Goal: Register for event/course

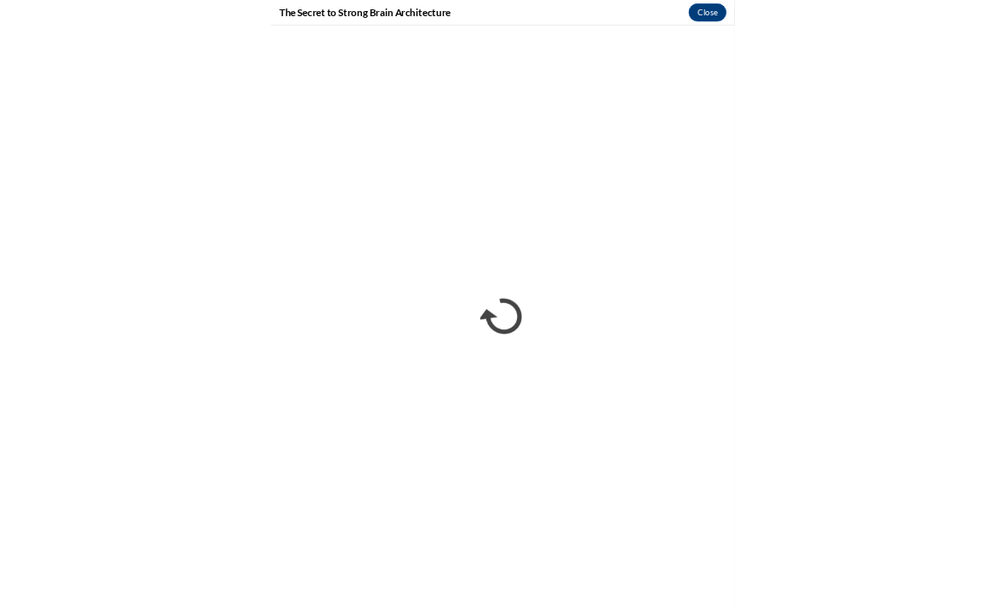
scroll to position [1023, 0]
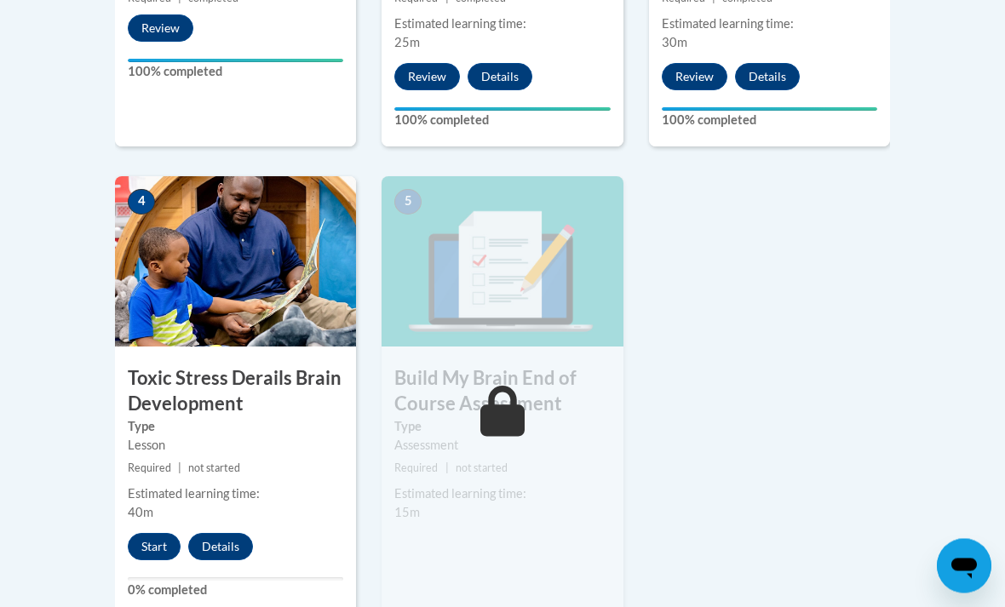
click at [152, 549] on button "Start" at bounding box center [154, 547] width 53 height 27
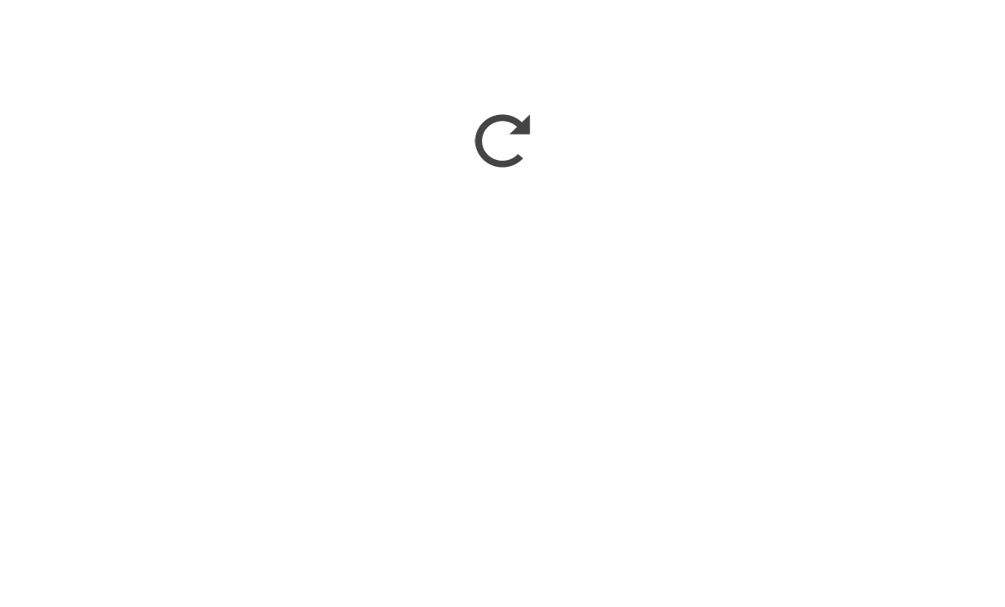
scroll to position [181, 0]
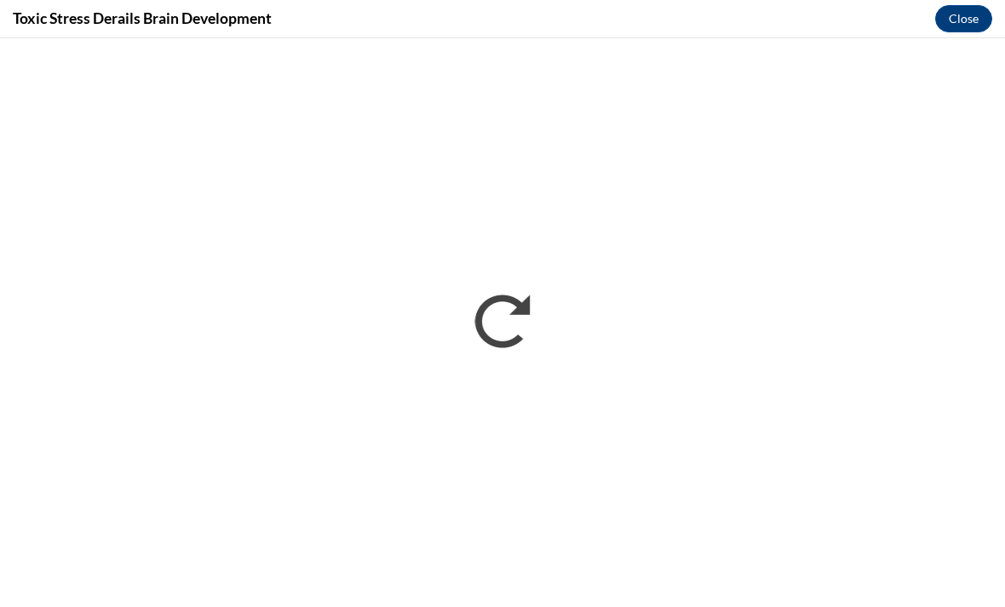
click at [984, 29] on button "Close" at bounding box center [963, 18] width 57 height 27
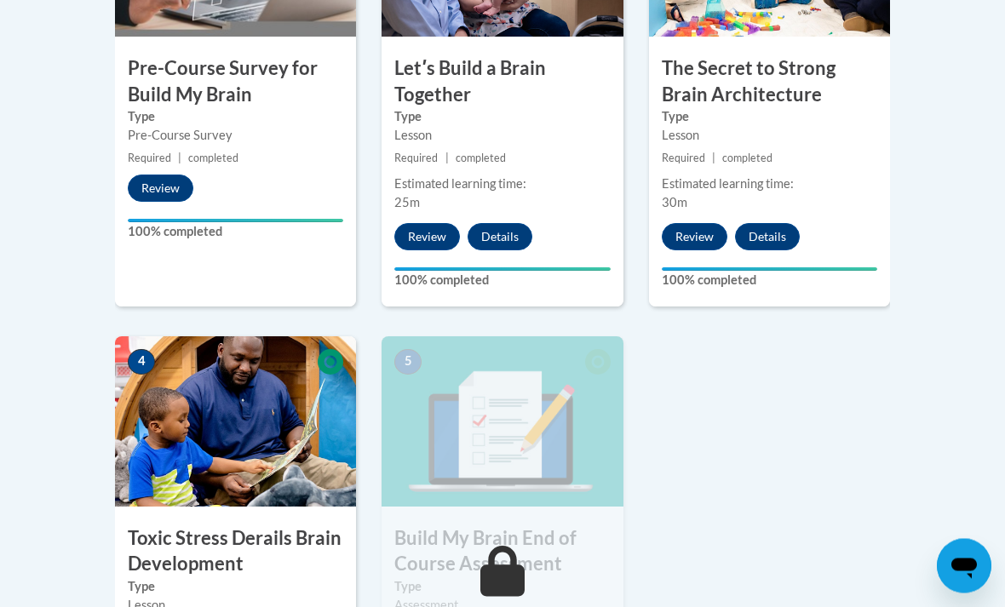
scroll to position [929, 0]
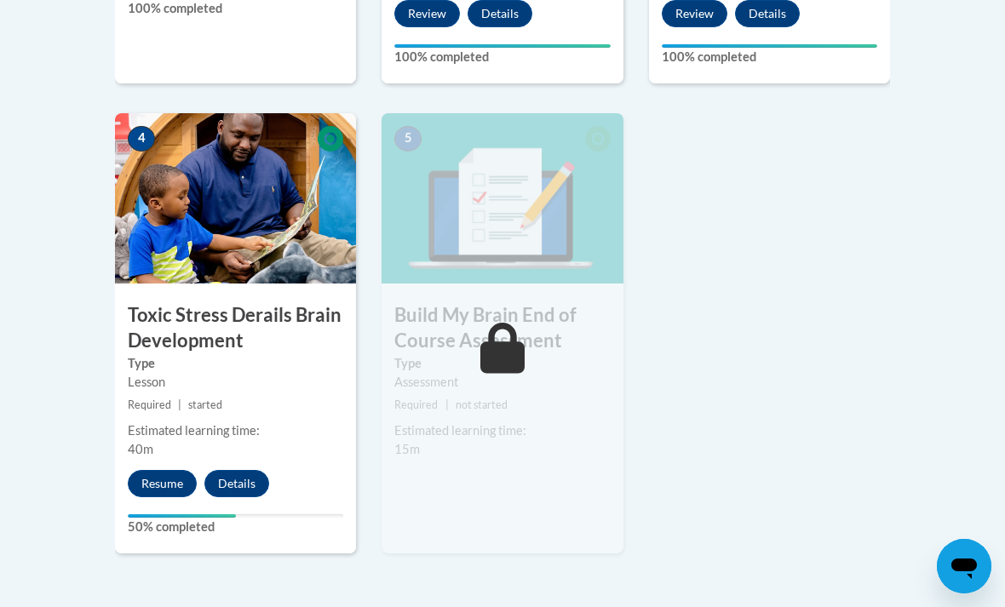
click at [134, 471] on button "Resume" at bounding box center [162, 483] width 69 height 27
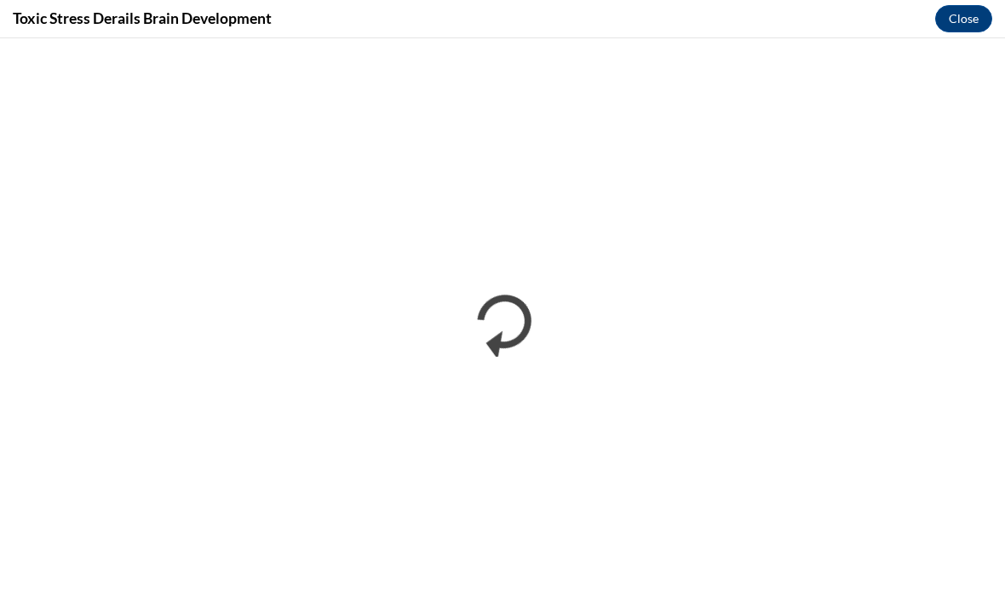
scroll to position [0, 0]
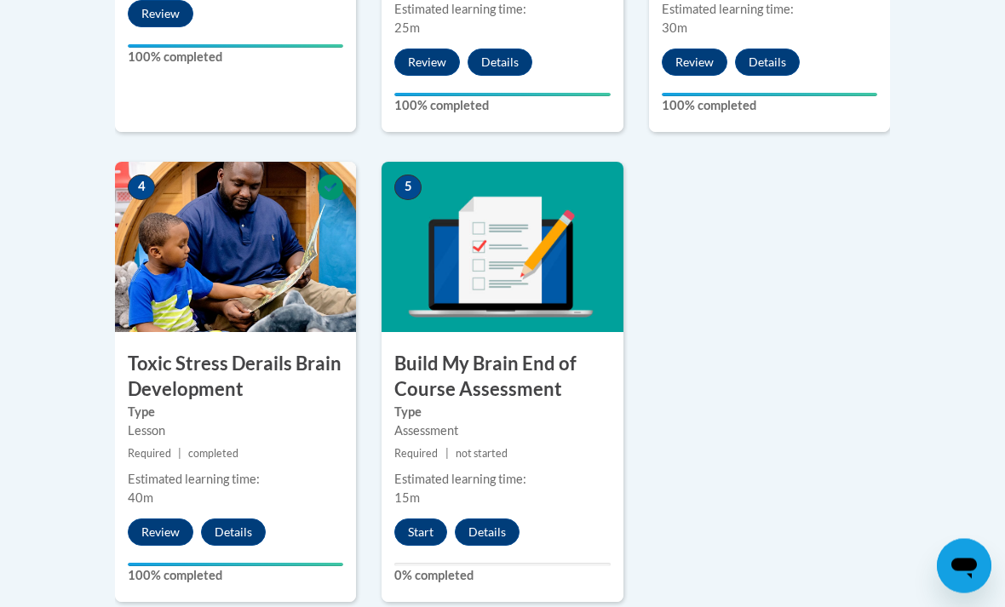
click at [413, 526] on button "Start" at bounding box center [420, 533] width 53 height 27
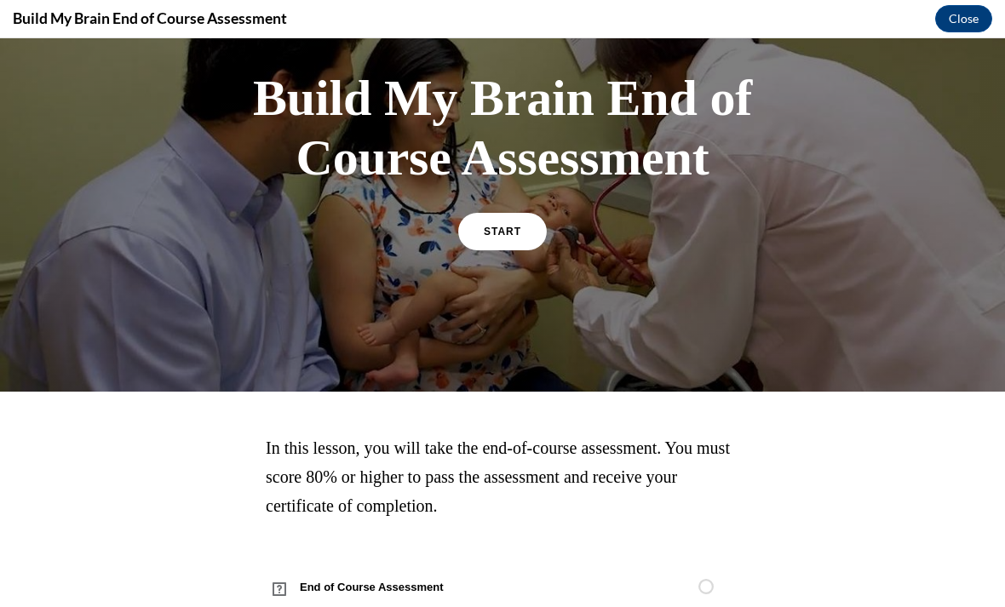
scroll to position [110, 0]
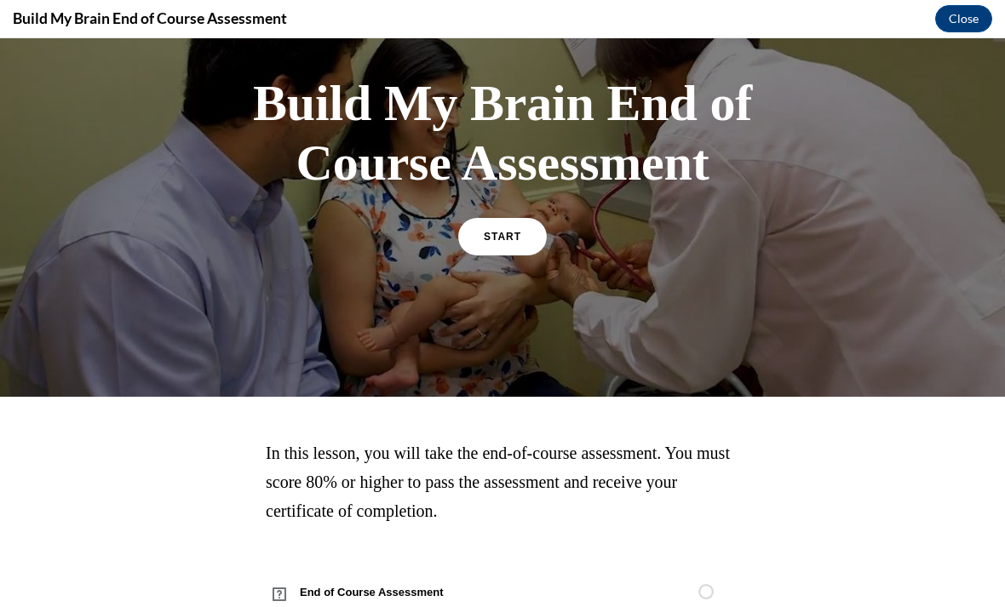
click at [492, 224] on link "START" at bounding box center [502, 236] width 89 height 37
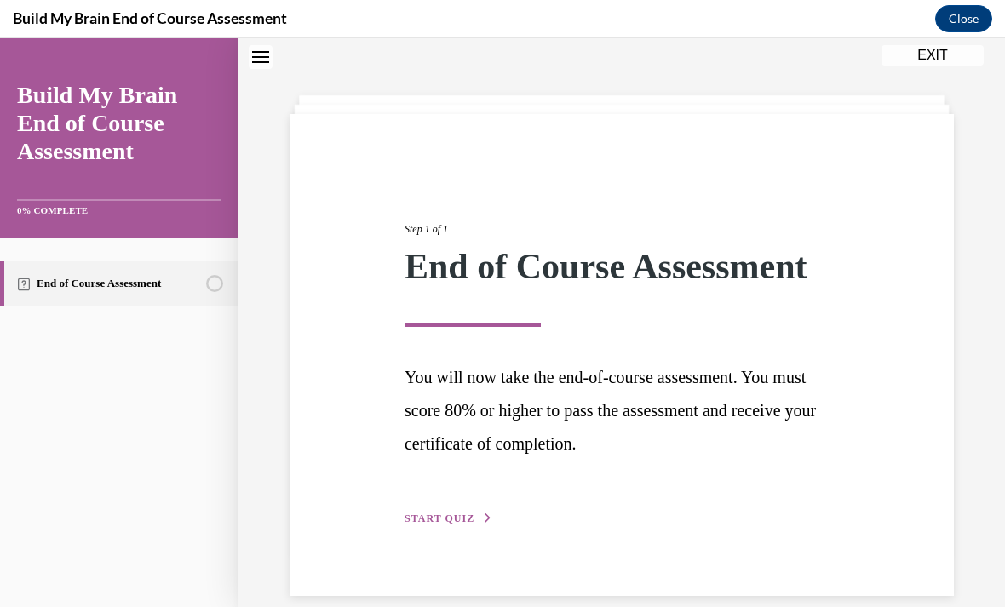
scroll to position [54, 0]
click at [417, 507] on div "Step 1 of 1 End of Course Assessment You will now take the end-of-course assess…" at bounding box center [622, 356] width 460 height 346
click at [427, 519] on span "START QUIZ" at bounding box center [440, 520] width 70 height 12
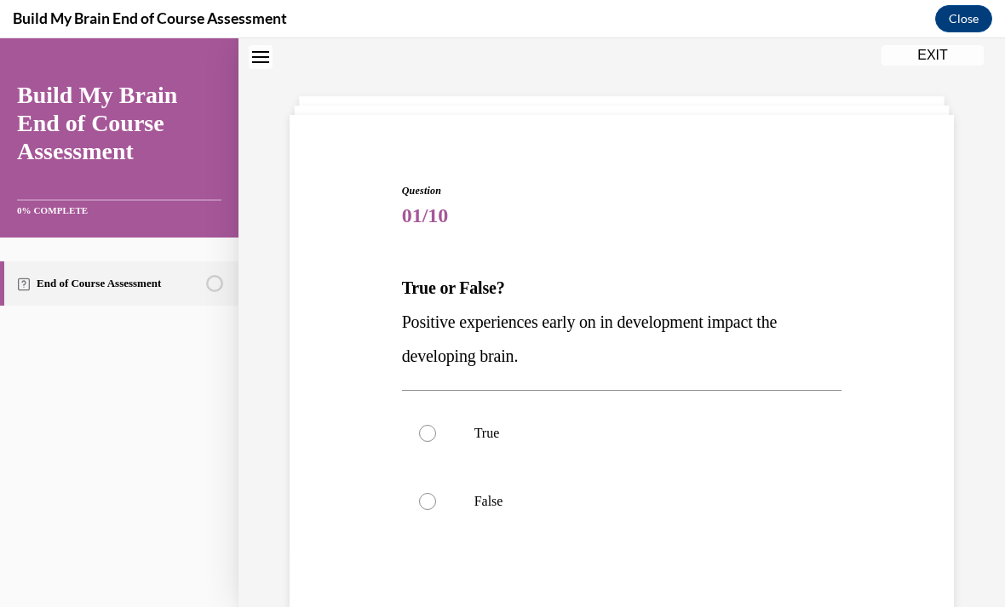
click at [451, 433] on label "True" at bounding box center [622, 434] width 440 height 68
click at [436, 433] on input "True" at bounding box center [427, 433] width 17 height 17
radio input "true"
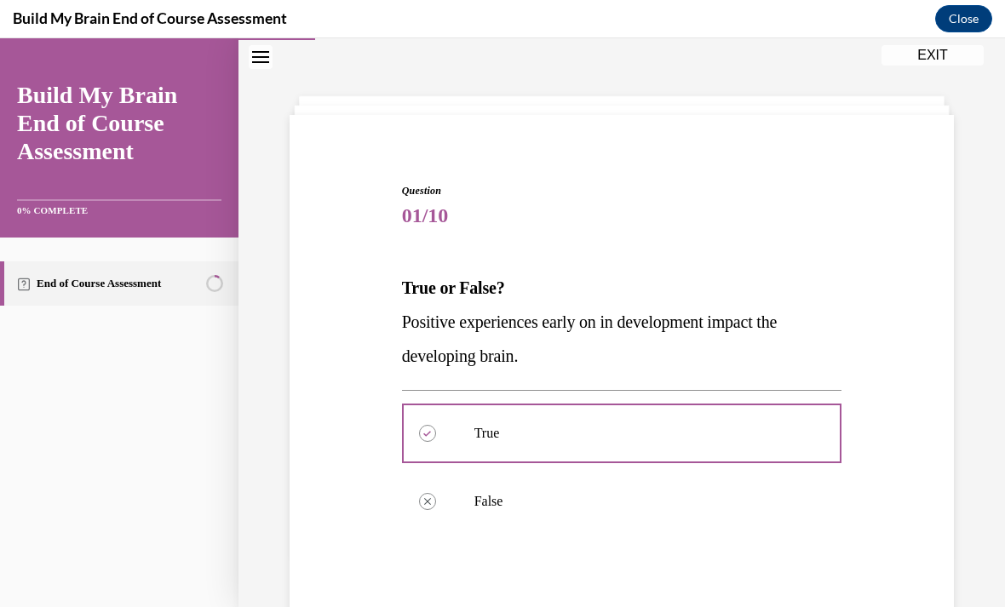
scroll to position [20, 0]
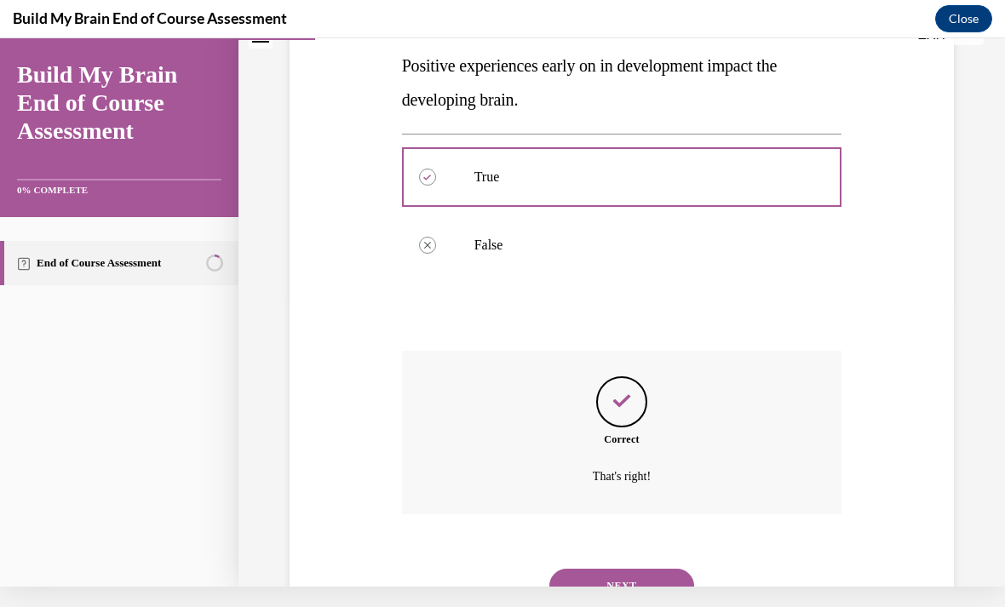
click at [554, 569] on button "NEXT" at bounding box center [622, 586] width 145 height 34
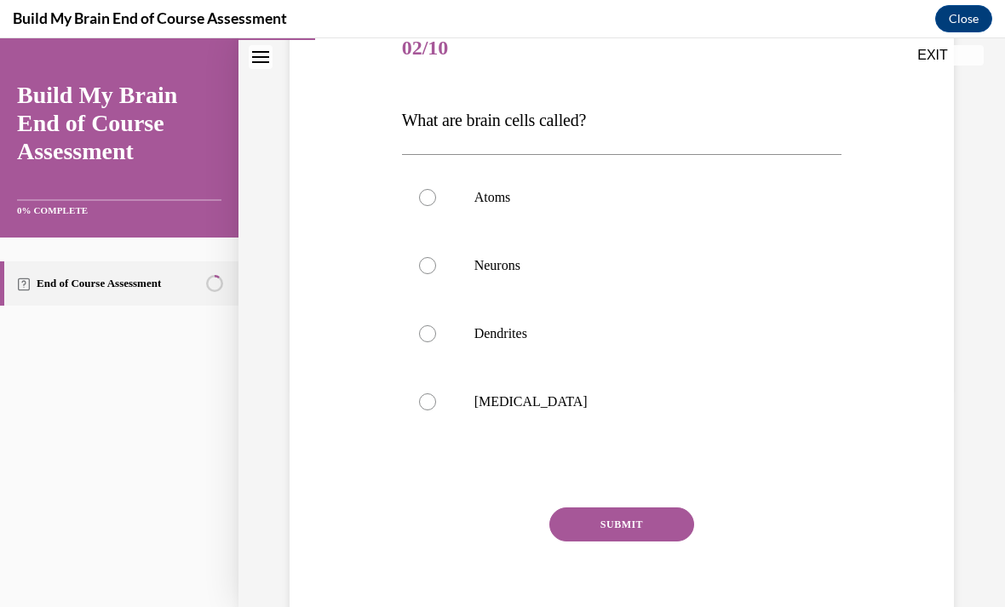
scroll to position [221, 0]
click at [440, 270] on label "Neurons" at bounding box center [622, 267] width 440 height 68
click at [436, 270] on input "Neurons" at bounding box center [427, 266] width 17 height 17
radio input "true"
click at [601, 531] on button "SUBMIT" at bounding box center [622, 526] width 145 height 34
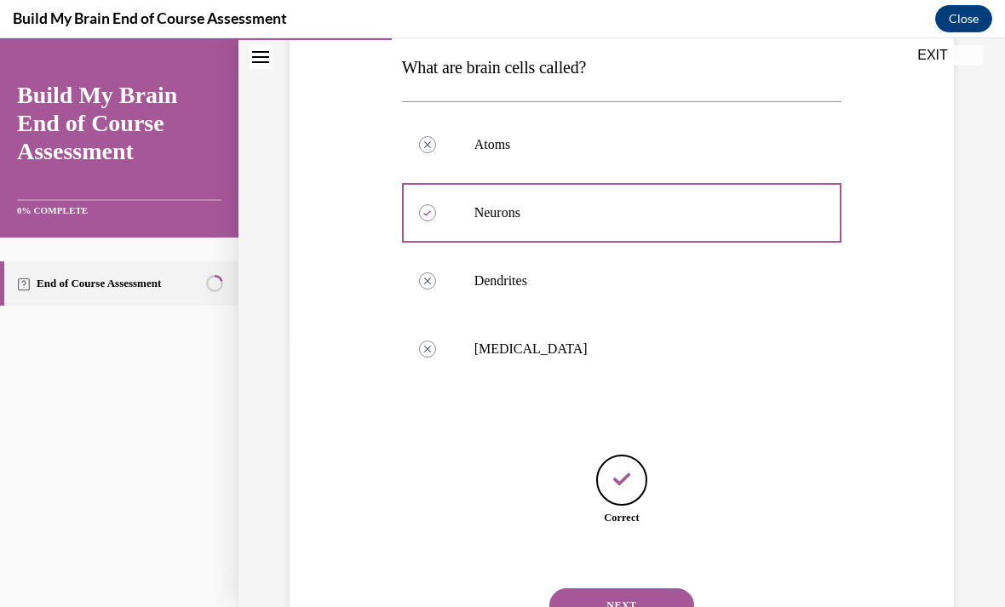
click at [571, 601] on button "NEXT" at bounding box center [622, 606] width 145 height 34
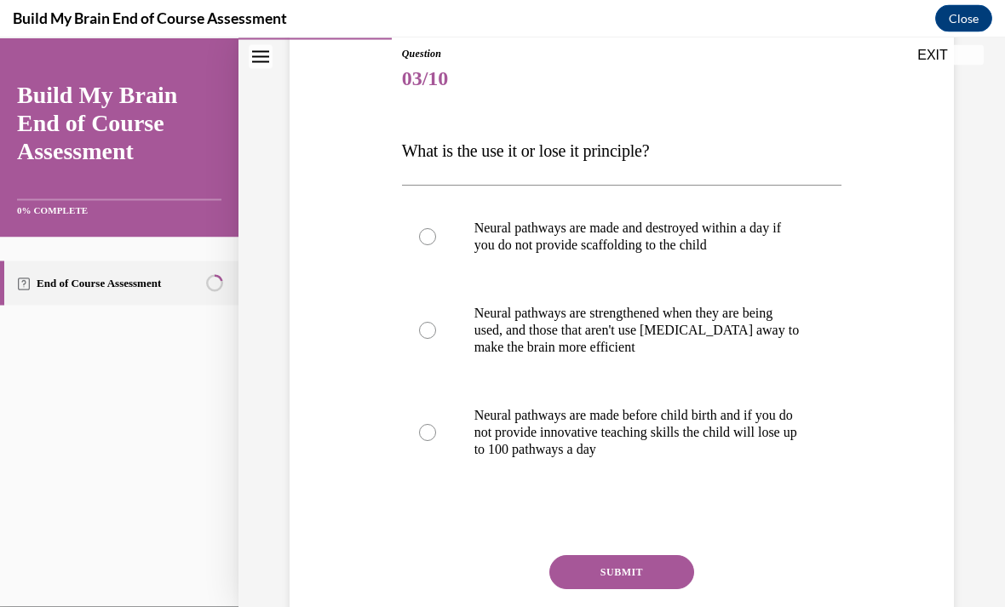
scroll to position [918, 0]
click at [423, 322] on label "Neural pathways are strengthened when they are being used, and those that aren'…" at bounding box center [622, 331] width 440 height 102
click at [423, 323] on input "Neural pathways are strengthened when they are being used, and those that aren'…" at bounding box center [427, 331] width 17 height 17
radio input "true"
click at [564, 585] on button "SUBMIT" at bounding box center [622, 573] width 145 height 34
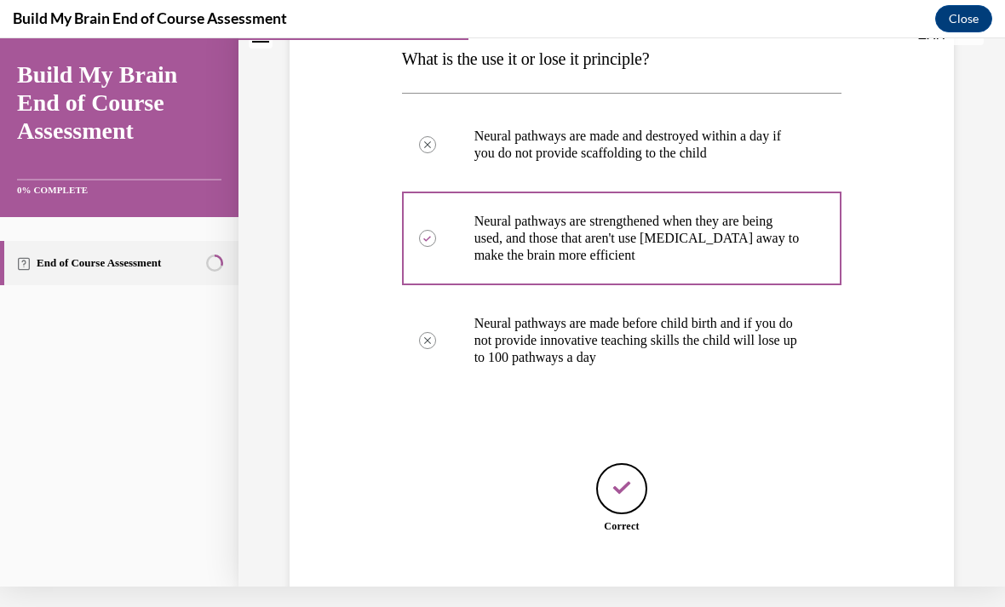
scroll to position [291, 0]
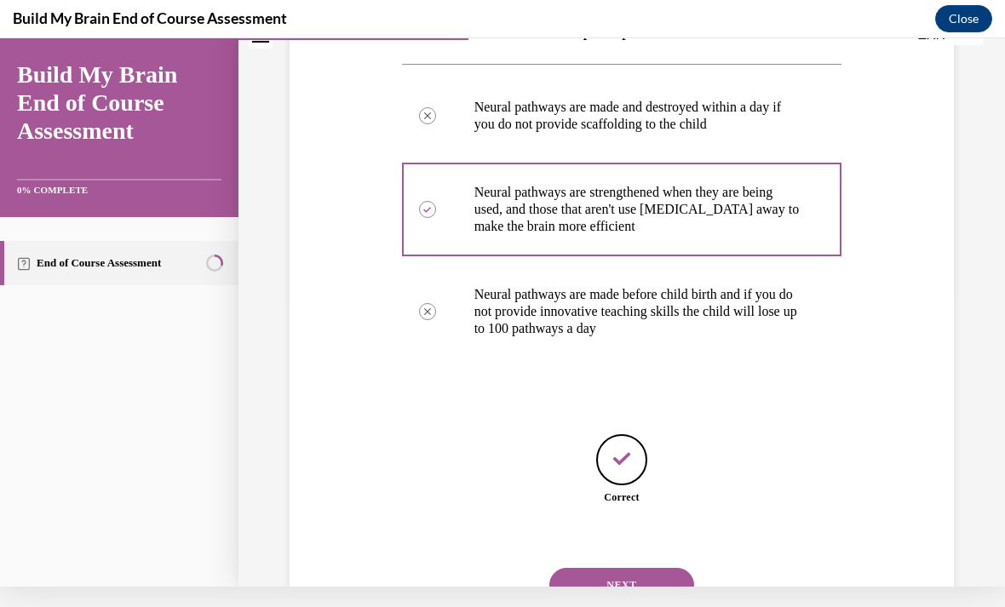
click at [579, 551] on div "NEXT" at bounding box center [622, 585] width 440 height 68
click at [596, 573] on button "NEXT" at bounding box center [622, 585] width 145 height 34
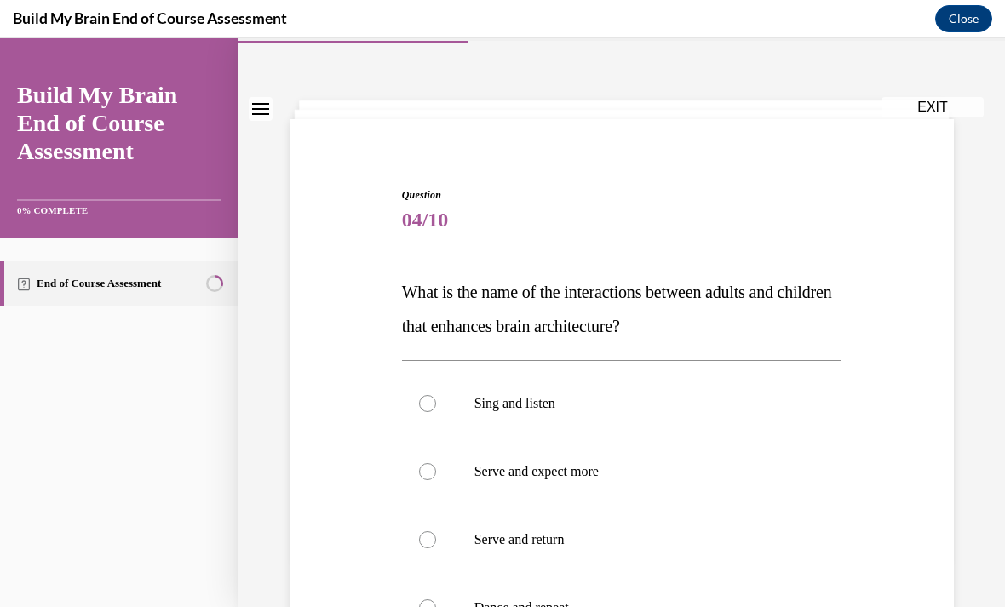
scroll to position [57, 0]
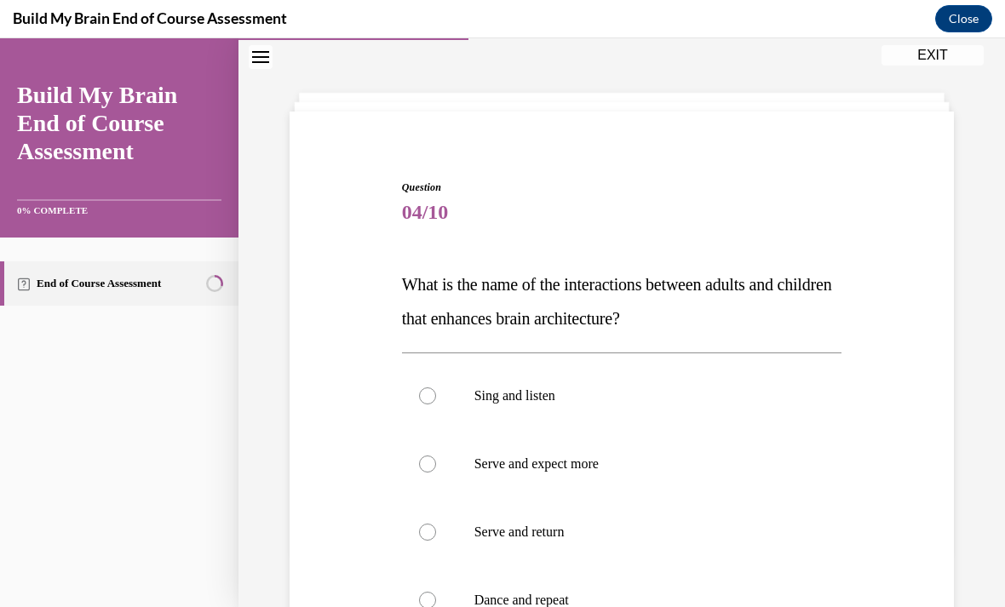
click at [420, 543] on label "Serve and return" at bounding box center [622, 532] width 440 height 68
click at [420, 541] on input "Serve and return" at bounding box center [427, 532] width 17 height 17
radio input "true"
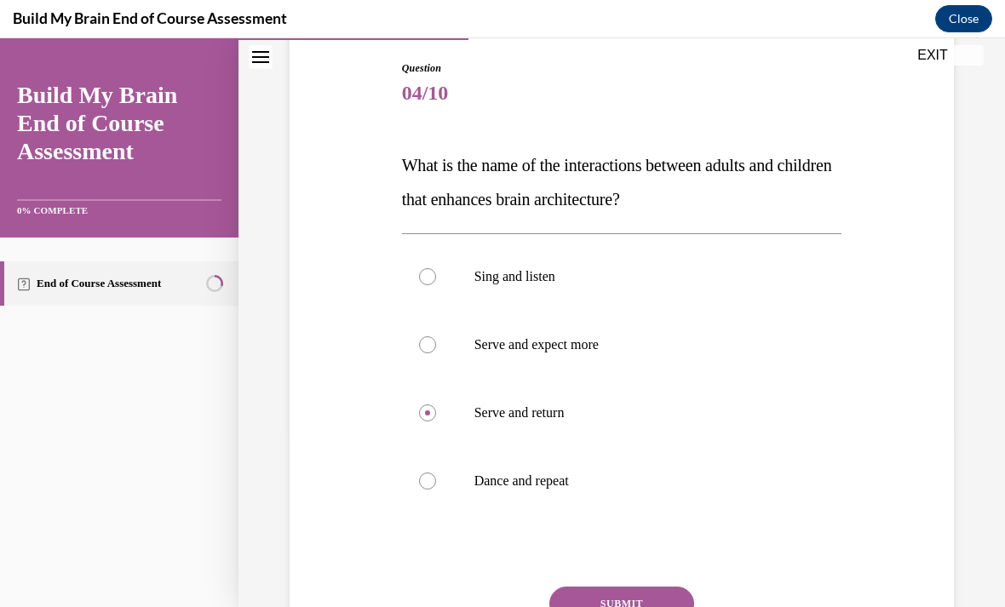
scroll to position [176, 0]
click at [569, 595] on button "SUBMIT" at bounding box center [622, 604] width 145 height 34
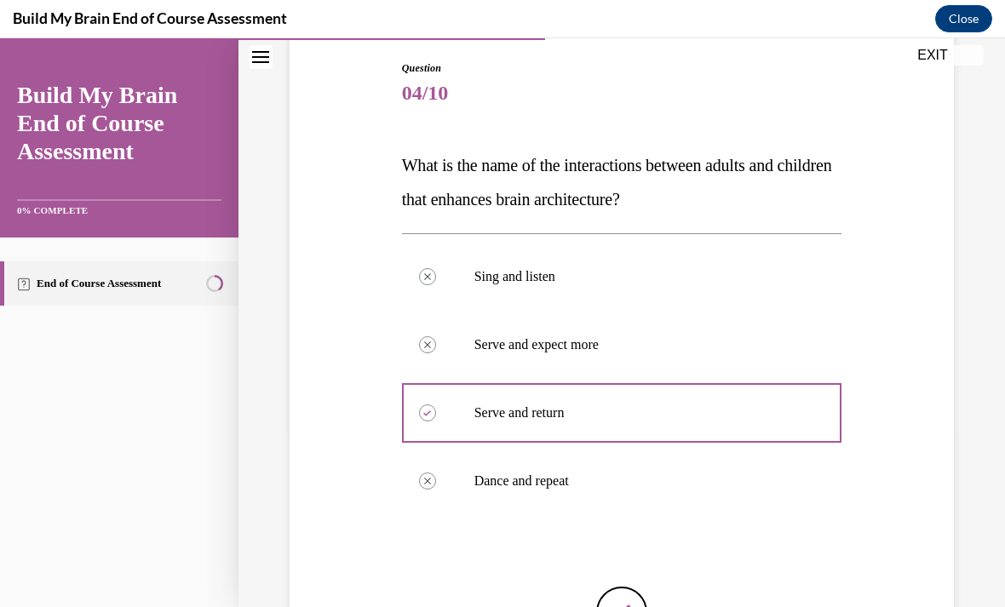
scroll to position [20, 0]
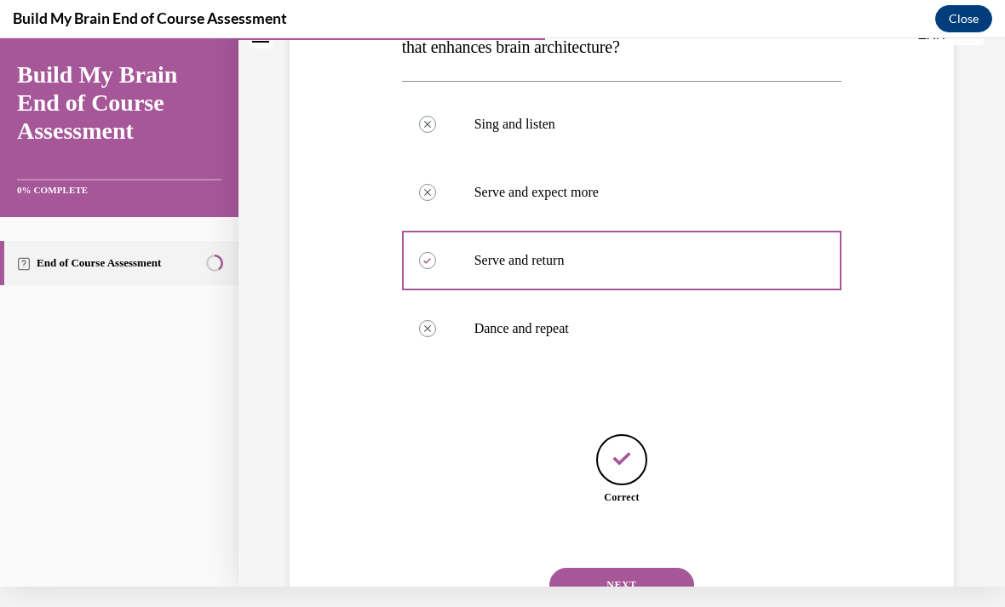
click at [571, 571] on button "NEXT" at bounding box center [622, 585] width 145 height 34
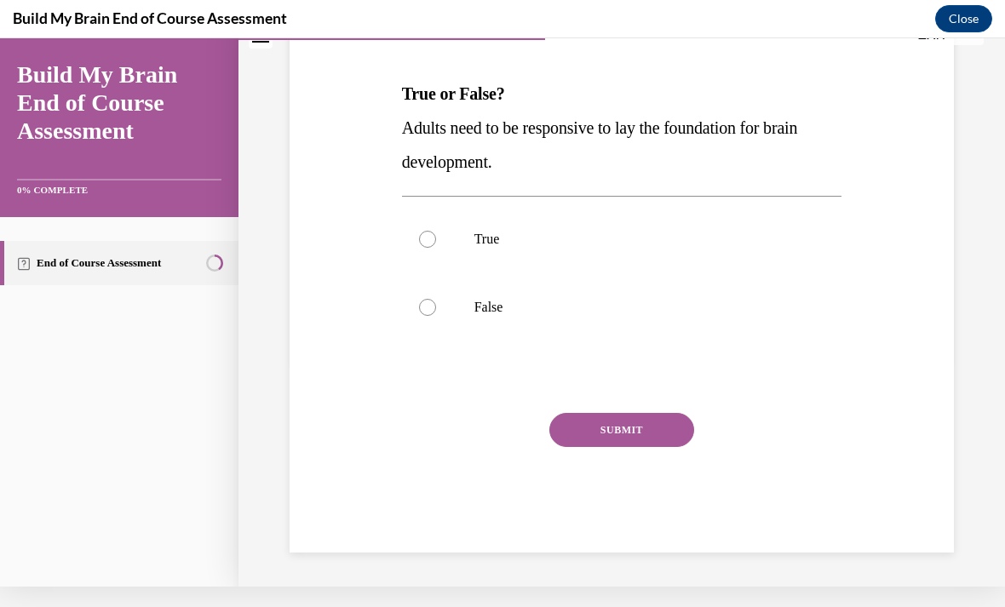
scroll to position [152, 0]
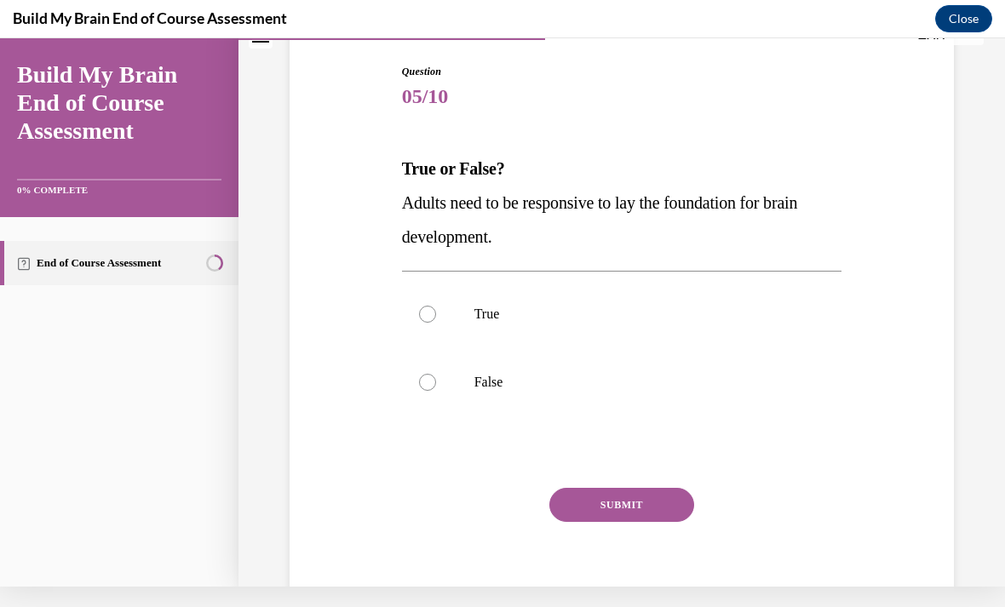
click at [434, 303] on label "True" at bounding box center [622, 314] width 440 height 68
click at [434, 306] on input "True" at bounding box center [427, 314] width 17 height 17
radio input "true"
click at [569, 505] on button "SUBMIT" at bounding box center [622, 505] width 145 height 34
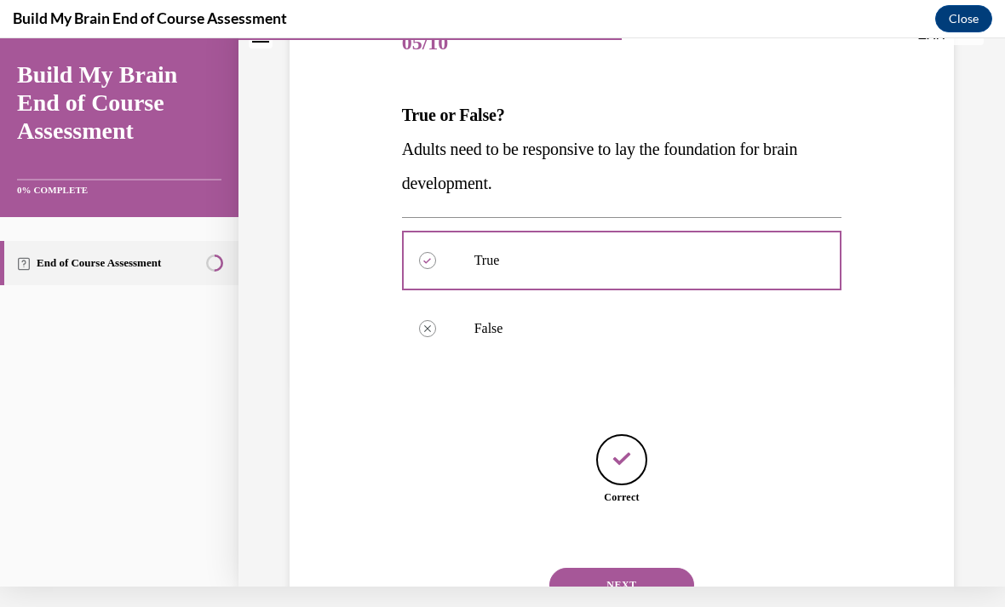
click at [594, 576] on button "NEXT" at bounding box center [622, 585] width 145 height 34
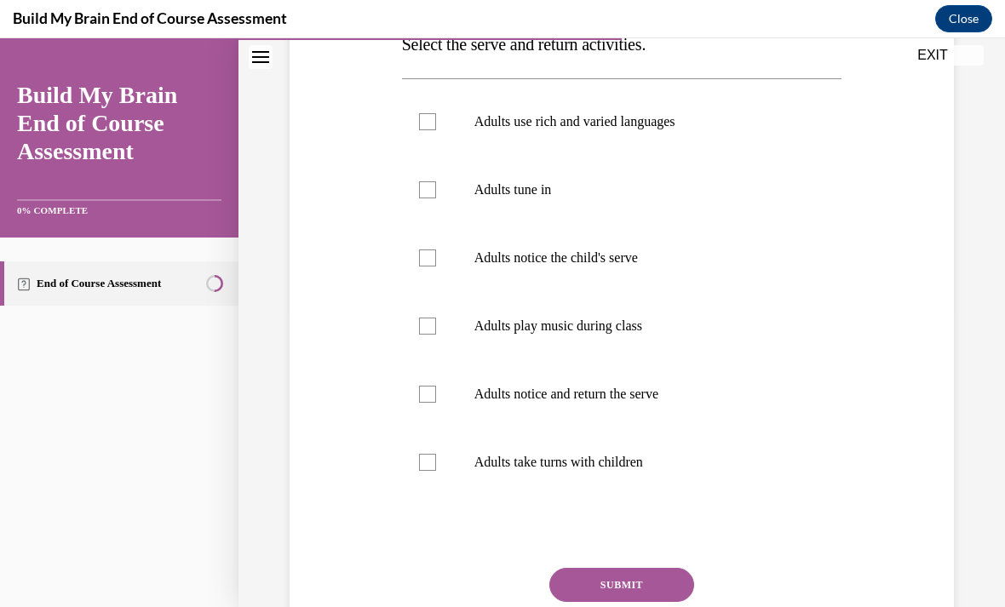
scroll to position [298, 0]
click at [435, 106] on label "Adults use rich and varied languages" at bounding box center [622, 121] width 440 height 68
click at [435, 112] on input "Adults use rich and varied languages" at bounding box center [427, 120] width 17 height 17
checkbox input "true"
click at [417, 196] on label "Adults tune in" at bounding box center [622, 189] width 440 height 68
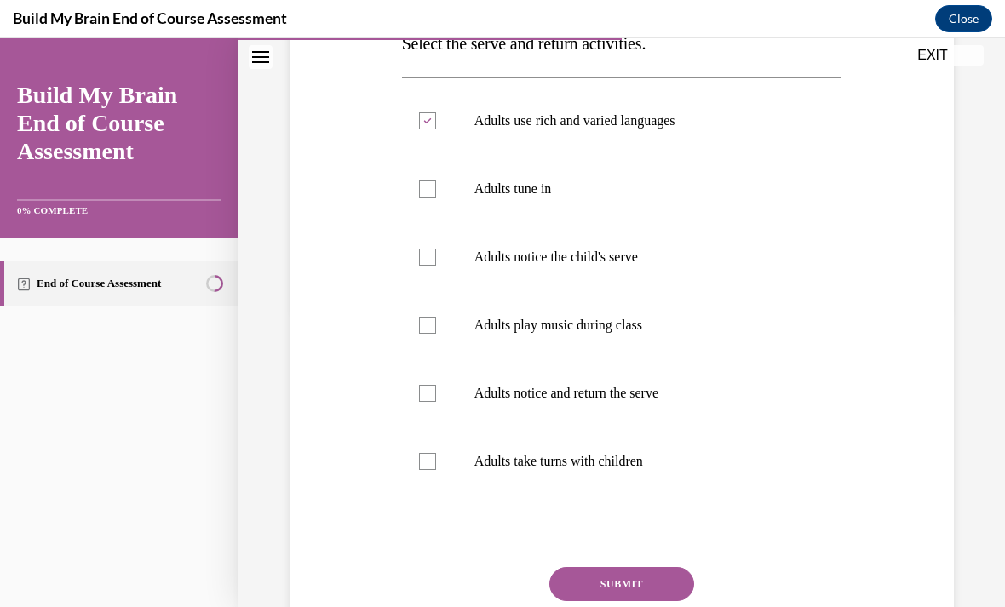
click at [419, 196] on input "Adults tune in" at bounding box center [427, 189] width 17 height 17
checkbox input "true"
click at [421, 401] on div at bounding box center [427, 393] width 17 height 17
click at [421, 401] on input "Adults notice and return the serve" at bounding box center [427, 393] width 17 height 17
checkbox input "true"
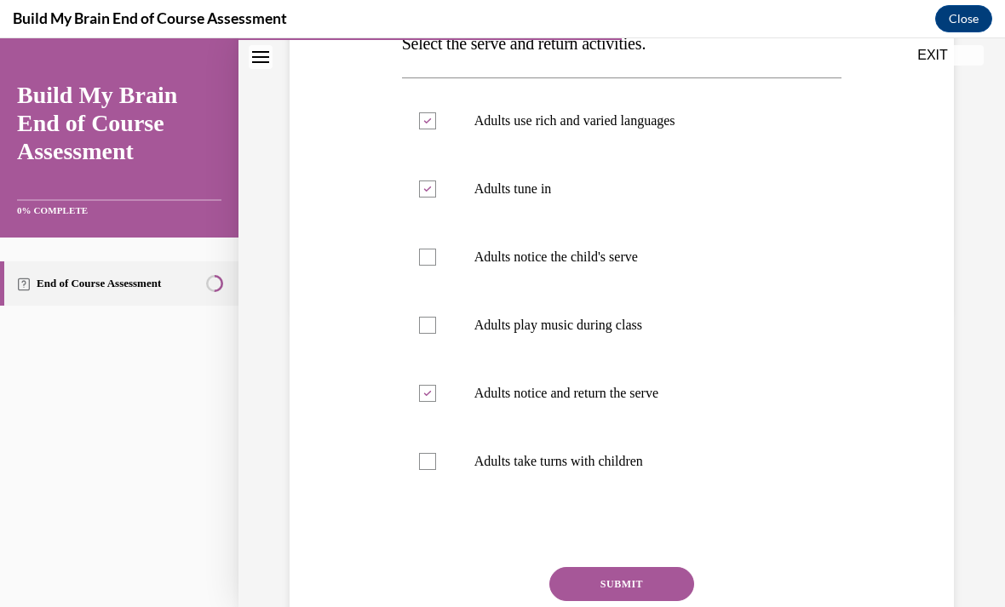
click at [429, 476] on label "Adults take turns with children" at bounding box center [622, 462] width 440 height 68
click at [429, 470] on input "Adults take turns with children" at bounding box center [427, 461] width 17 height 17
checkbox input "true"
click at [434, 271] on label "Adults notice the child's serve" at bounding box center [622, 257] width 440 height 68
click at [434, 266] on input "Adults notice the child's serve" at bounding box center [427, 257] width 17 height 17
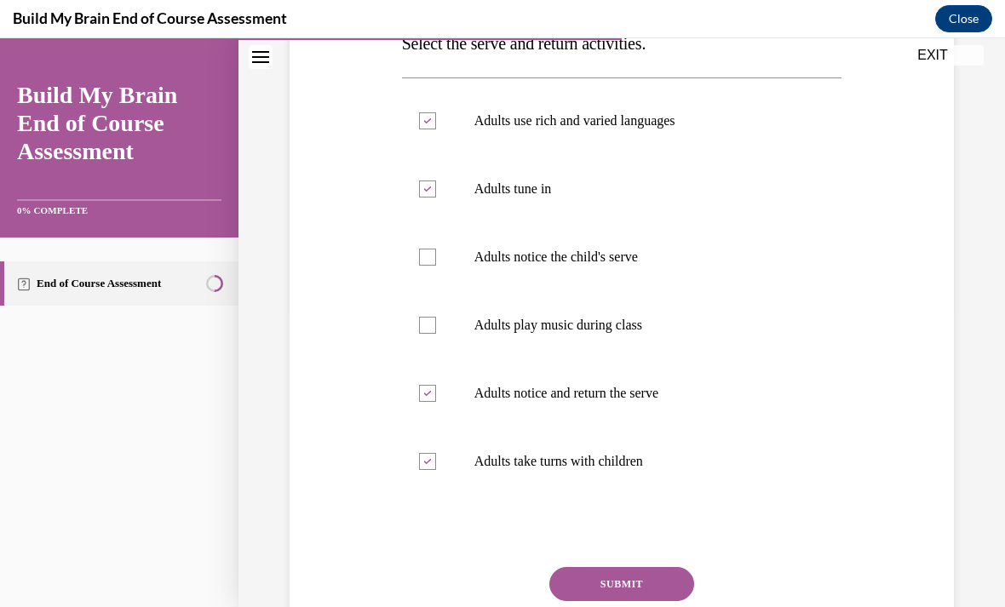
checkbox input "true"
click at [441, 328] on label "Adults play music during class" at bounding box center [622, 325] width 440 height 68
click at [436, 328] on input "Adults play music during class" at bounding box center [427, 325] width 17 height 17
checkbox input "true"
click at [568, 589] on button "SUBMIT" at bounding box center [622, 584] width 145 height 34
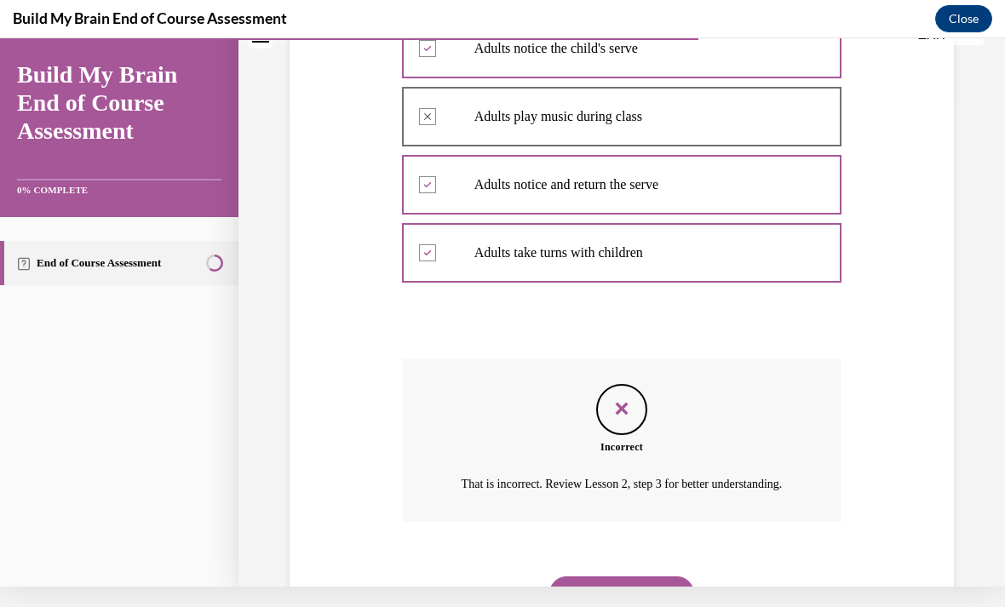
scroll to position [514, 0]
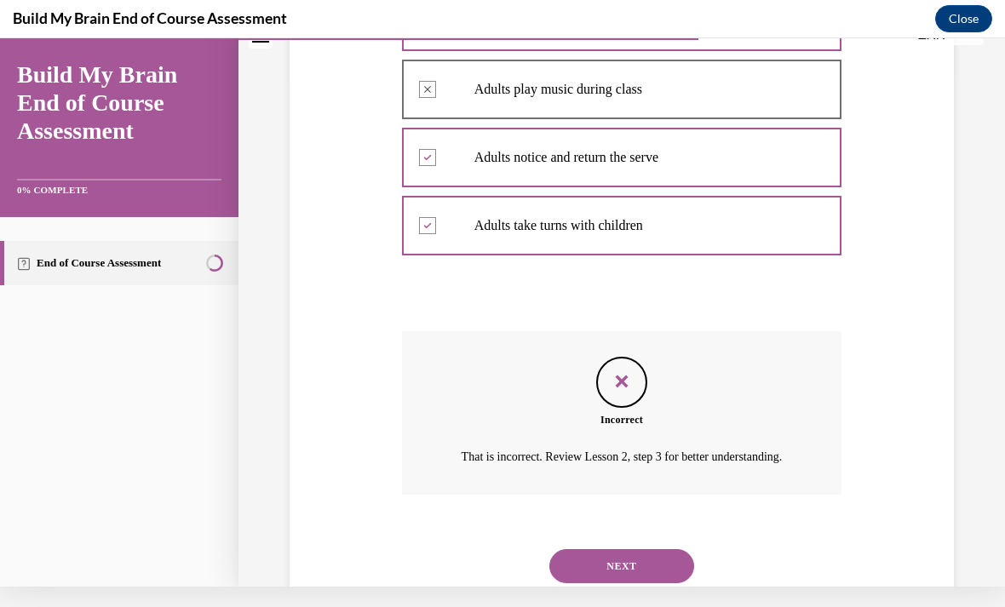
click at [572, 566] on button "NEXT" at bounding box center [622, 567] width 145 height 34
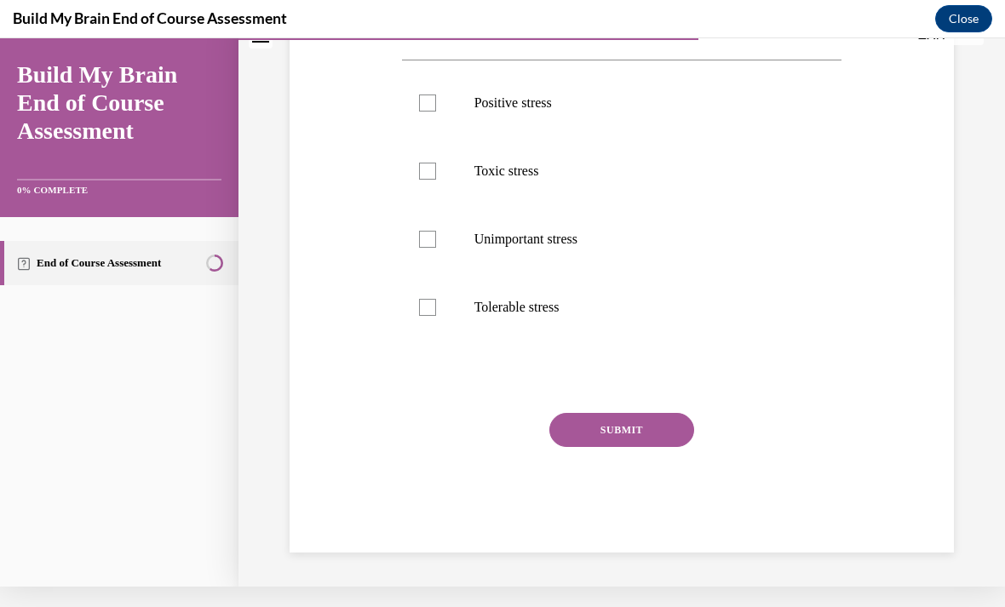
scroll to position [0, 0]
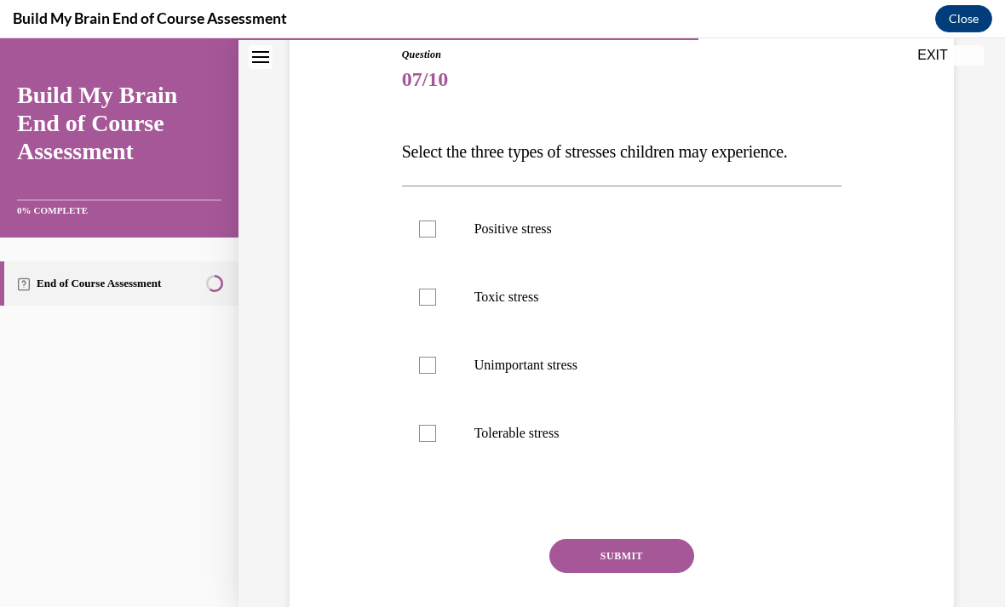
click at [424, 237] on div at bounding box center [427, 229] width 17 height 17
click at [424, 237] on input "Positive stress" at bounding box center [427, 229] width 17 height 17
checkbox input "true"
click at [430, 308] on label "Toxic stress" at bounding box center [622, 297] width 440 height 68
click at [430, 306] on input "Toxic stress" at bounding box center [427, 297] width 17 height 17
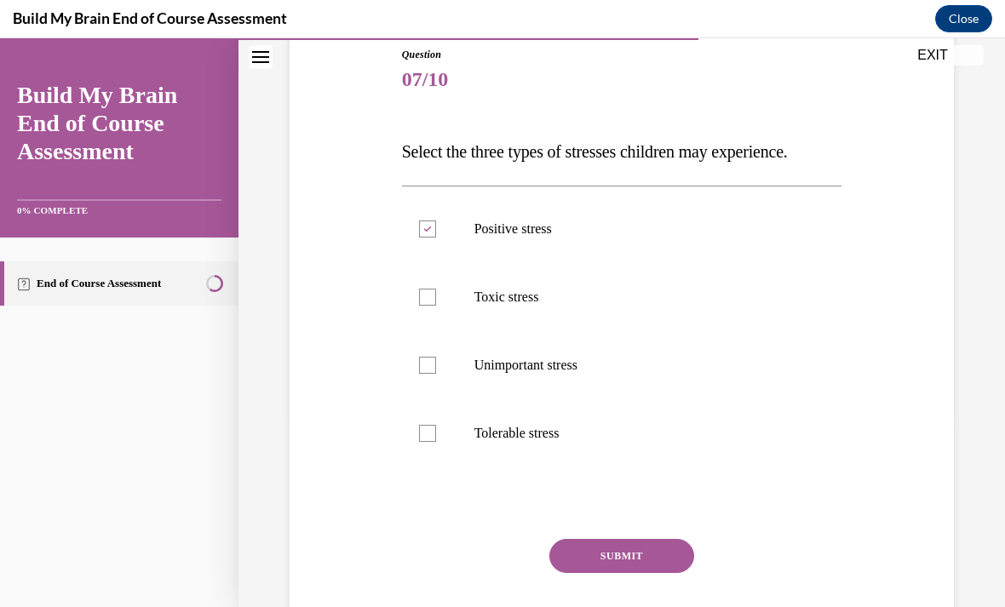
checkbox input "true"
click at [434, 455] on label "Tolerable stress" at bounding box center [622, 434] width 440 height 68
click at [434, 442] on input "Tolerable stress" at bounding box center [427, 433] width 17 height 17
checkbox input "true"
click at [591, 567] on button "SUBMIT" at bounding box center [622, 556] width 145 height 34
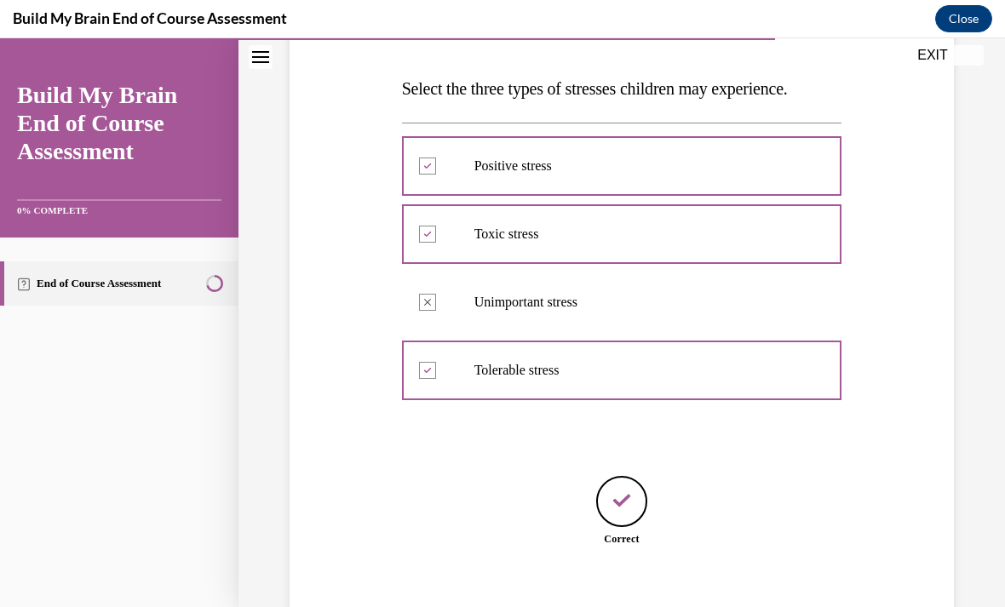
scroll to position [274, 0]
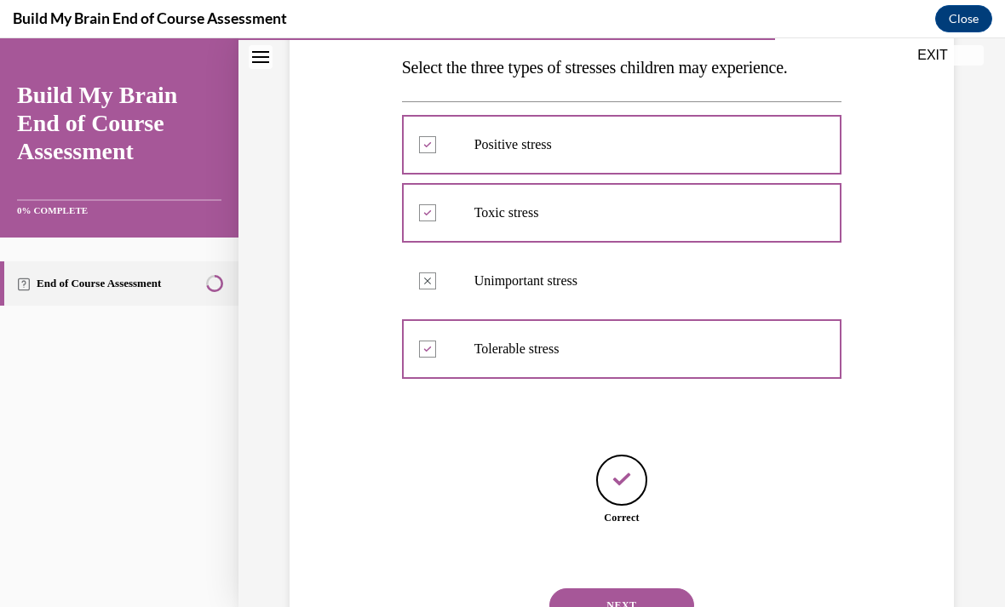
click at [586, 589] on button "NEXT" at bounding box center [622, 606] width 145 height 34
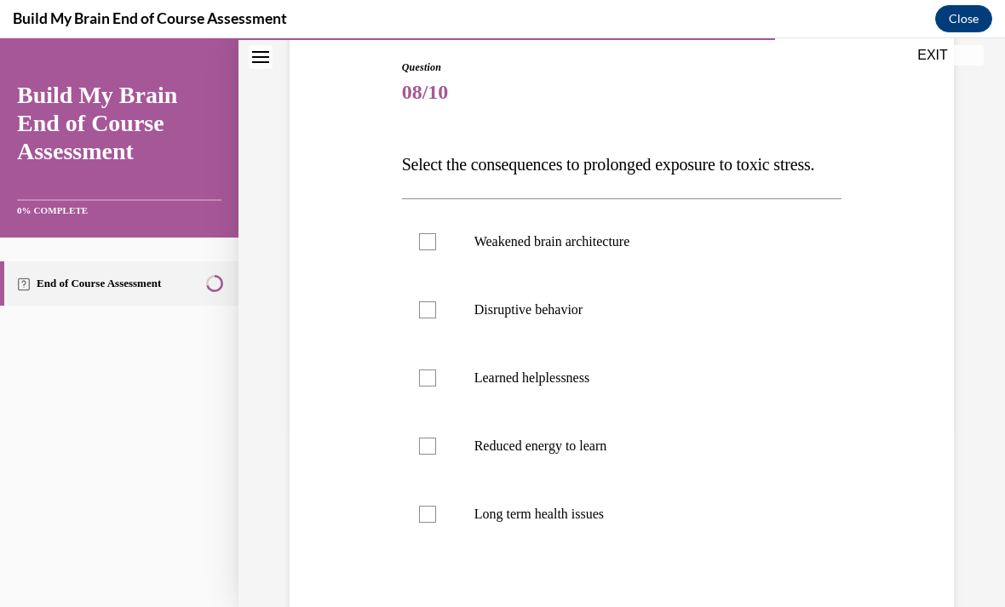
scroll to position [179, 0]
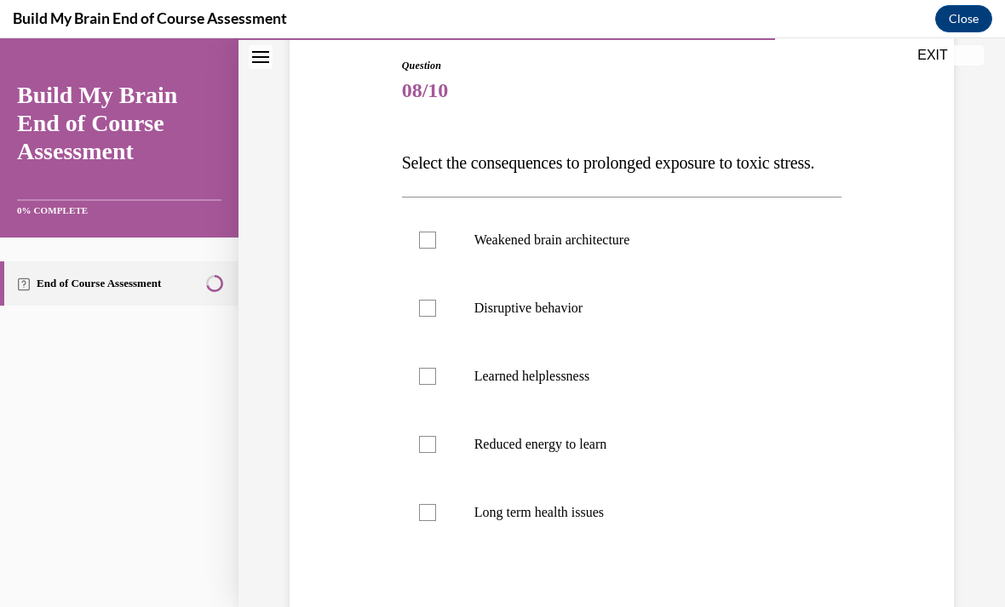
click at [438, 263] on label "Weakened brain architecture" at bounding box center [622, 240] width 440 height 68
click at [436, 249] on input "Weakened brain architecture" at bounding box center [427, 240] width 17 height 17
checkbox input "true"
click at [415, 342] on label "Disruptive behavior" at bounding box center [622, 308] width 440 height 68
click at [419, 317] on input "Disruptive behavior" at bounding box center [427, 308] width 17 height 17
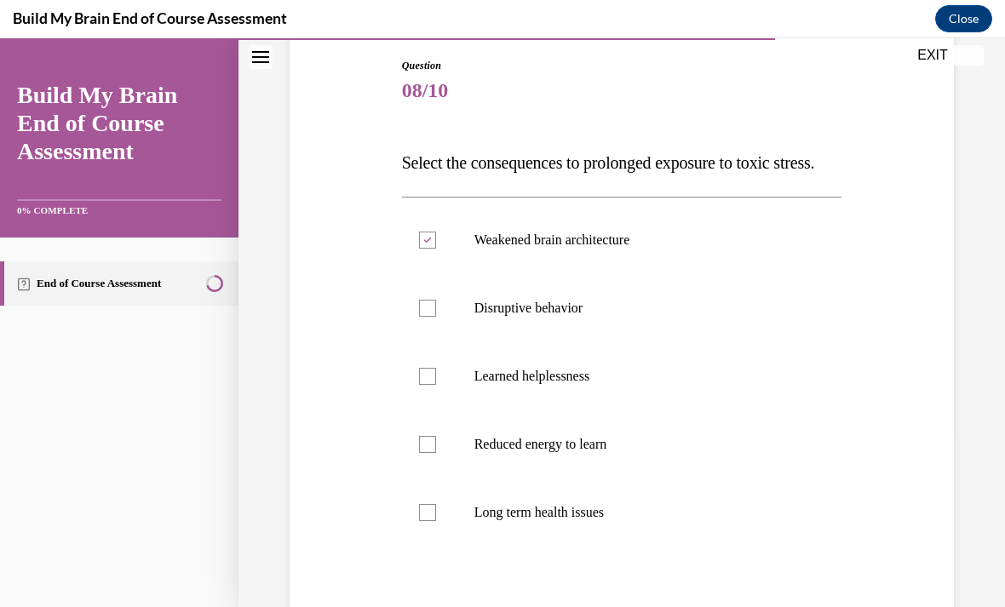
checkbox input "true"
click at [430, 411] on label "Learned helplessness" at bounding box center [622, 376] width 440 height 68
click at [430, 385] on input "Learned helplessness" at bounding box center [427, 376] width 17 height 17
checkbox input "true"
click at [431, 453] on div at bounding box center [427, 444] width 17 height 17
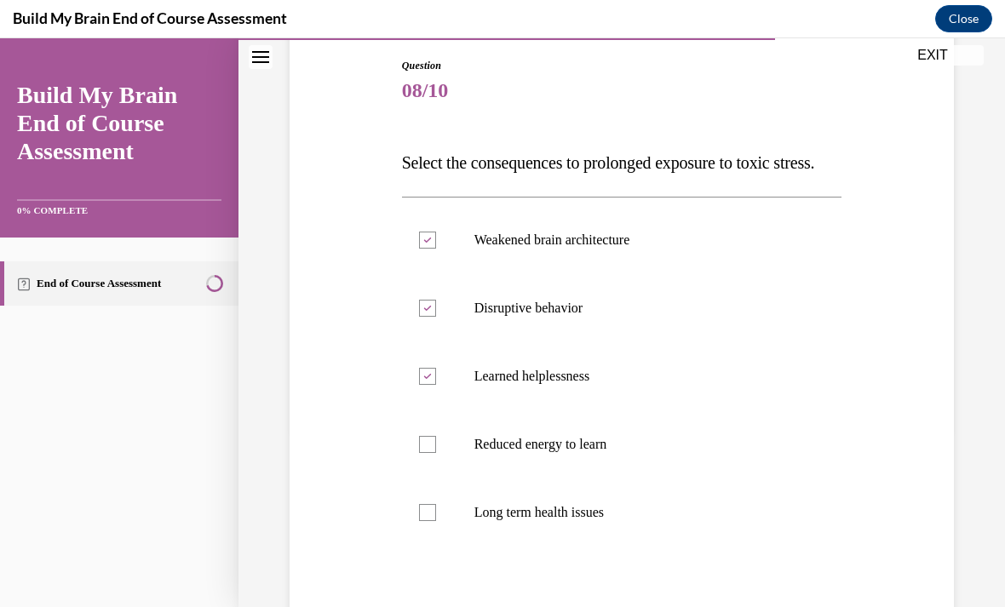
click at [431, 453] on input "Reduced energy to learn" at bounding box center [427, 444] width 17 height 17
checkbox input "true"
click at [428, 547] on label "Long term health issues" at bounding box center [622, 513] width 440 height 68
click at [428, 521] on input "Long term health issues" at bounding box center [427, 512] width 17 height 17
checkbox input "true"
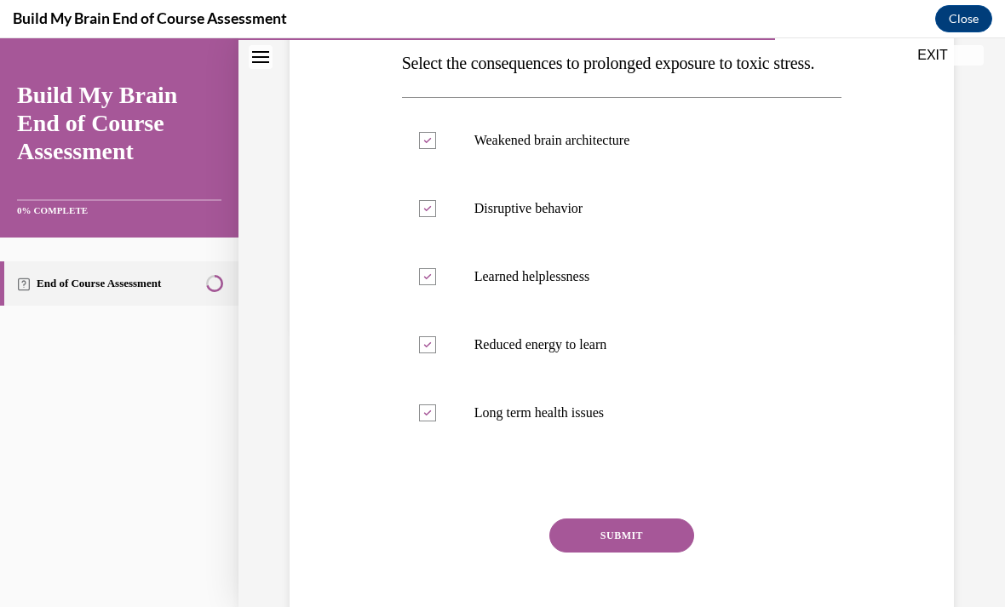
click at [590, 553] on button "SUBMIT" at bounding box center [622, 536] width 145 height 34
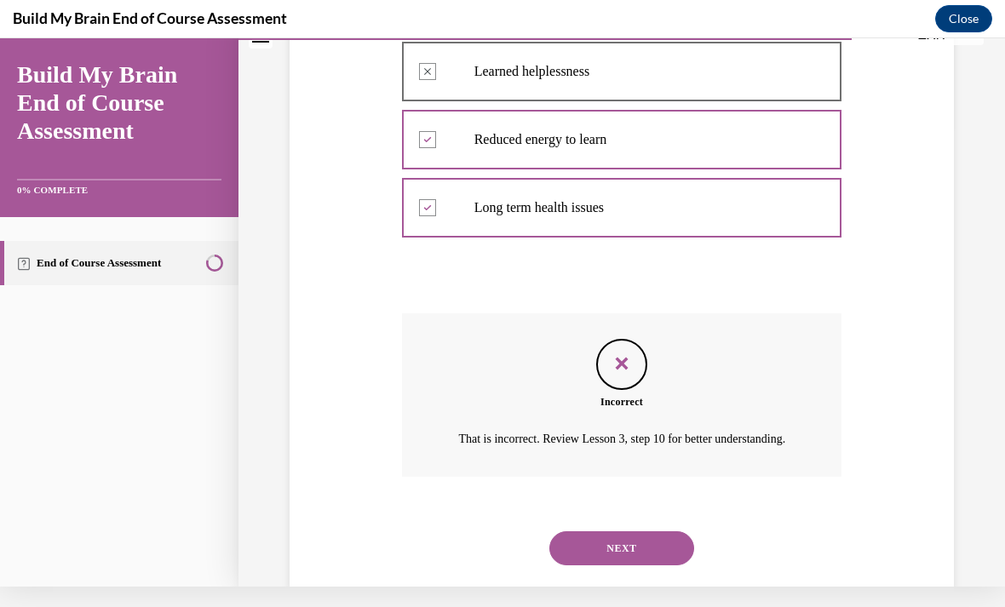
scroll to position [480, 0]
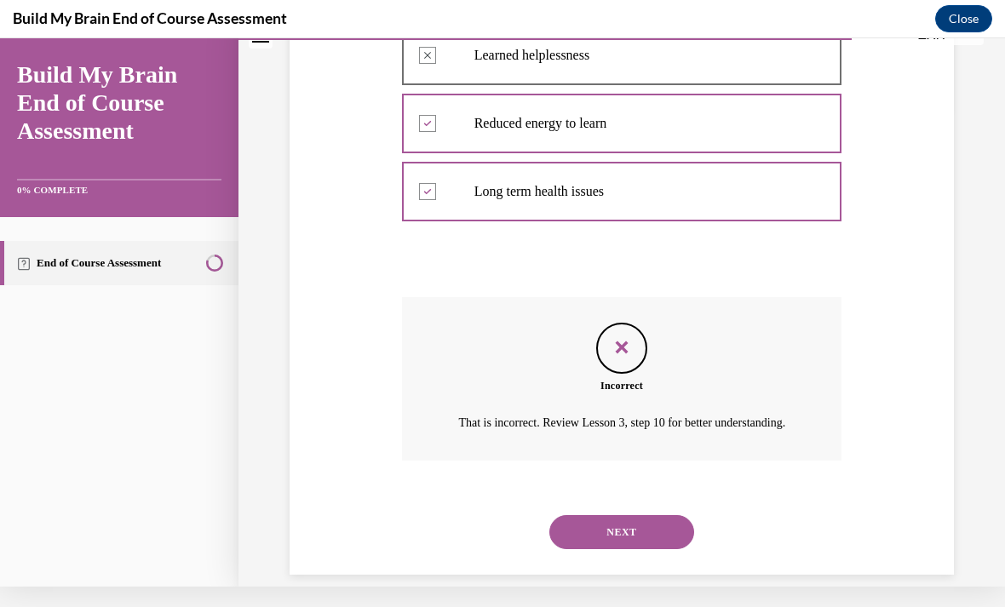
click at [578, 550] on button "NEXT" at bounding box center [622, 532] width 145 height 34
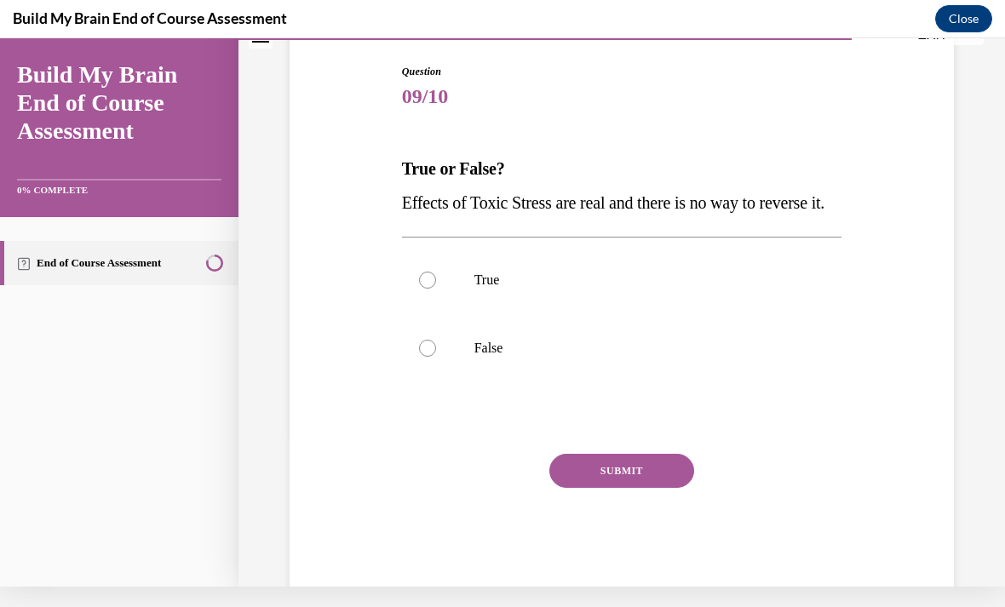
click at [429, 383] on label "False" at bounding box center [622, 348] width 440 height 68
click at [429, 357] on input "False" at bounding box center [427, 348] width 17 height 17
radio input "true"
click at [589, 488] on button "SUBMIT" at bounding box center [622, 471] width 145 height 34
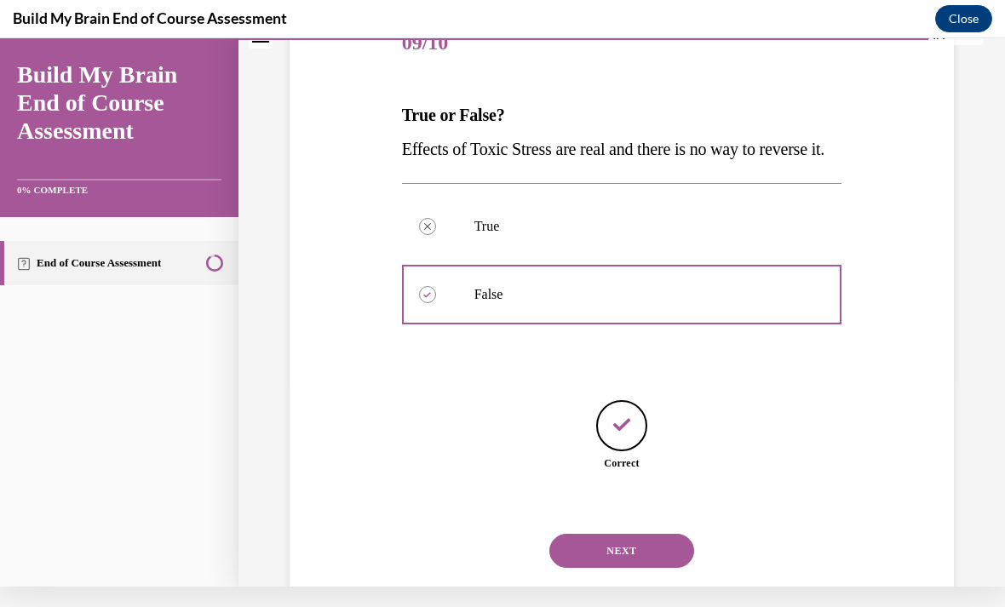
click at [555, 563] on button "NEXT" at bounding box center [622, 551] width 145 height 34
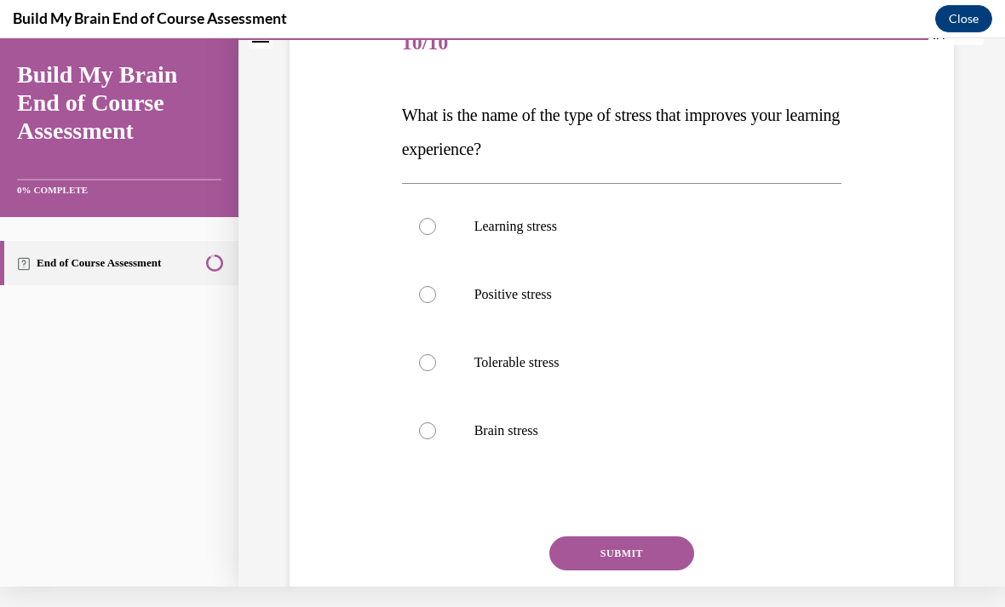
scroll to position [0, 0]
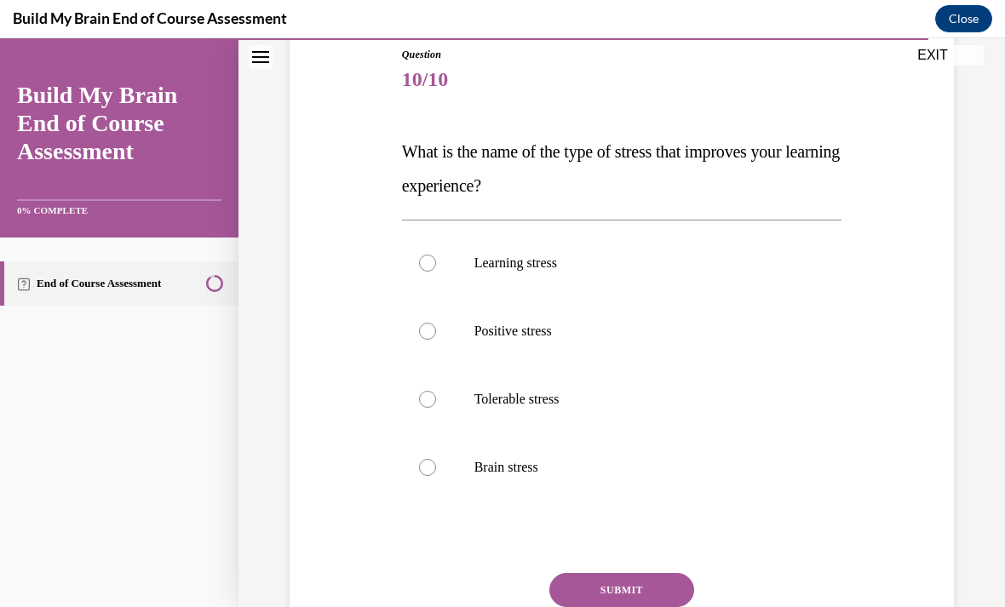
click at [469, 315] on label "Positive stress" at bounding box center [622, 331] width 440 height 68
click at [436, 323] on input "Positive stress" at bounding box center [427, 331] width 17 height 17
radio input "true"
click at [626, 597] on button "SUBMIT" at bounding box center [622, 590] width 145 height 34
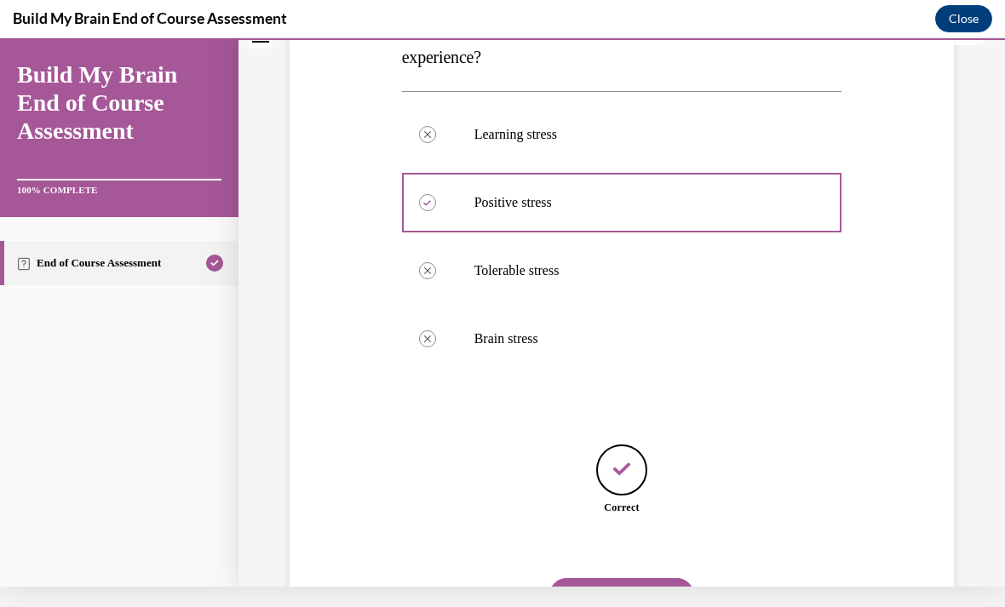
scroll to position [308, 0]
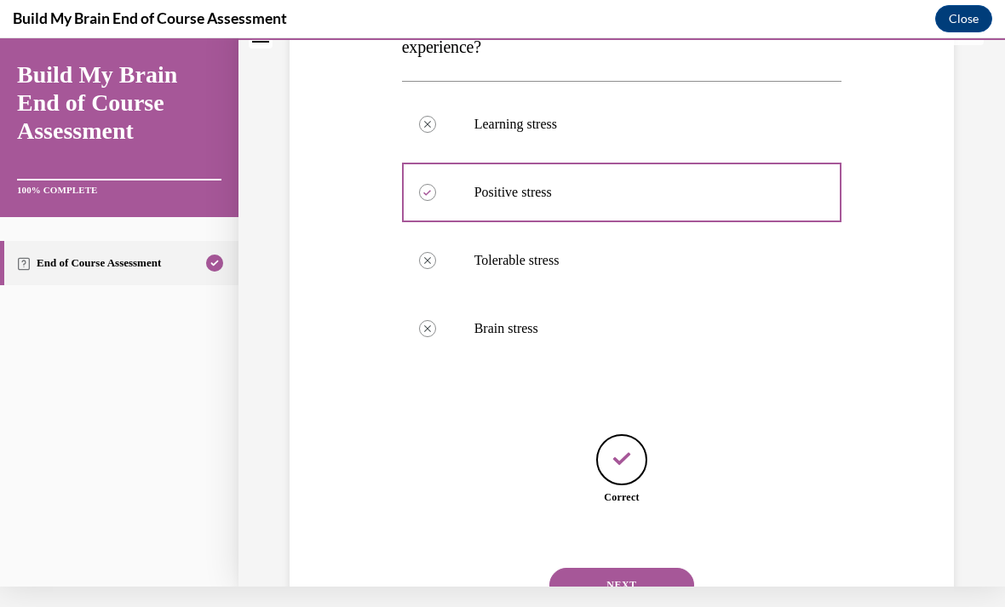
click at [599, 568] on button "NEXT" at bounding box center [622, 585] width 145 height 34
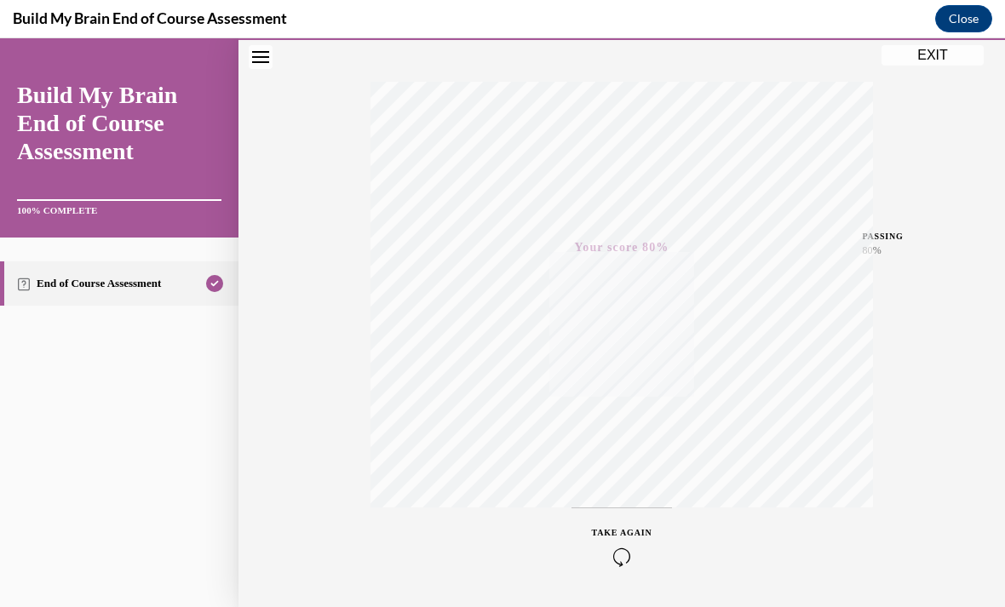
scroll to position [250, 0]
click at [947, 48] on button "EXIT" at bounding box center [933, 55] width 102 height 20
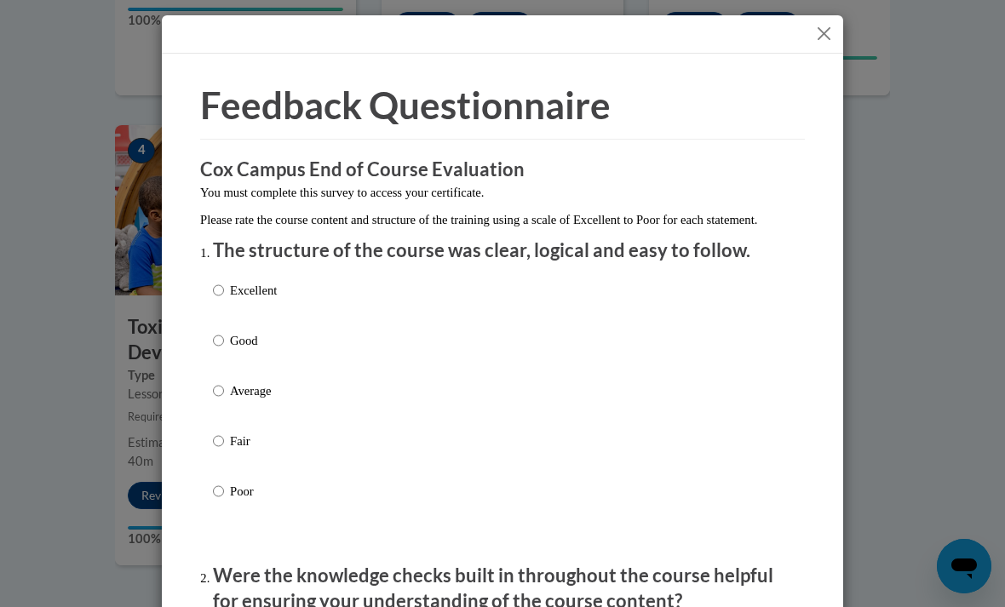
click at [225, 275] on div "Excellent Good Average Fair Poor" at bounding box center [245, 405] width 64 height 264
click at [219, 286] on input "Excellent" at bounding box center [218, 290] width 11 height 19
radio input "true"
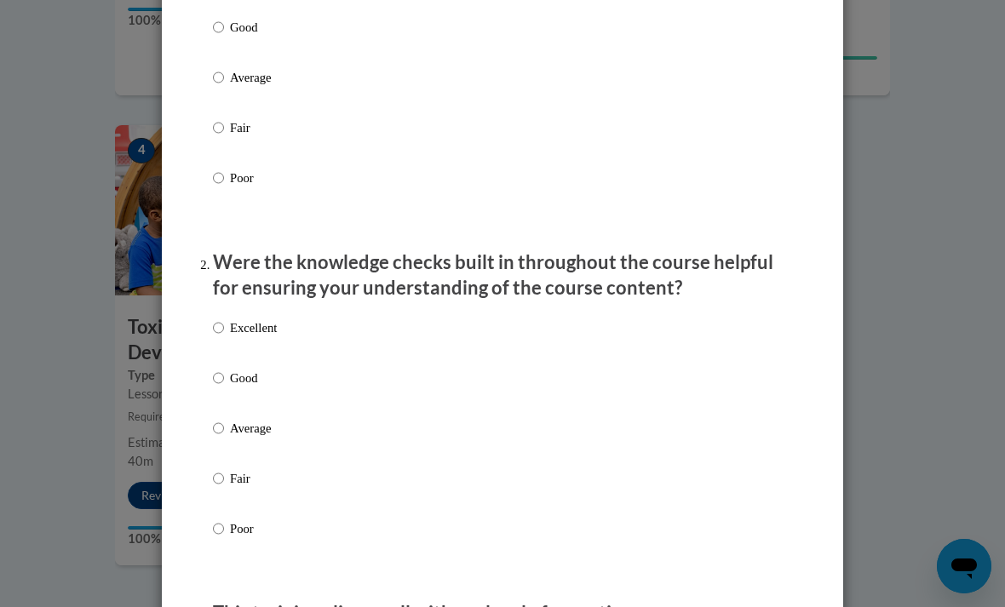
scroll to position [331, 0]
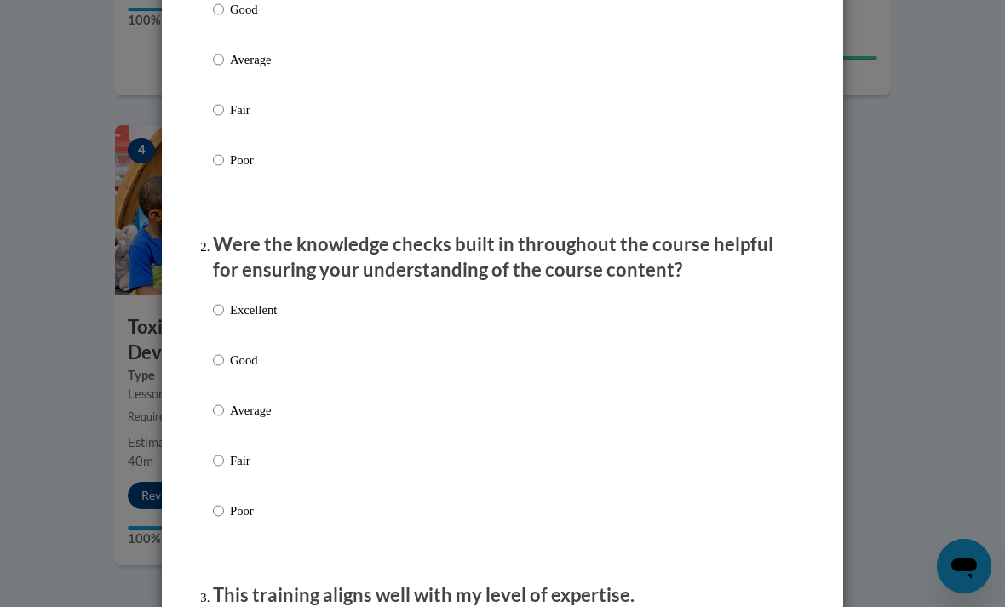
click at [223, 327] on label "Excellent" at bounding box center [245, 324] width 64 height 46
click at [223, 319] on input "Excellent" at bounding box center [218, 310] width 11 height 19
radio input "true"
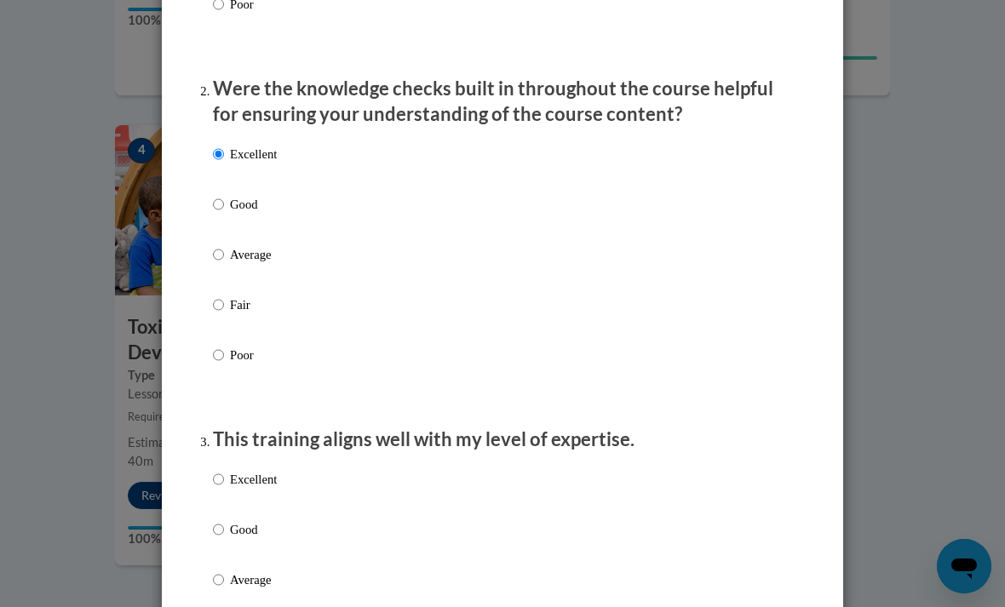
scroll to position [749, 0]
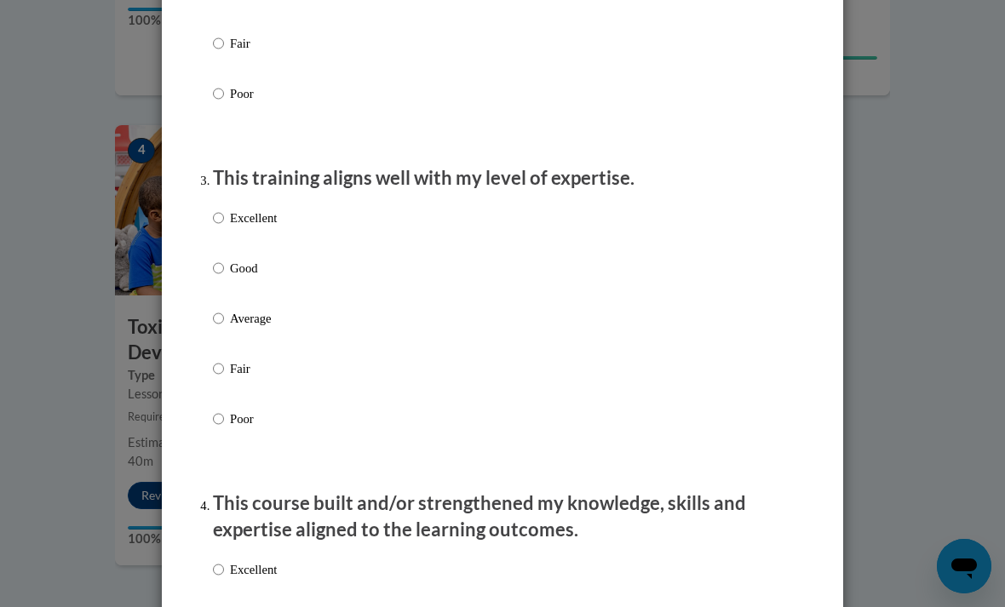
click at [214, 233] on label "Excellent" at bounding box center [245, 232] width 64 height 46
click at [214, 227] on input "Excellent" at bounding box center [218, 218] width 11 height 19
radio input "true"
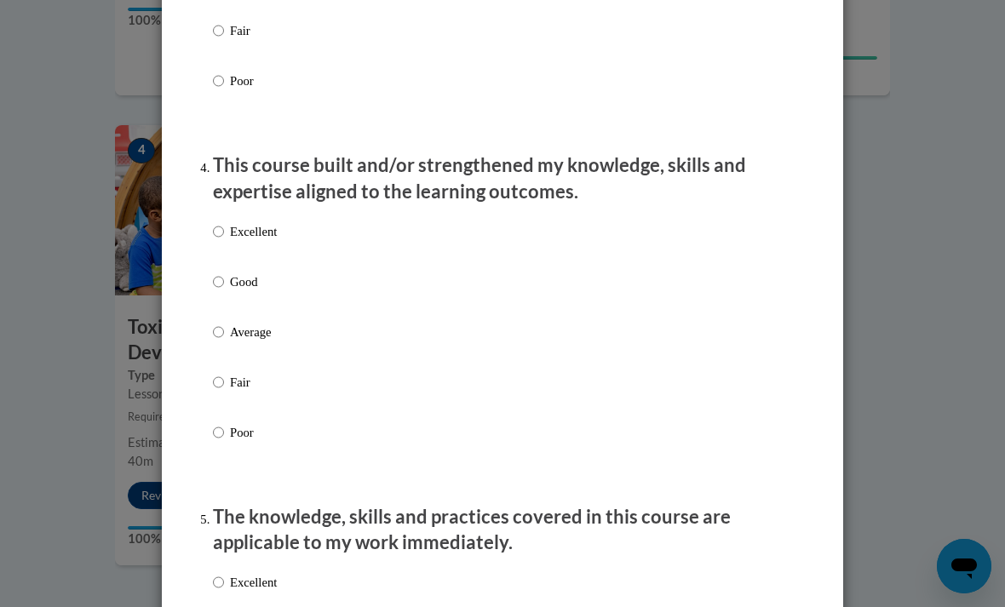
scroll to position [1087, 0]
click at [224, 223] on input "Excellent" at bounding box center [218, 231] width 11 height 19
radio input "true"
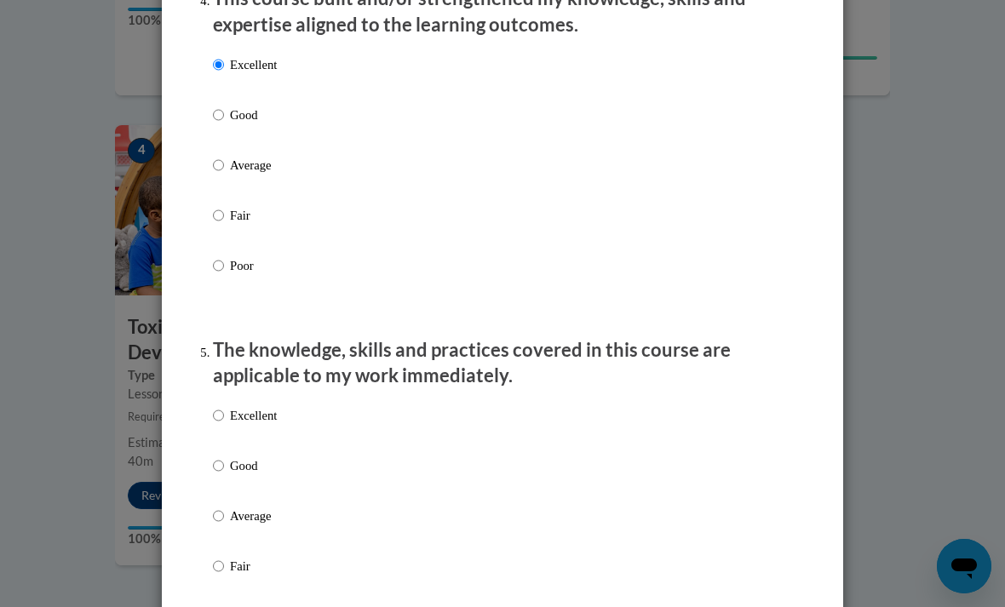
scroll to position [1292, 0]
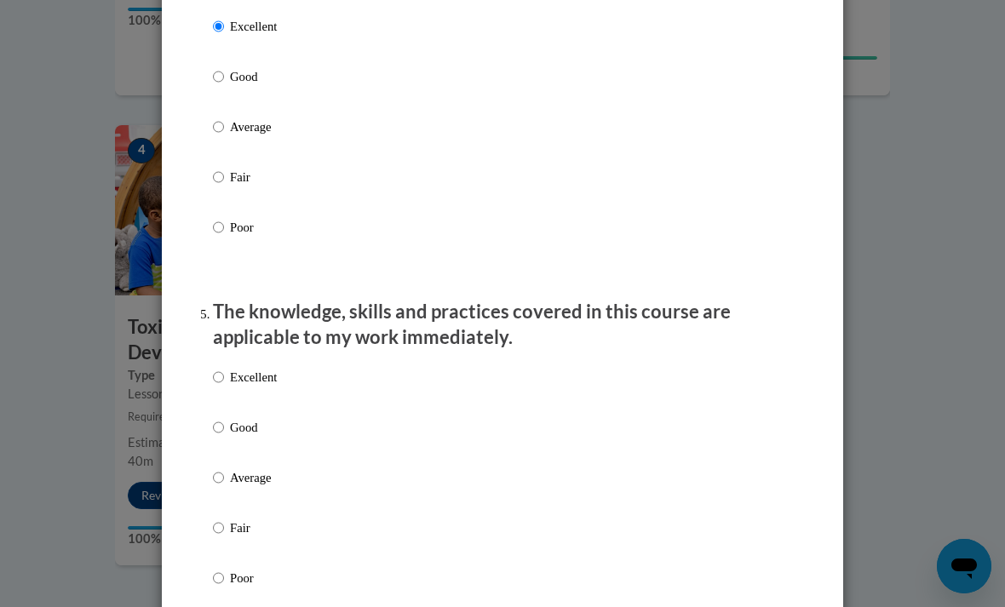
click at [227, 360] on div "Excellent Good Average Fair Poor" at bounding box center [245, 492] width 64 height 264
click at [220, 375] on input "Excellent" at bounding box center [218, 377] width 11 height 19
radio input "true"
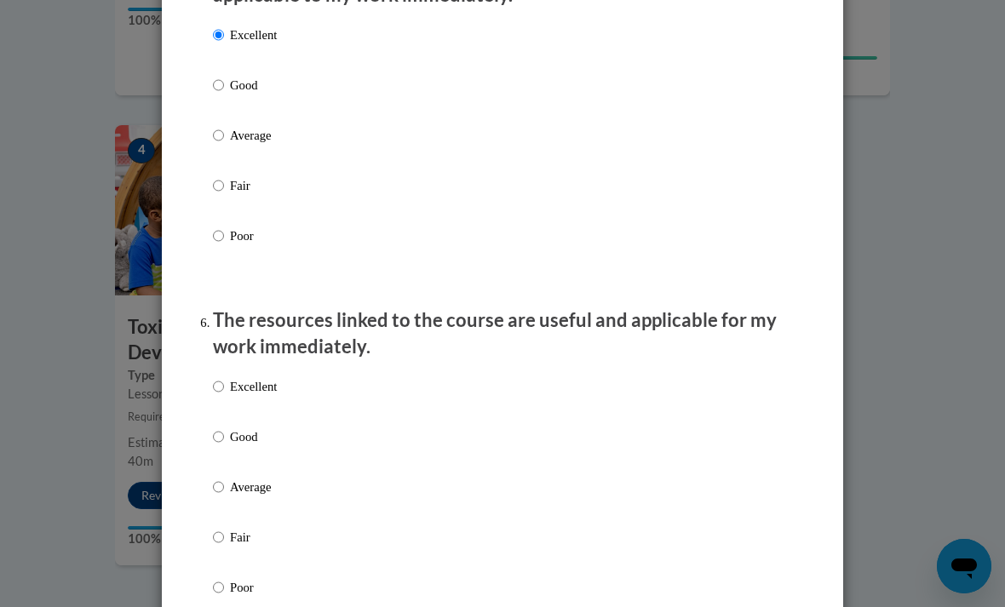
scroll to position [1637, 0]
click at [222, 381] on input "Excellent" at bounding box center [218, 385] width 11 height 19
radio input "true"
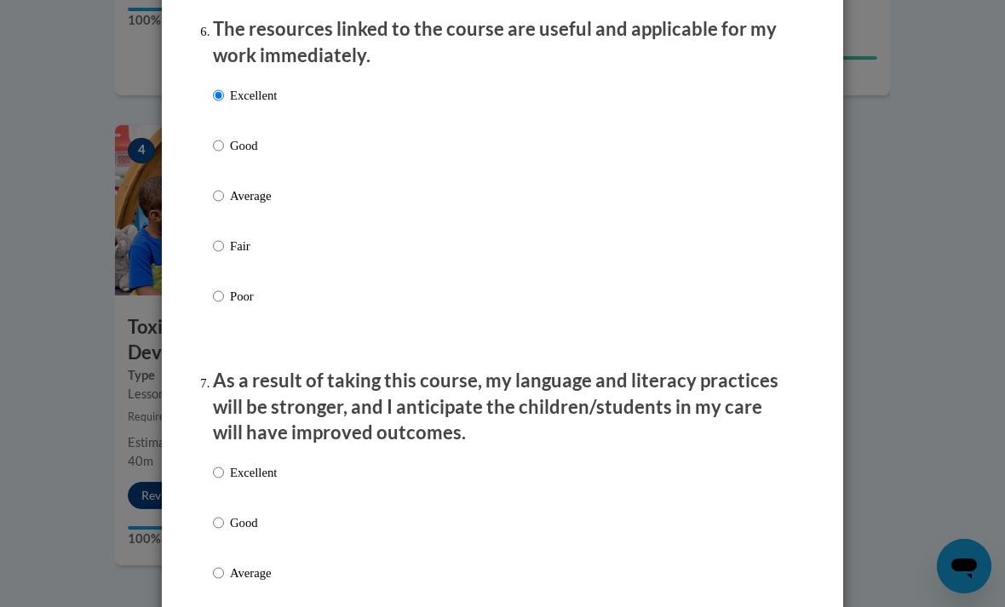
scroll to position [2126, 0]
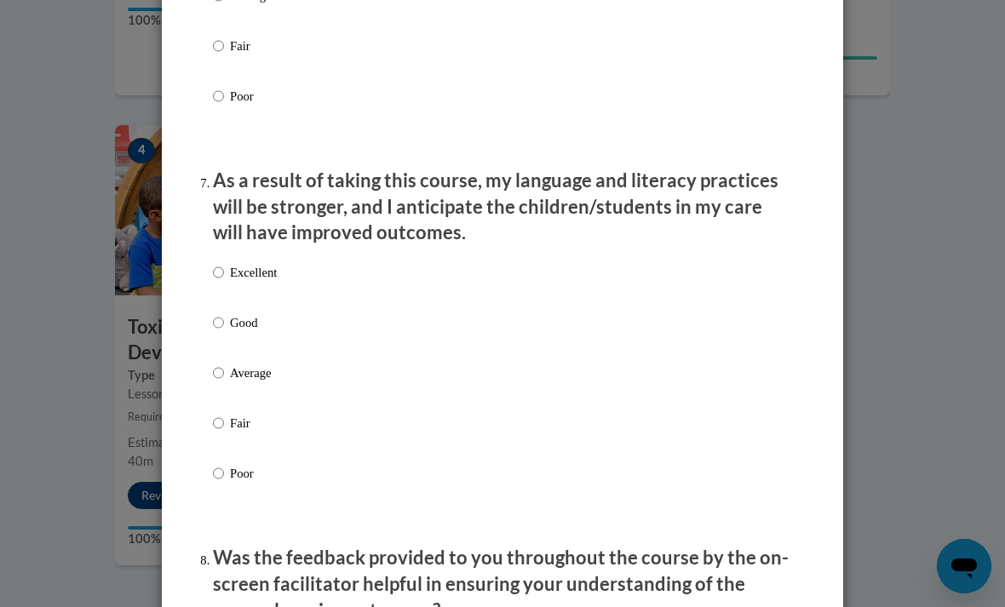
click at [218, 263] on input "Excellent" at bounding box center [218, 272] width 11 height 19
radio input "true"
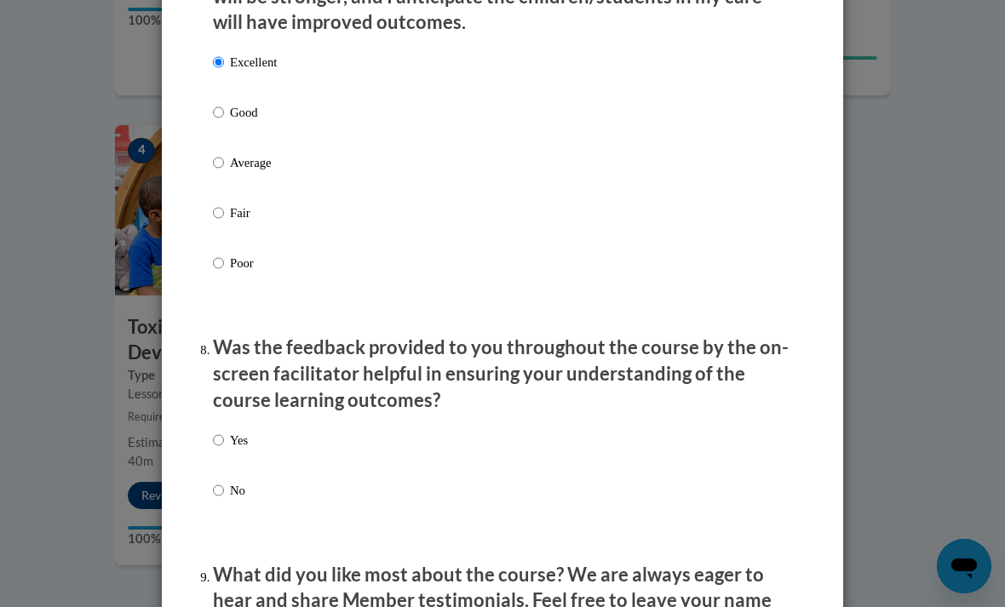
click at [228, 431] on label "Yes" at bounding box center [230, 454] width 35 height 46
click at [224, 431] on input "Yes" at bounding box center [218, 440] width 11 height 19
radio input "true"
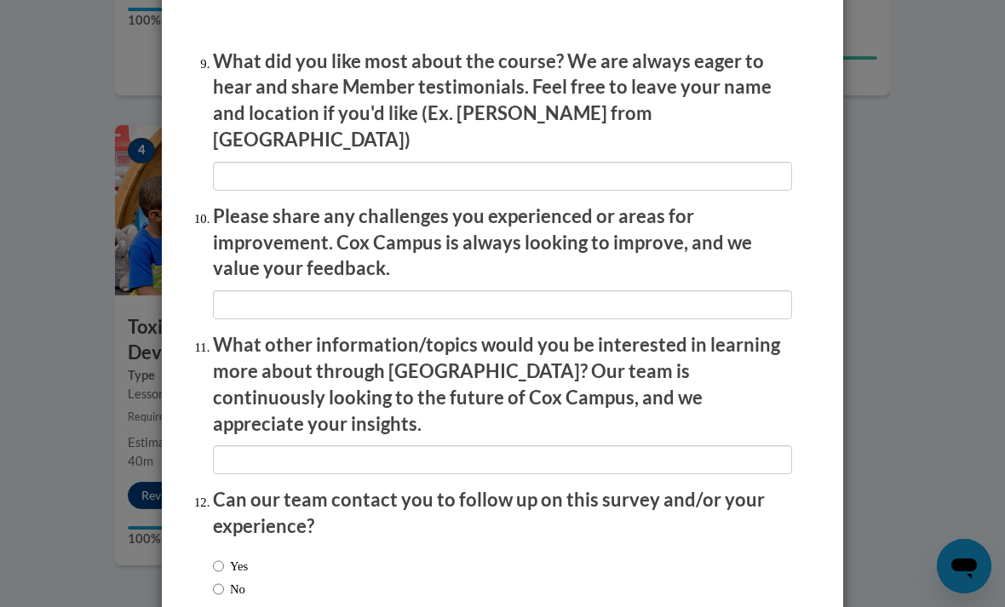
scroll to position [2848, 0]
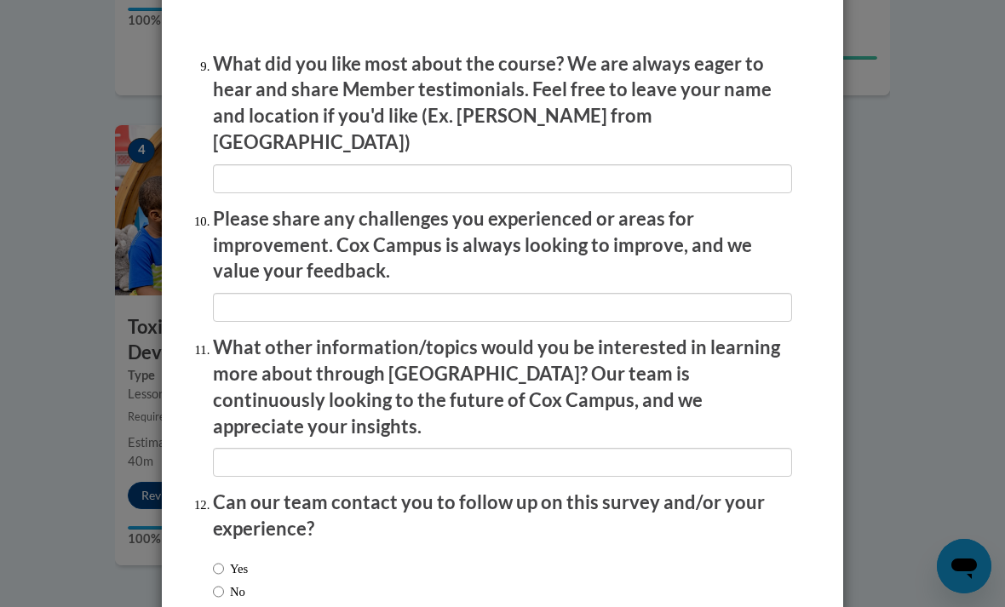
click at [892, 515] on div "Feedback Questionnaire Rate Course Comments Cox Campus End of Course Evaluation…" at bounding box center [502, 303] width 1005 height 607
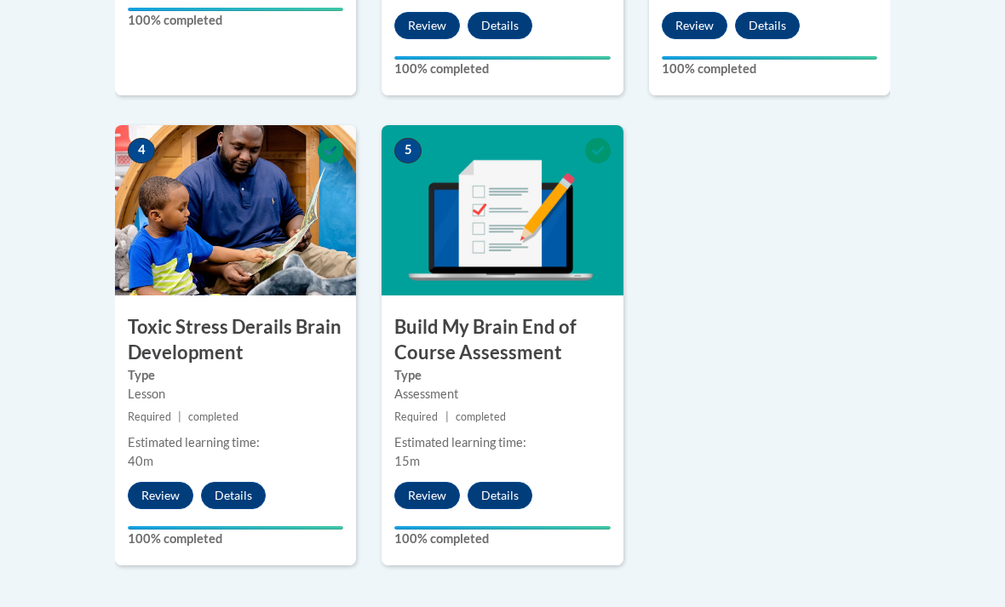
click at [163, 216] on img at bounding box center [235, 210] width 241 height 170
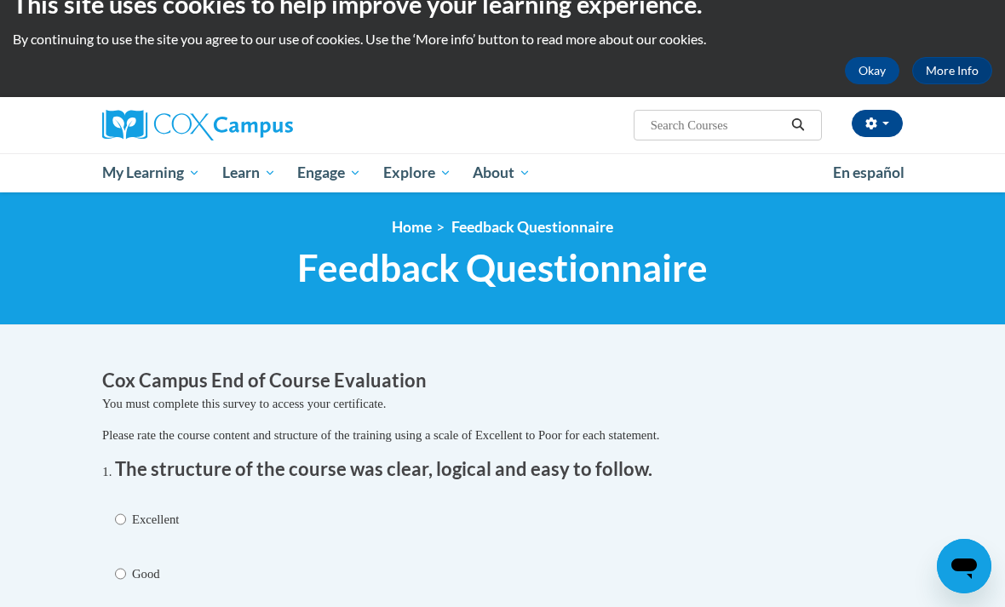
scroll to position [28, 0]
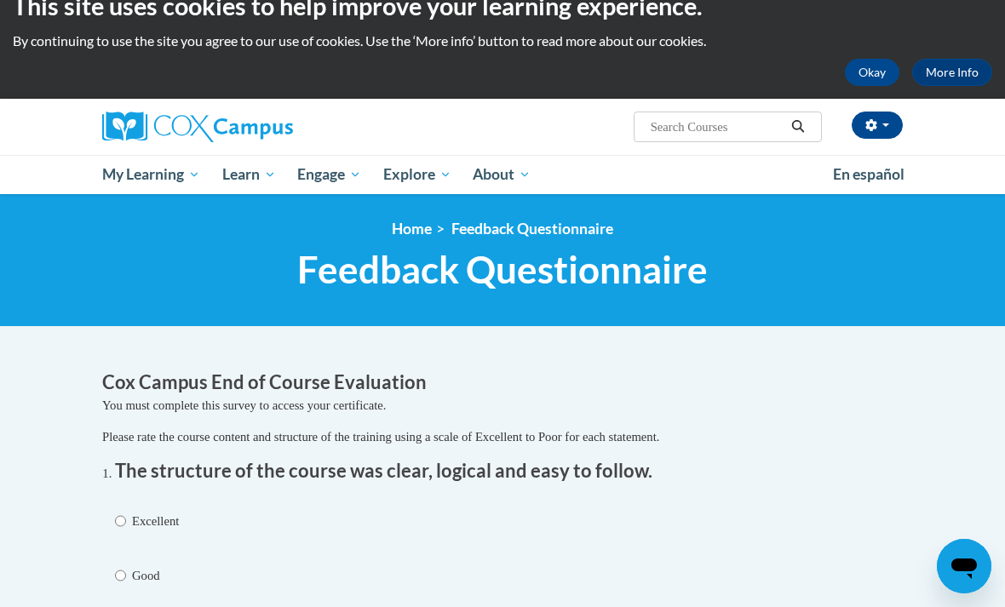
click at [861, 59] on button "Okay" at bounding box center [872, 72] width 55 height 27
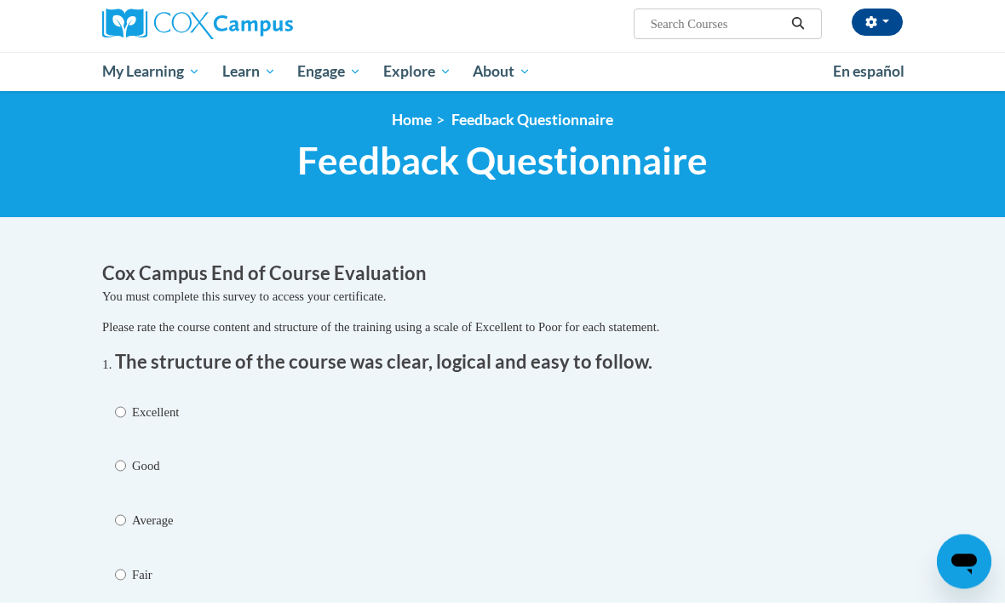
scroll to position [0, 0]
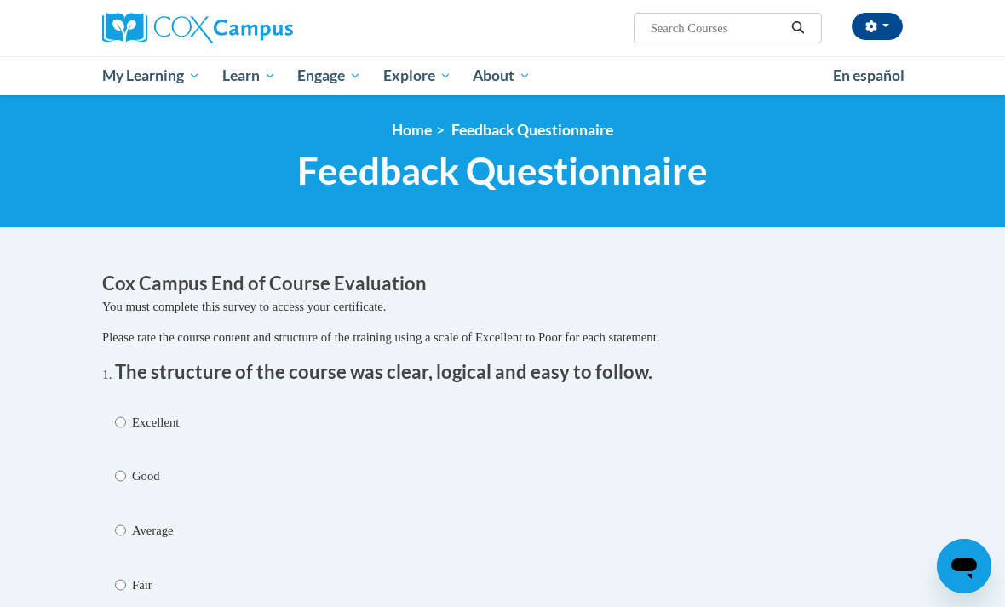
click at [0, 0] on span "My Course Progress" at bounding box center [0, 0] width 0 height 0
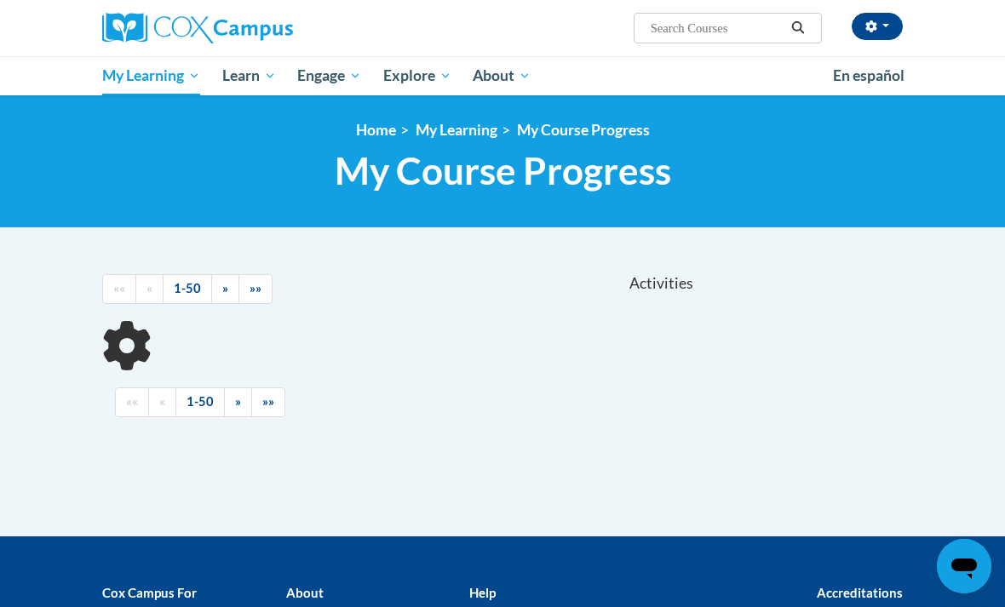
click at [0, 0] on link "Certificates" at bounding box center [0, 0] width 0 height 0
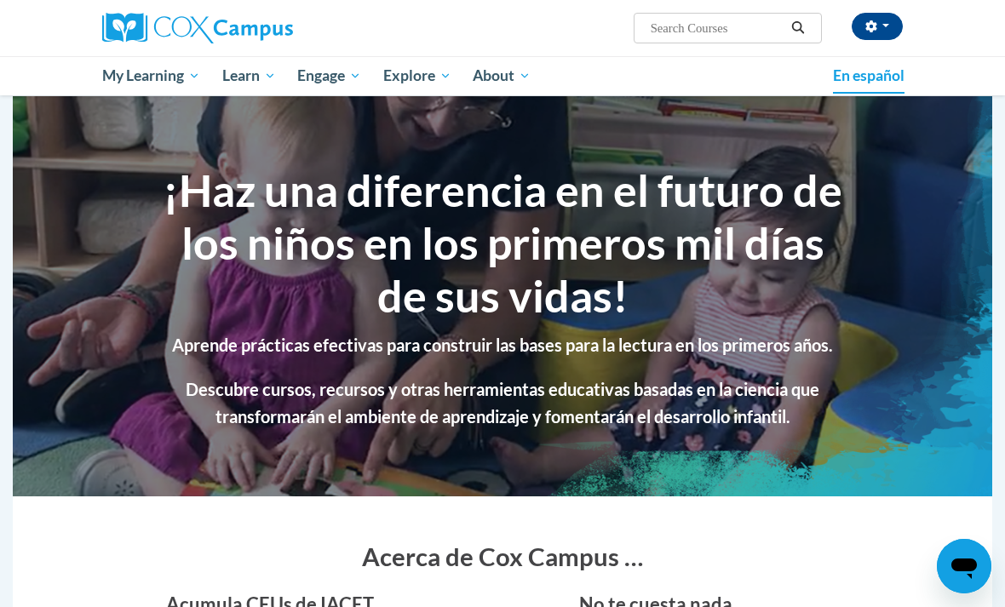
click at [880, 86] on link "En español" at bounding box center [869, 76] width 94 height 36
click at [886, 20] on button "button" at bounding box center [877, 26] width 51 height 27
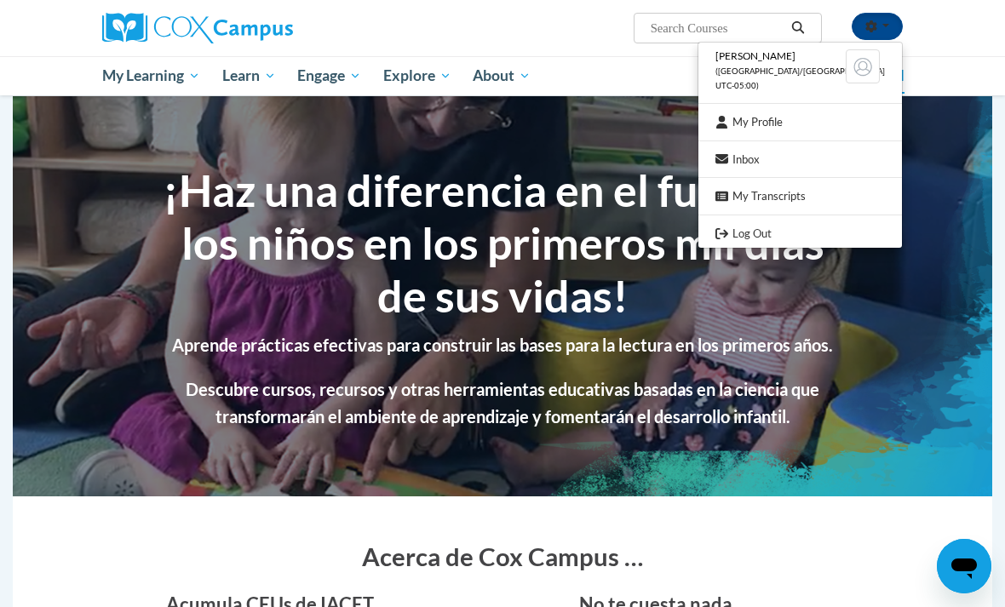
click at [951, 79] on div at bounding box center [502, 303] width 1005 height 607
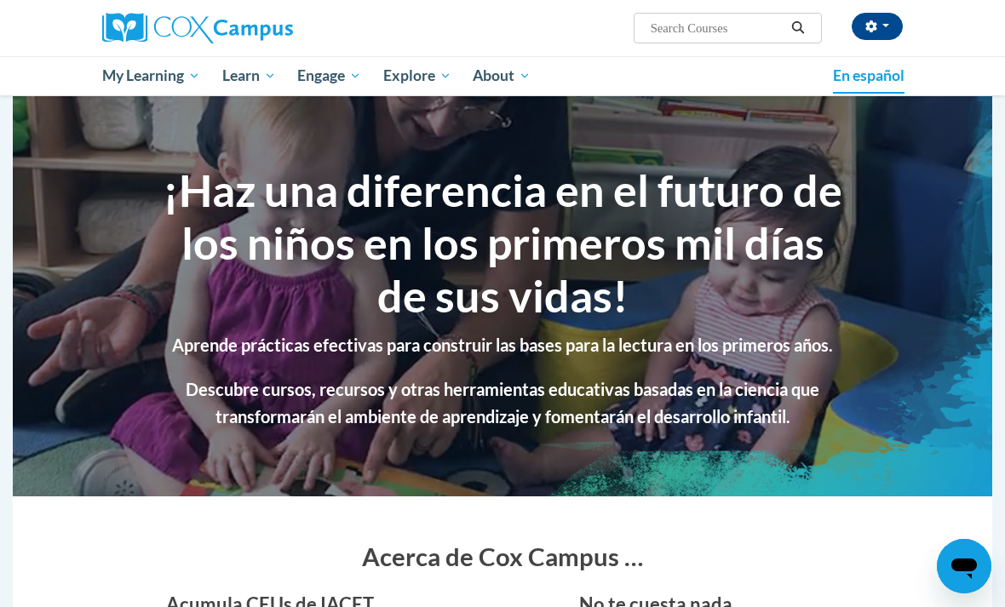
click at [883, 80] on span "En español" at bounding box center [869, 75] width 72 height 18
click at [885, 23] on button "button" at bounding box center [877, 26] width 51 height 27
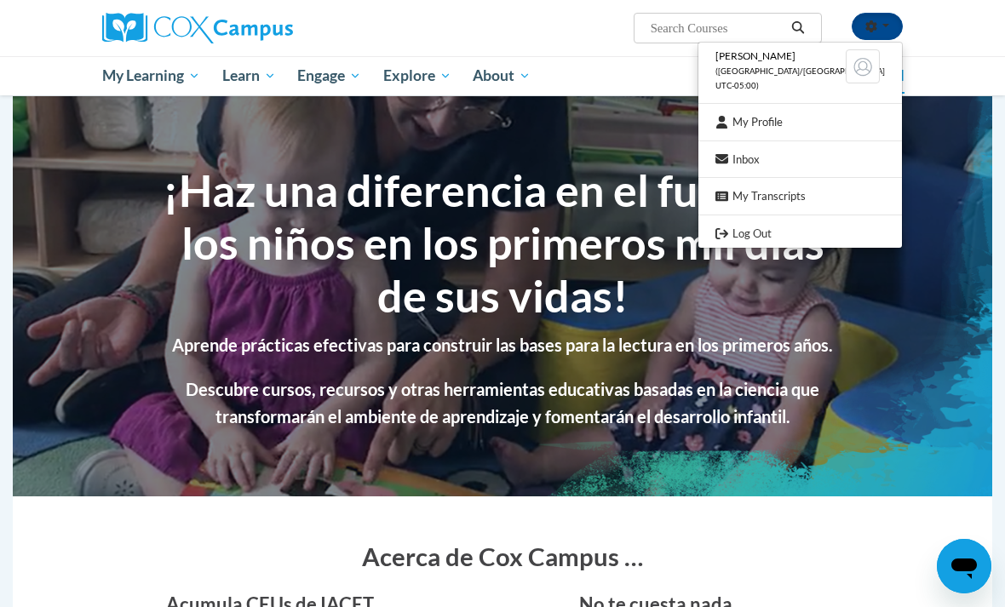
click at [815, 112] on link "My Profile" at bounding box center [801, 122] width 204 height 21
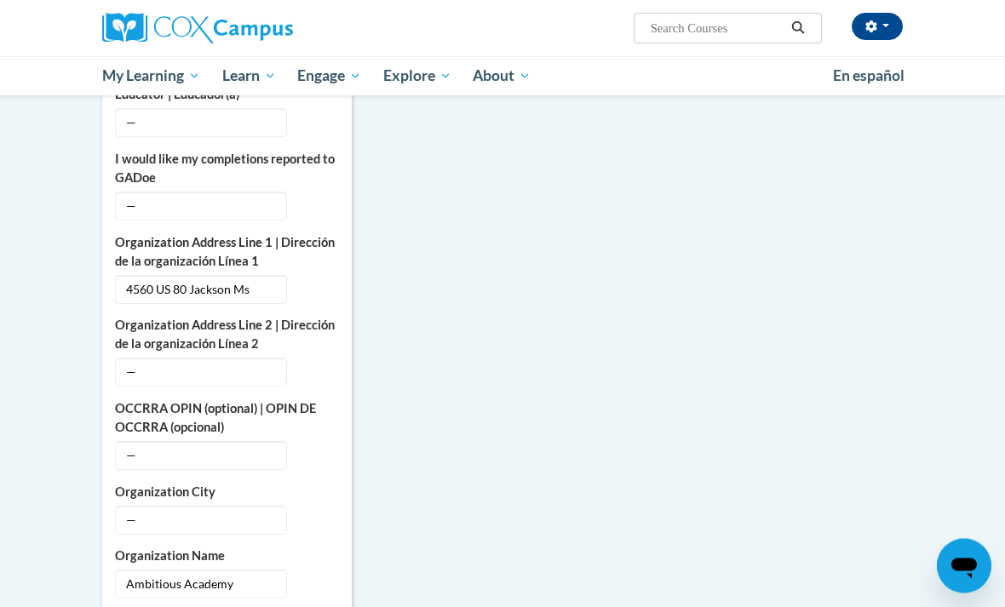
scroll to position [643, 0]
click at [0, 0] on span "Certificates" at bounding box center [0, 0] width 0 height 0
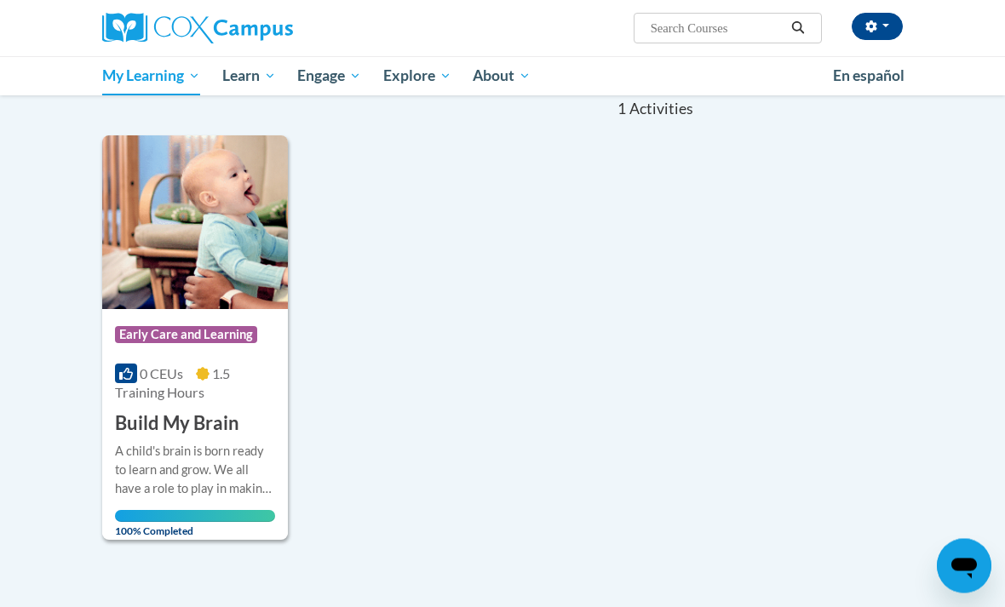
scroll to position [176, 0]
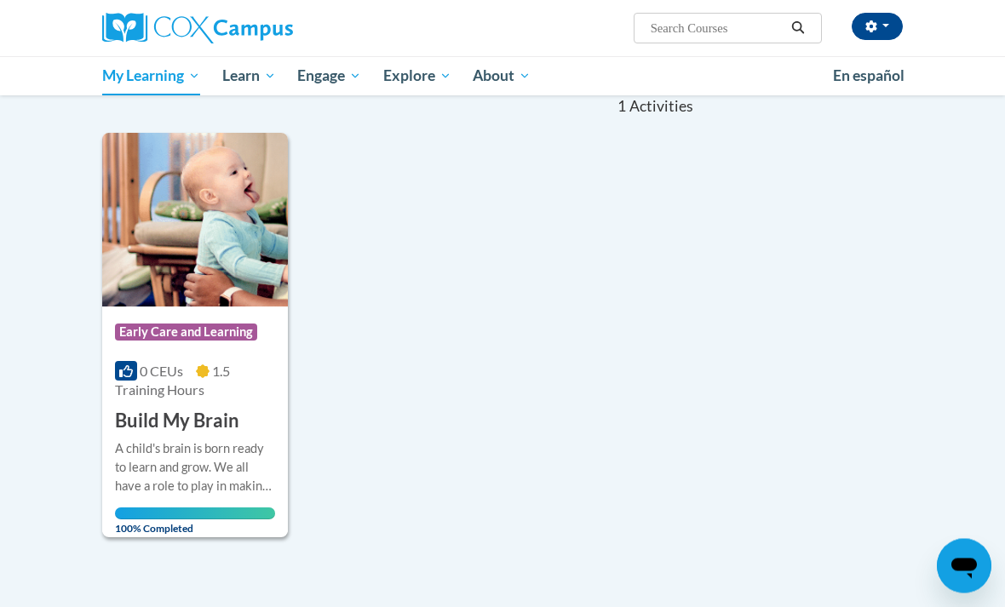
click at [174, 436] on div "More Info Open A child's brain is born ready to learn and grow. We all have a r…" at bounding box center [195, 484] width 186 height 99
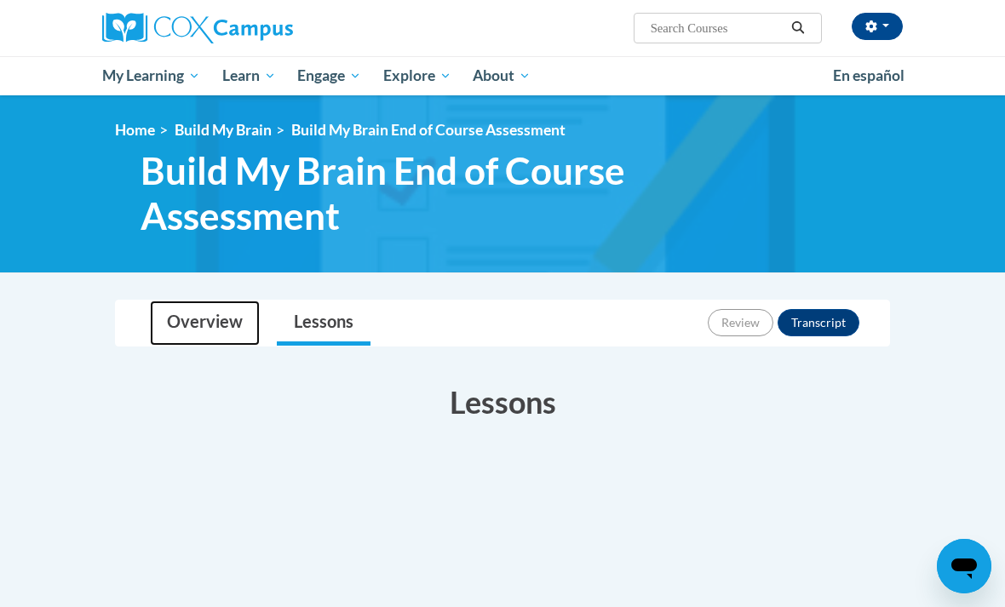
click at [197, 319] on link "Overview" at bounding box center [205, 323] width 110 height 45
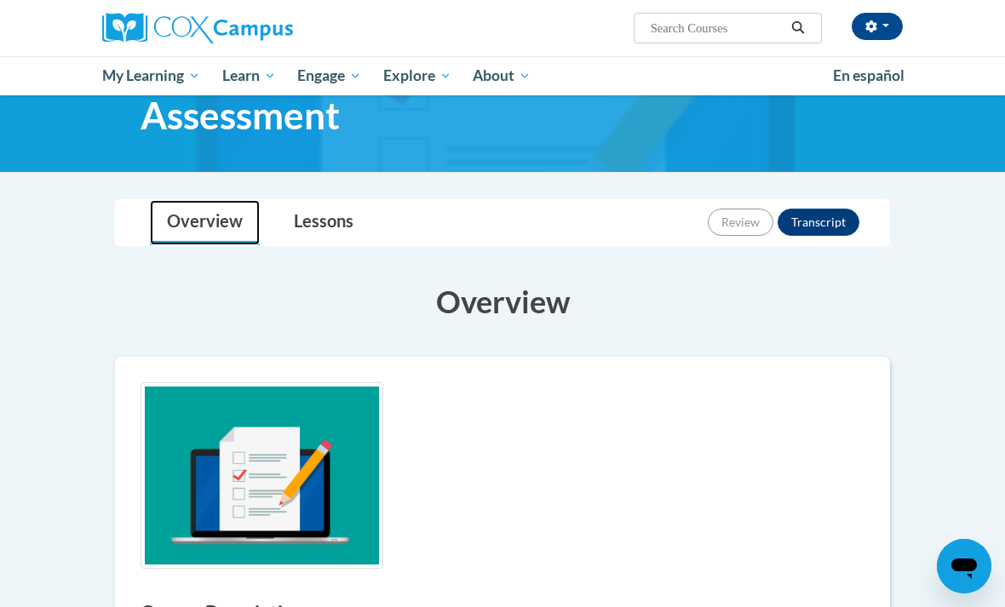
scroll to position [76, 0]
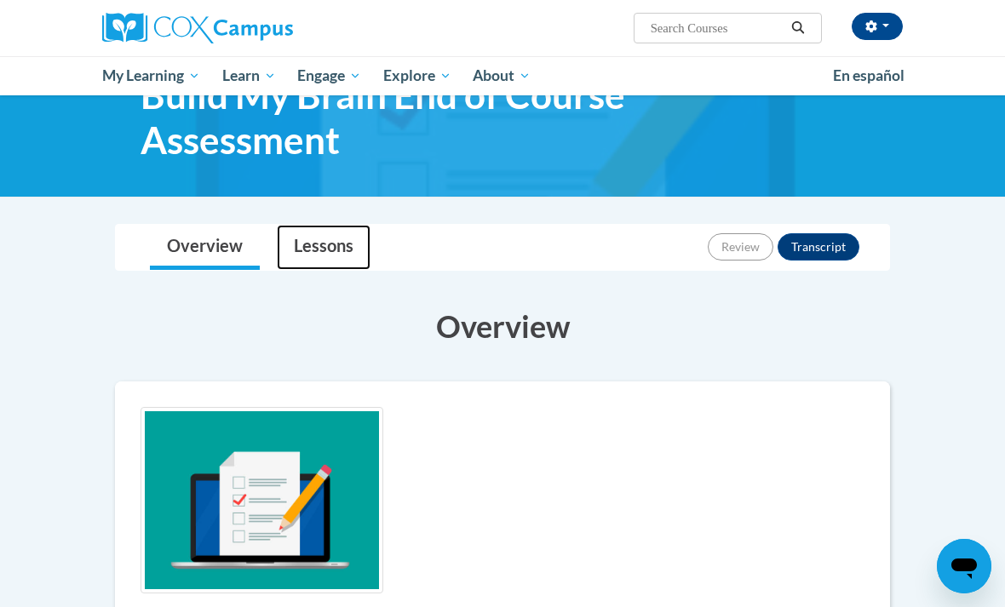
click at [299, 235] on link "Lessons" at bounding box center [324, 247] width 94 height 45
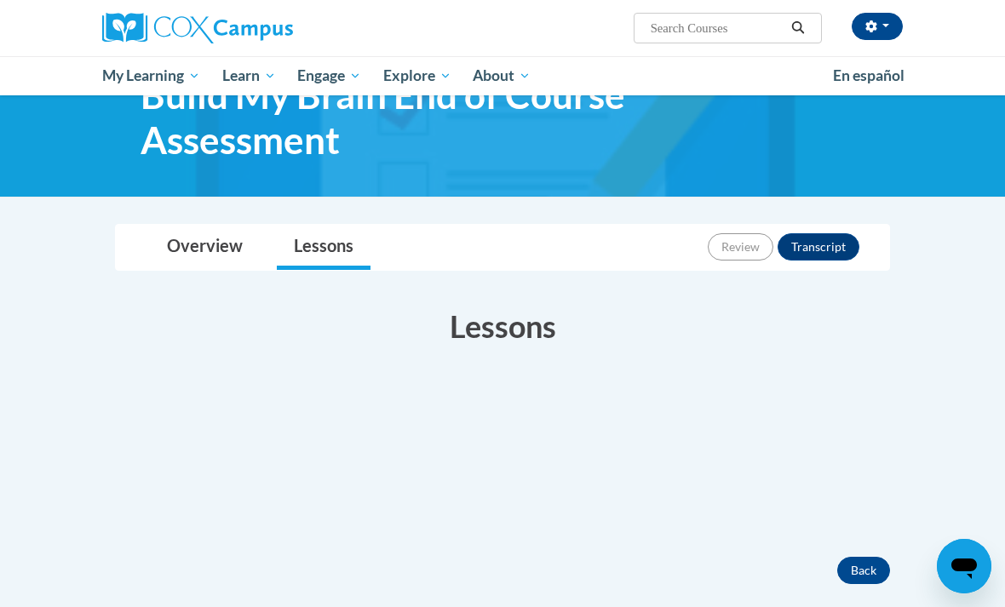
click at [0, 0] on span "Certificates" at bounding box center [0, 0] width 0 height 0
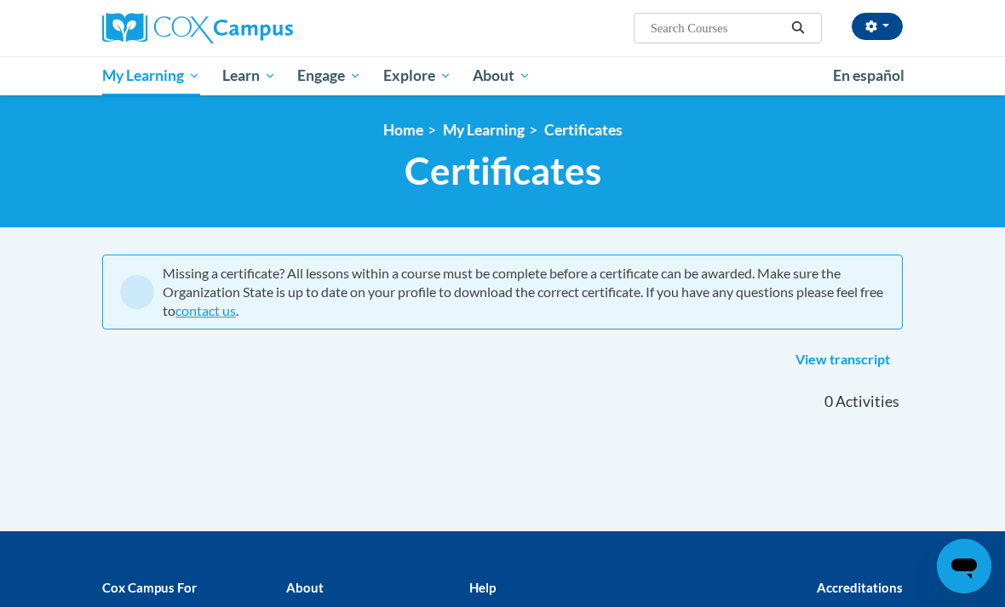
click at [213, 317] on link "contact us" at bounding box center [206, 310] width 60 height 16
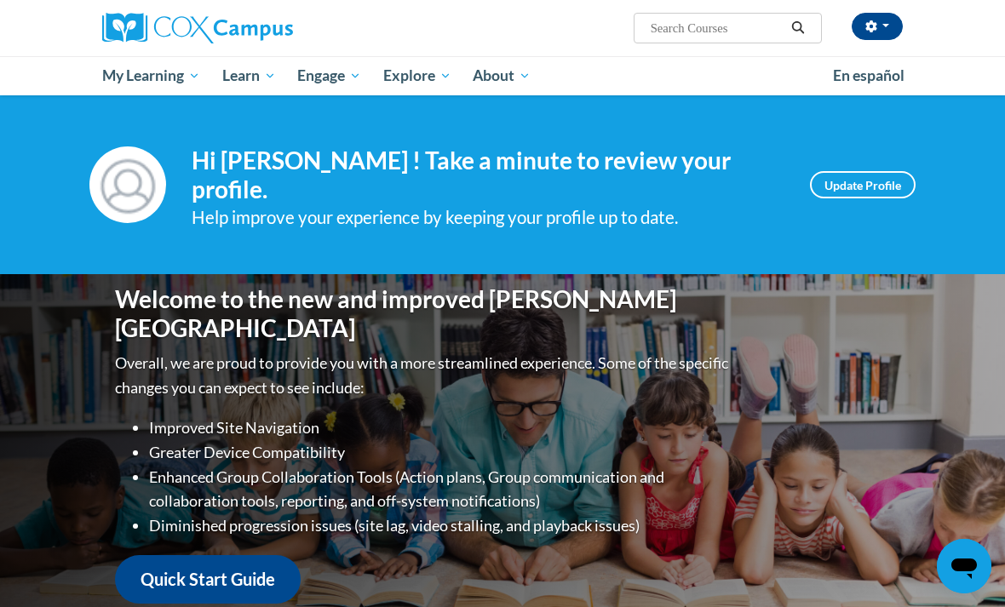
click at [0, 0] on span "My Course Progress" at bounding box center [0, 0] width 0 height 0
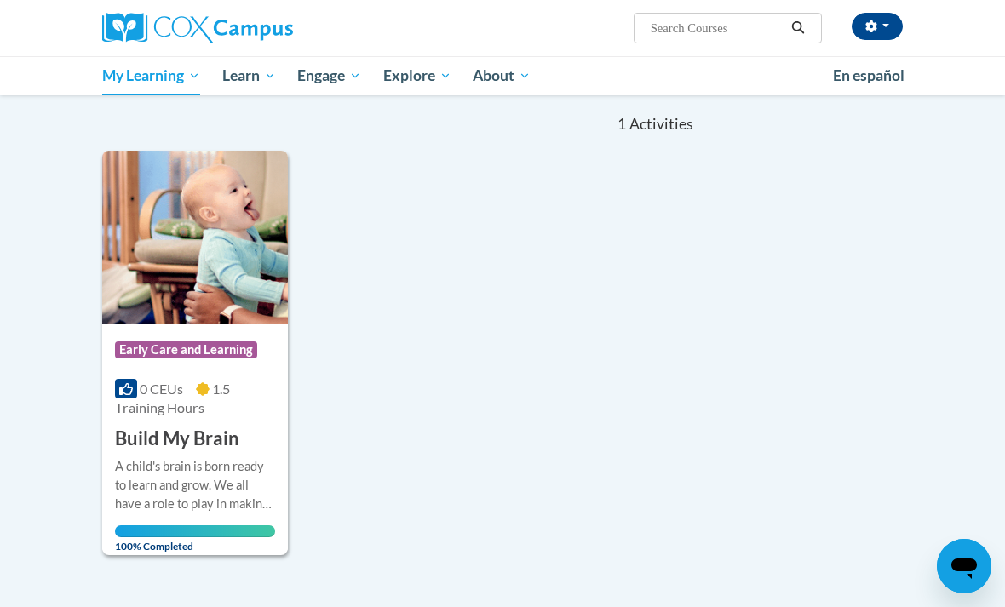
scroll to position [121, 0]
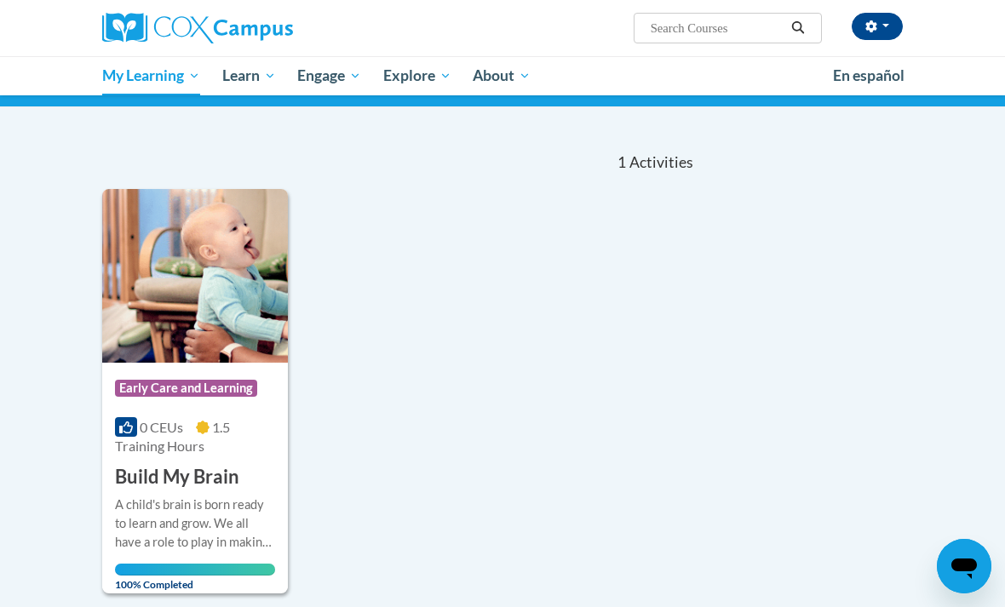
click at [0, 0] on span "Early Care and Learning" at bounding box center [0, 0] width 0 height 0
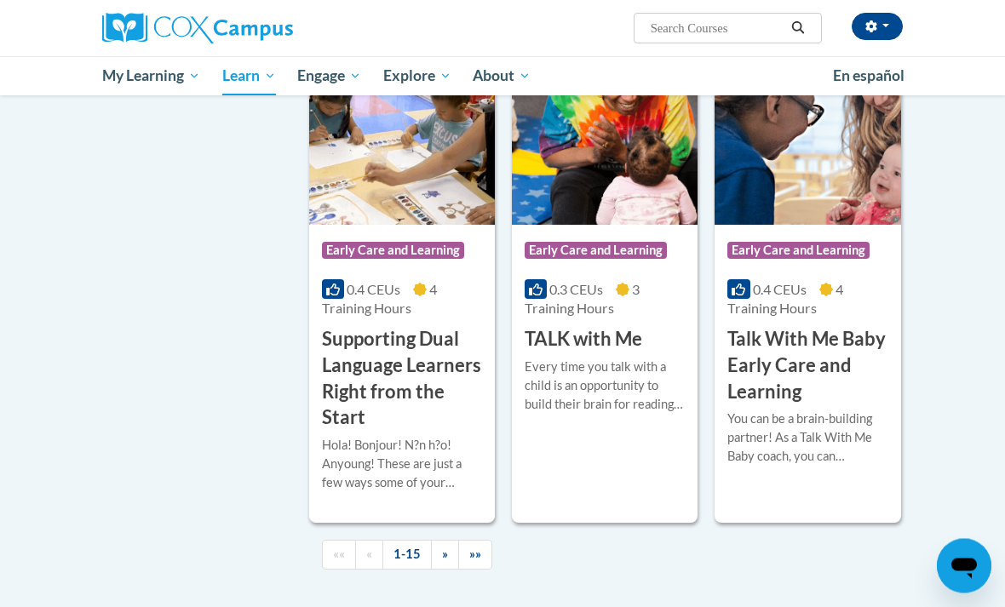
scroll to position [2389, 0]
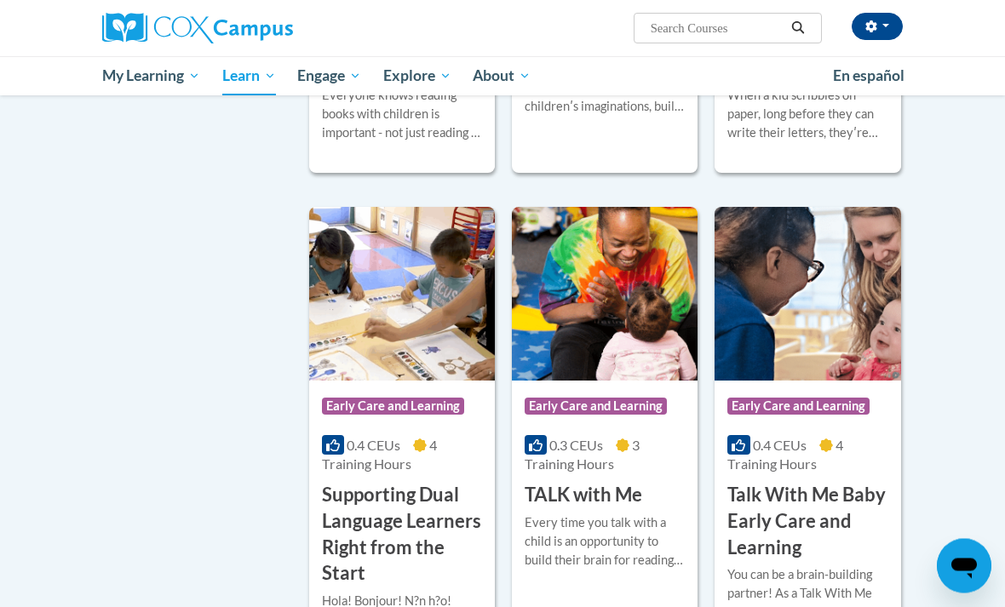
click at [825, 83] on h3 "Sharing Ideas Through Writing" at bounding box center [808, 56] width 160 height 53
click at [821, 143] on div "When a kid scribbles on paper, long before they can write their letters, theyʹr…" at bounding box center [808, 115] width 160 height 56
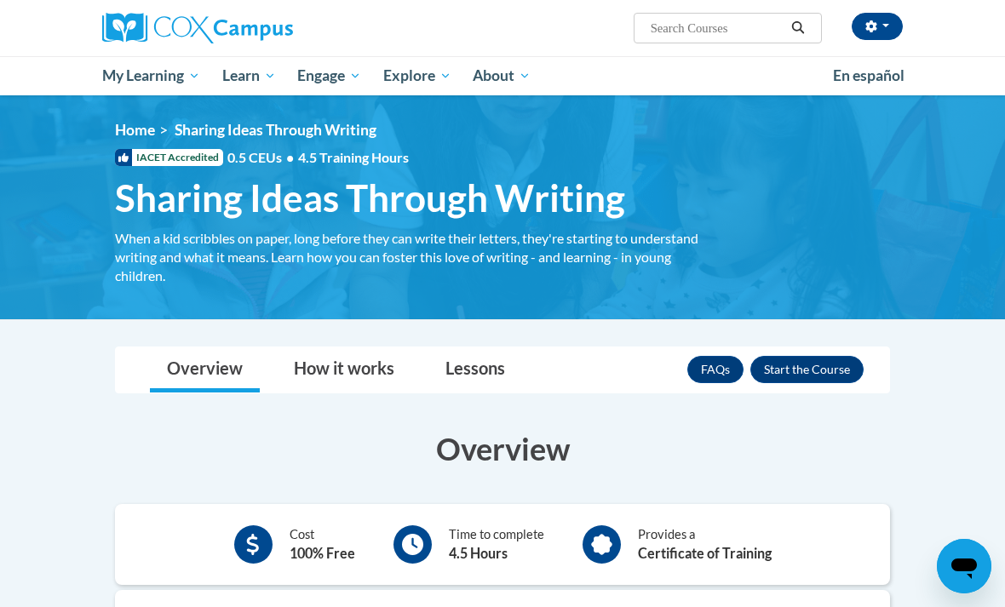
click at [848, 367] on button "Enroll" at bounding box center [807, 369] width 113 height 27
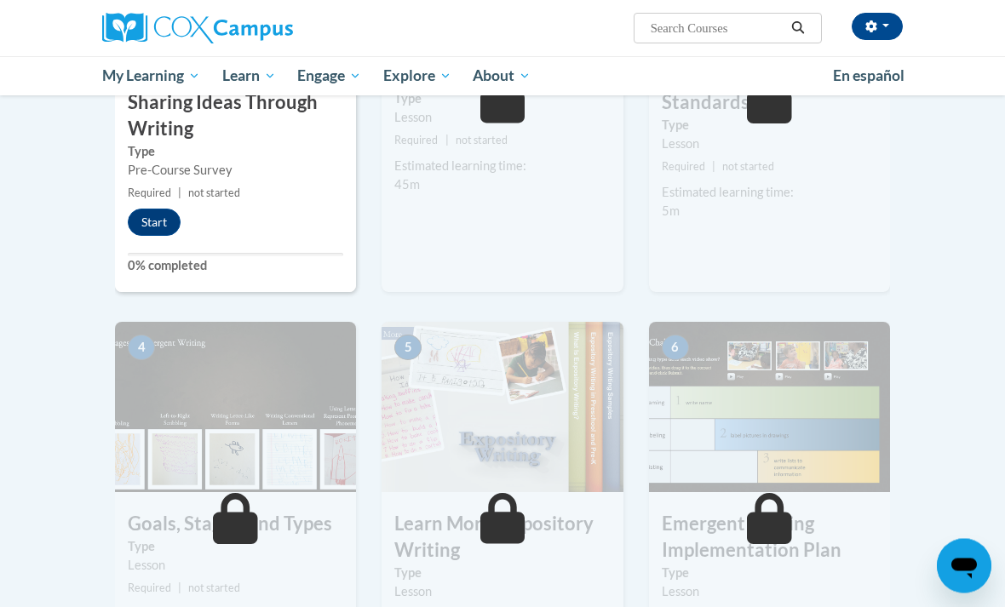
scroll to position [523, 0]
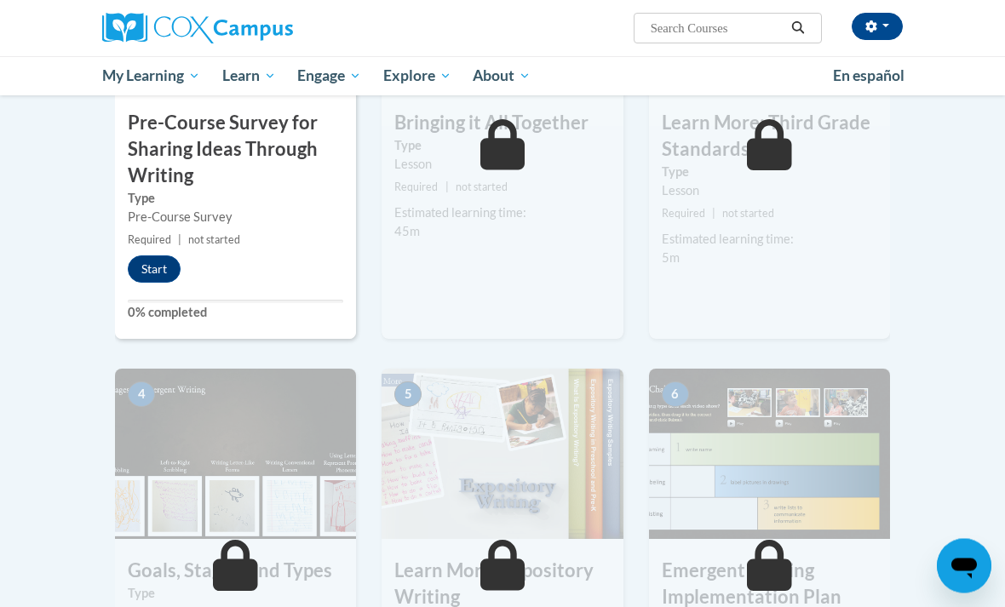
click at [159, 256] on button "Start" at bounding box center [154, 269] width 53 height 27
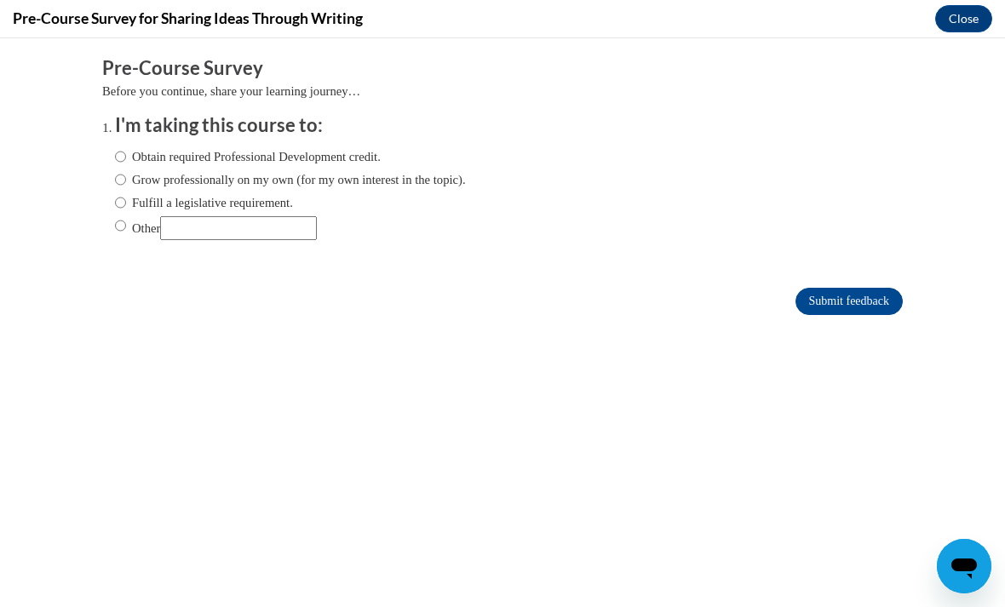
scroll to position [0, 0]
click at [129, 148] on label "Obtain required Professional Development credit." at bounding box center [248, 156] width 266 height 19
click at [126, 148] on input "Obtain required Professional Development credit." at bounding box center [120, 156] width 11 height 19
radio input "true"
click at [116, 152] on input "Obtain required Professional Development credit." at bounding box center [120, 156] width 11 height 19
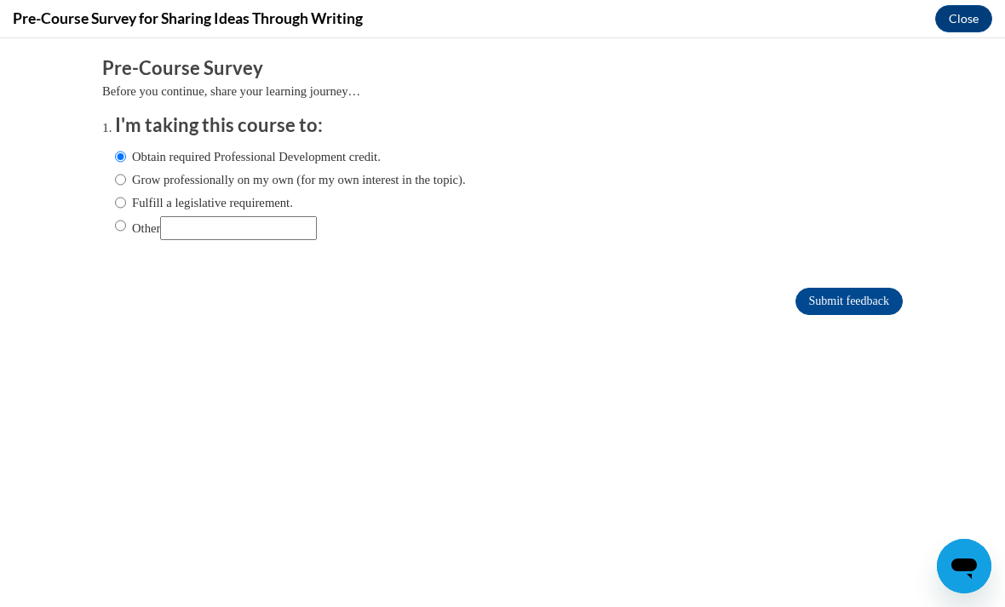
click at [832, 298] on input "Submit feedback" at bounding box center [849, 301] width 107 height 27
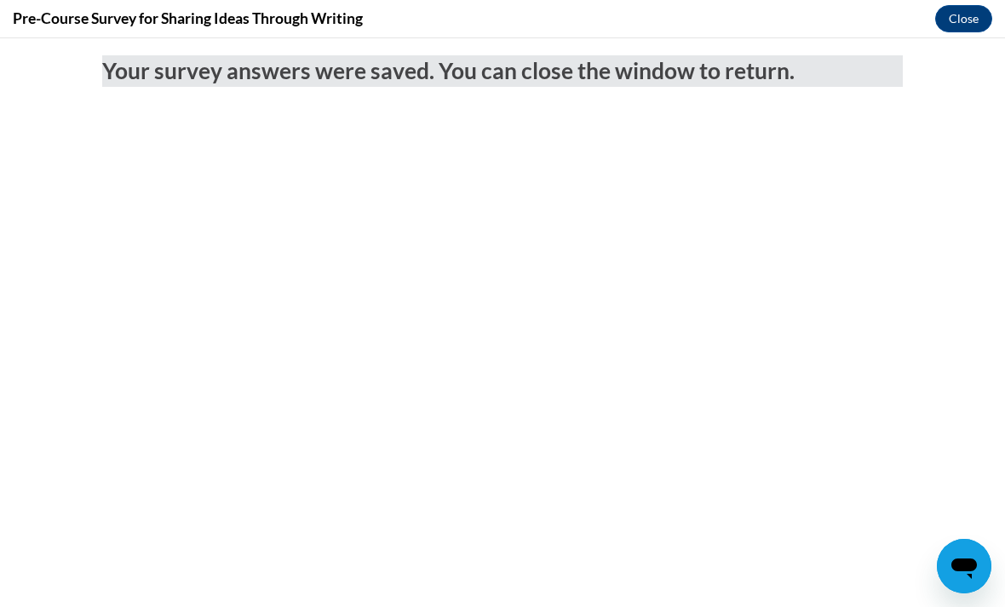
click at [975, 30] on button "Close" at bounding box center [963, 18] width 57 height 27
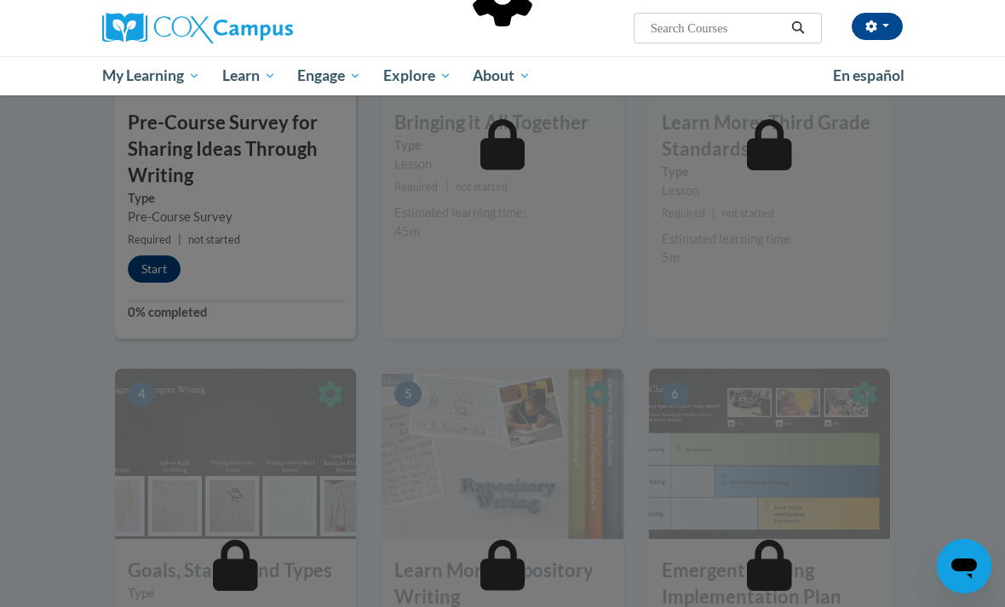
scroll to position [514, 0]
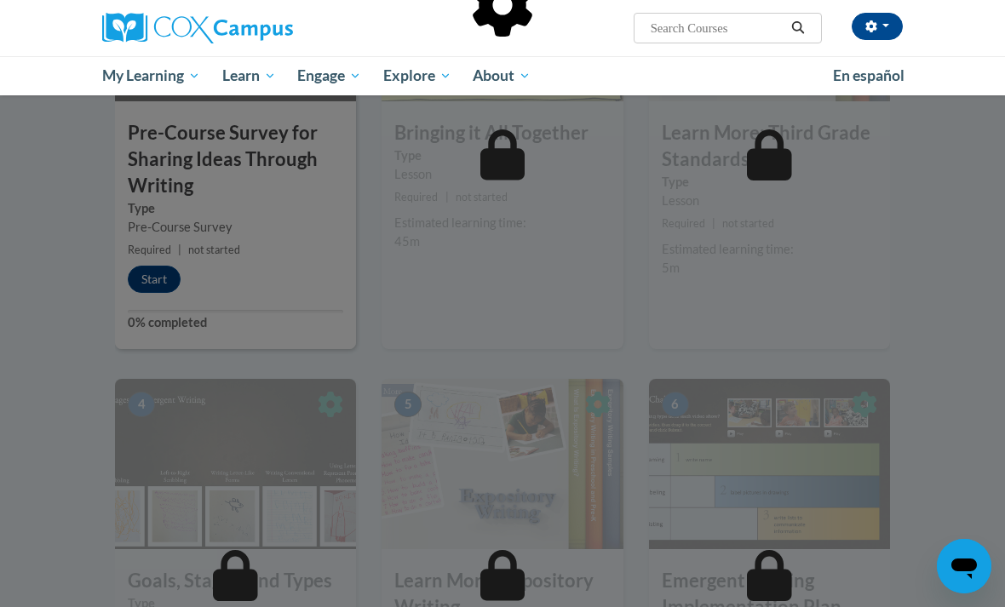
click at [915, 240] on div at bounding box center [502, 303] width 1005 height 607
click at [156, 284] on div at bounding box center [502, 303] width 1005 height 607
click at [163, 281] on div at bounding box center [502, 303] width 1005 height 607
click at [170, 288] on div at bounding box center [502, 303] width 1005 height 607
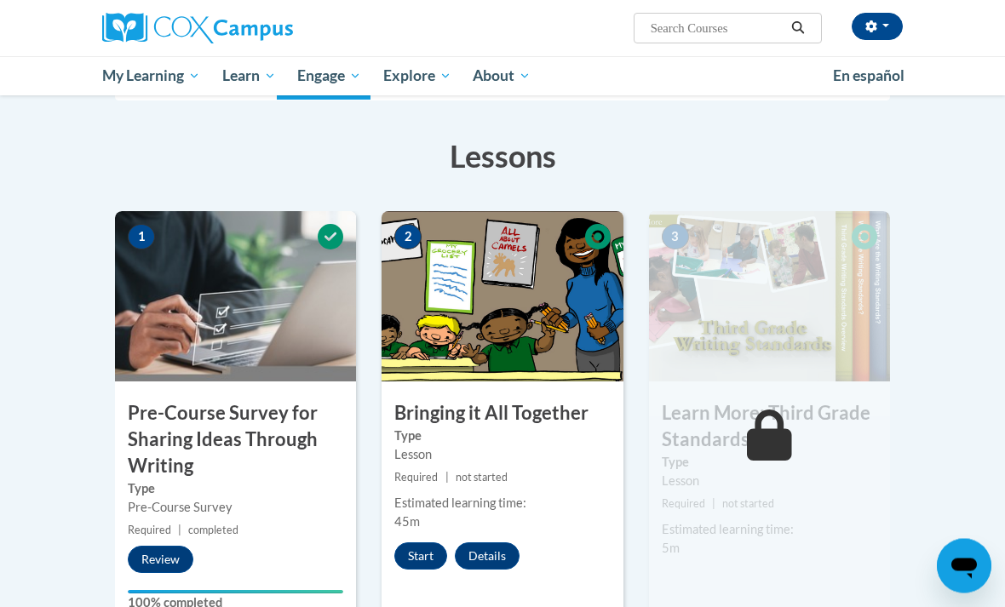
scroll to position [233, 0]
click at [418, 567] on button "Start" at bounding box center [420, 556] width 53 height 27
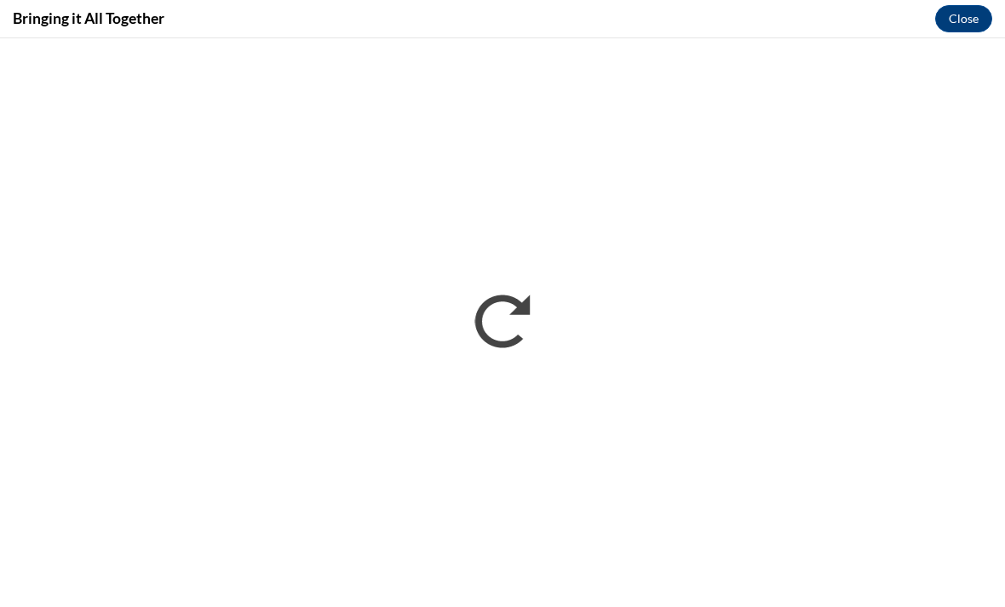
scroll to position [840, 0]
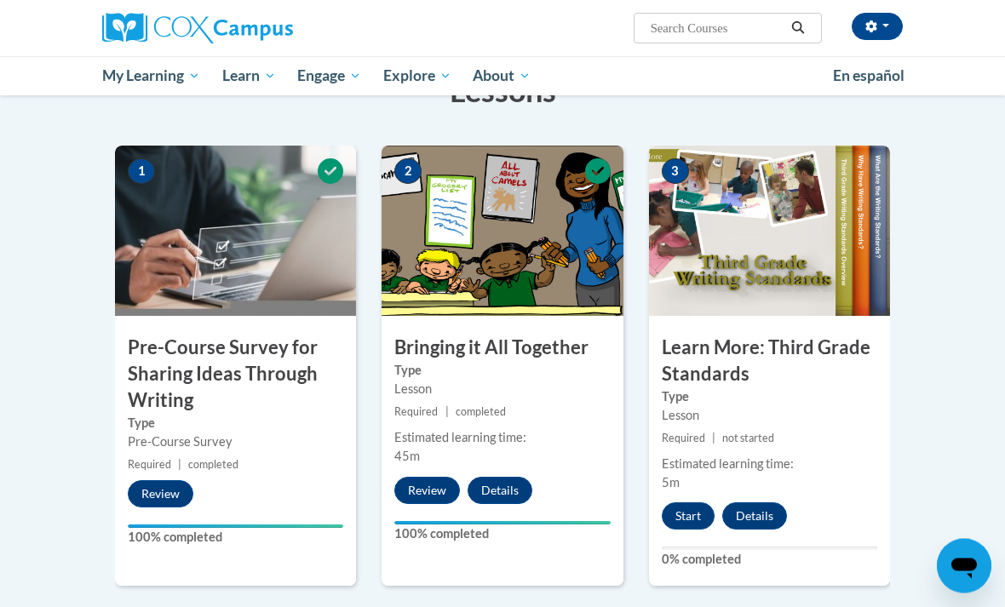
click at [693, 527] on button "Start" at bounding box center [688, 517] width 53 height 27
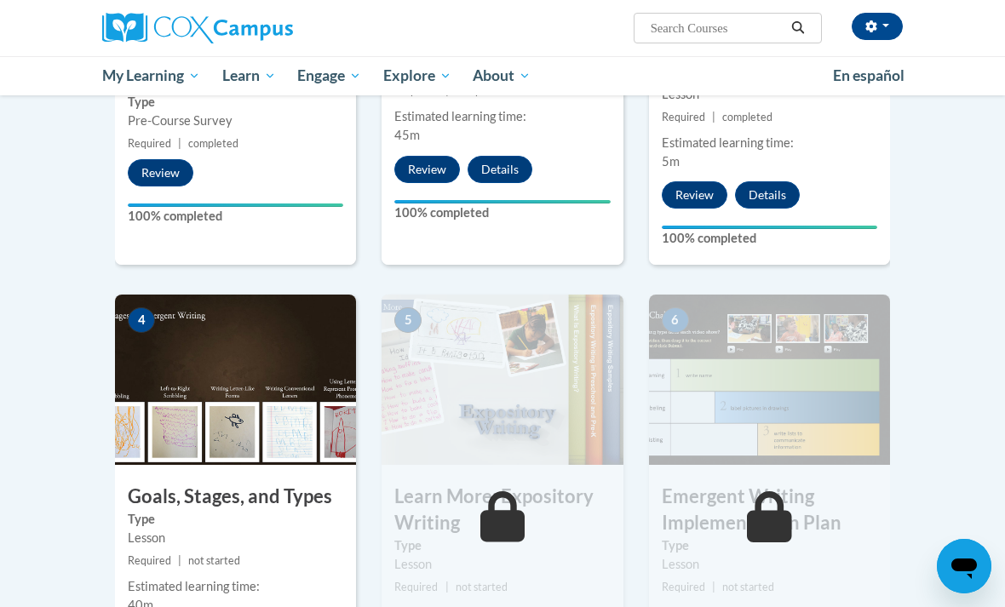
scroll to position [736, 0]
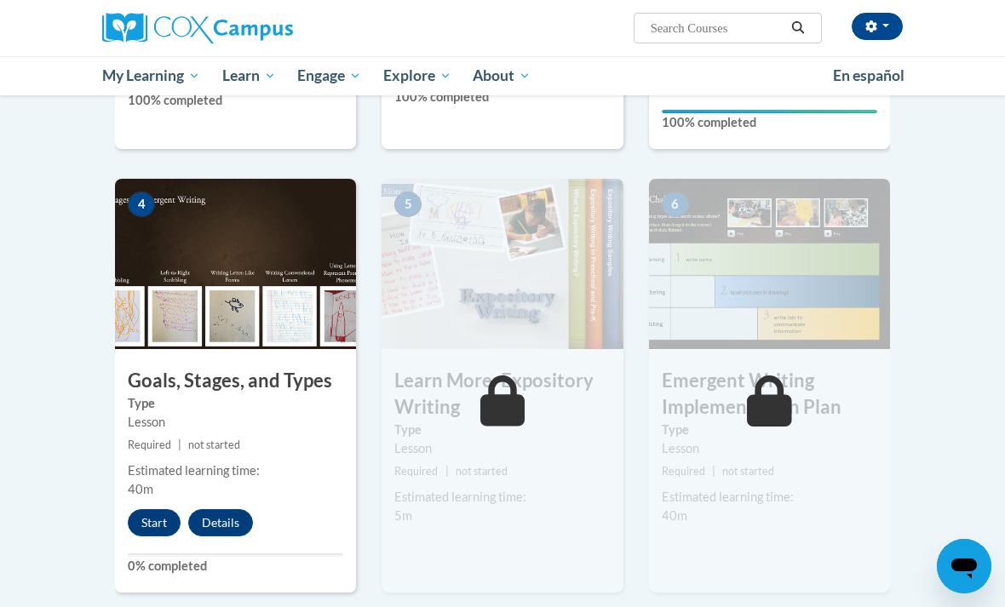
click at [152, 527] on button "Start" at bounding box center [154, 522] width 53 height 27
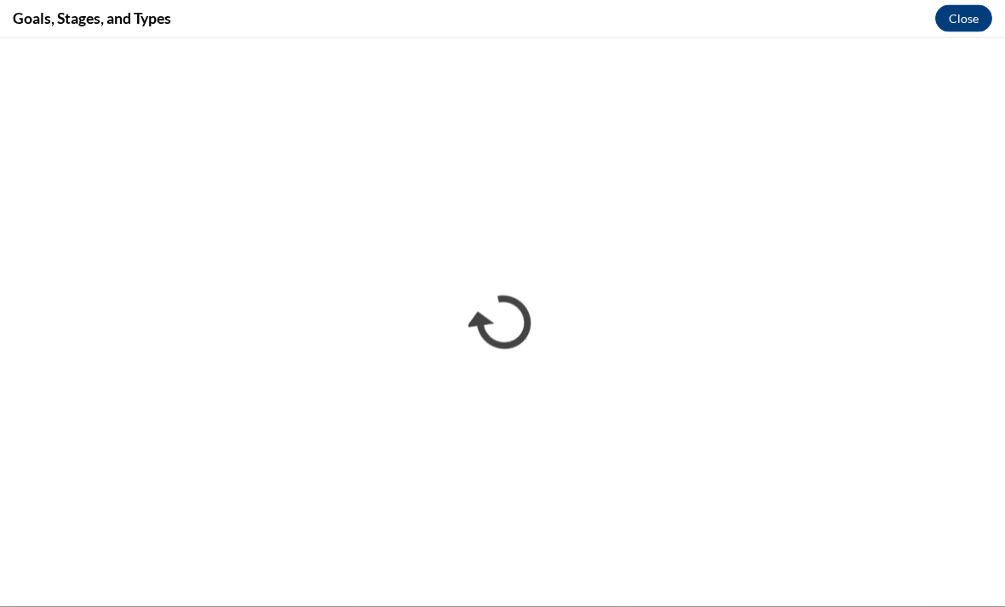
scroll to position [1018, 0]
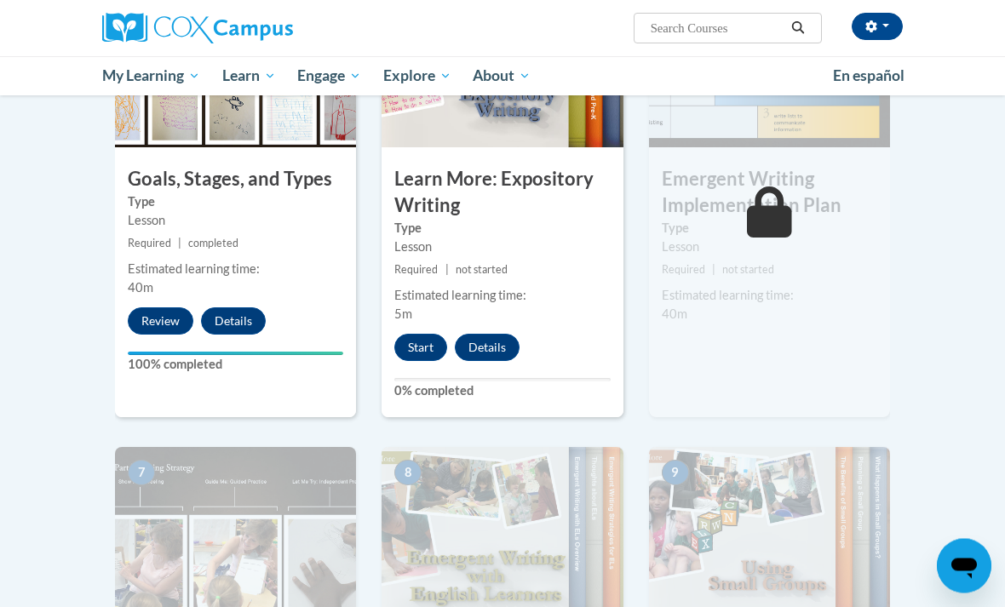
scroll to position [939, 0]
click at [429, 333] on button "Start" at bounding box center [420, 346] width 53 height 27
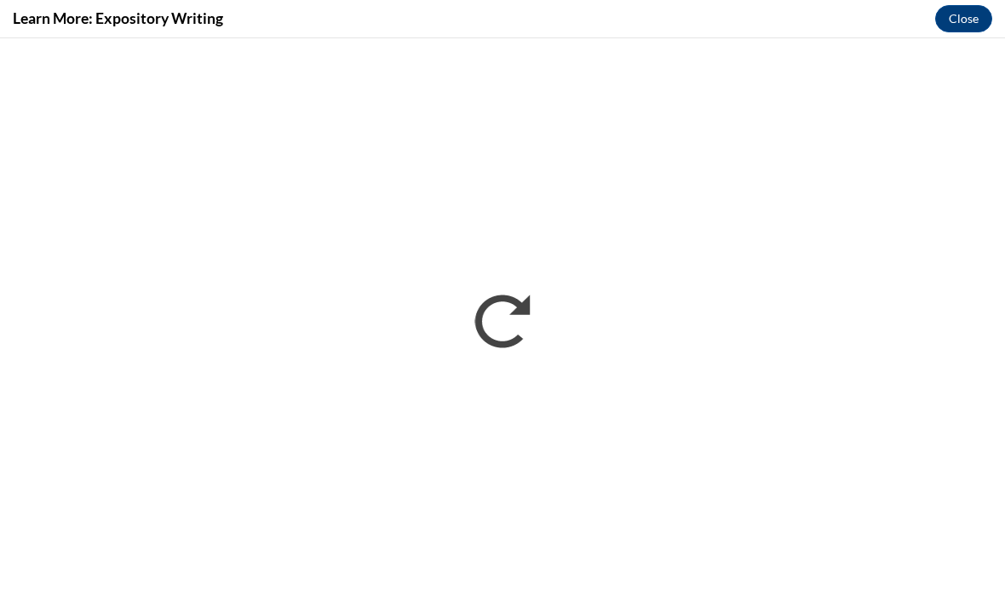
scroll to position [0, 0]
click at [950, 20] on button "Close" at bounding box center [963, 18] width 57 height 27
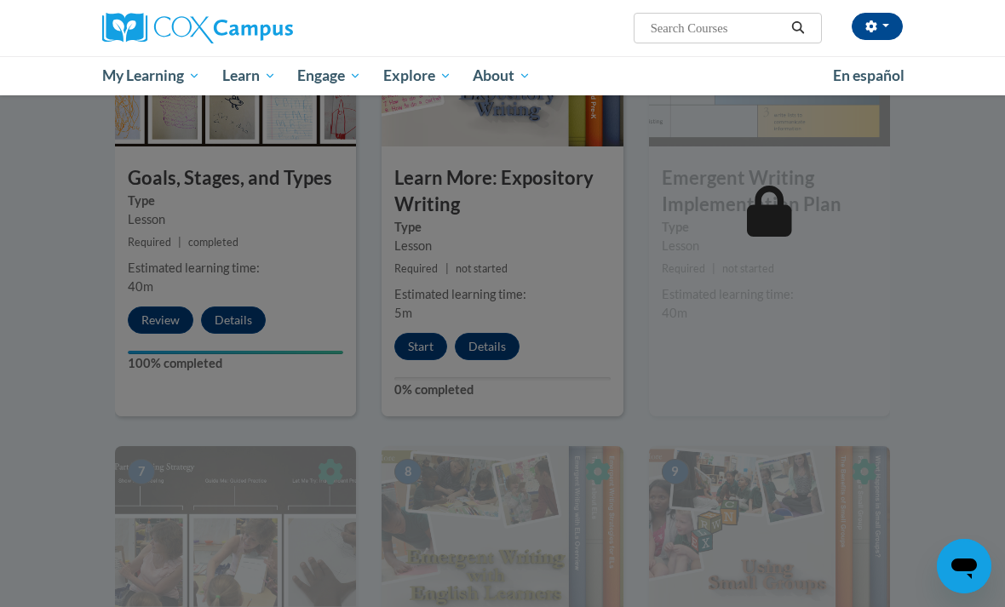
click at [479, 405] on div at bounding box center [502, 303] width 1005 height 607
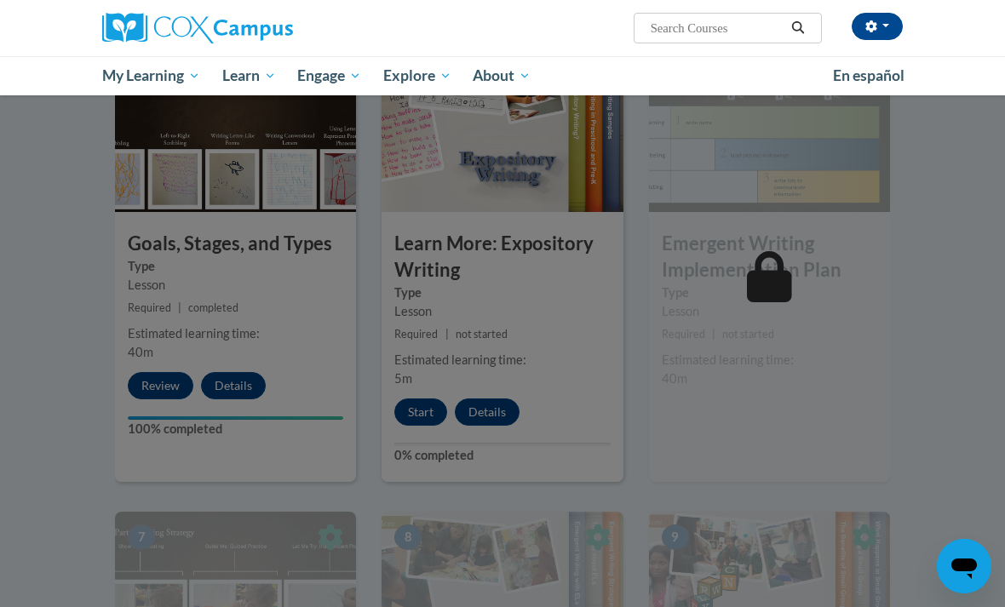
scroll to position [862, 0]
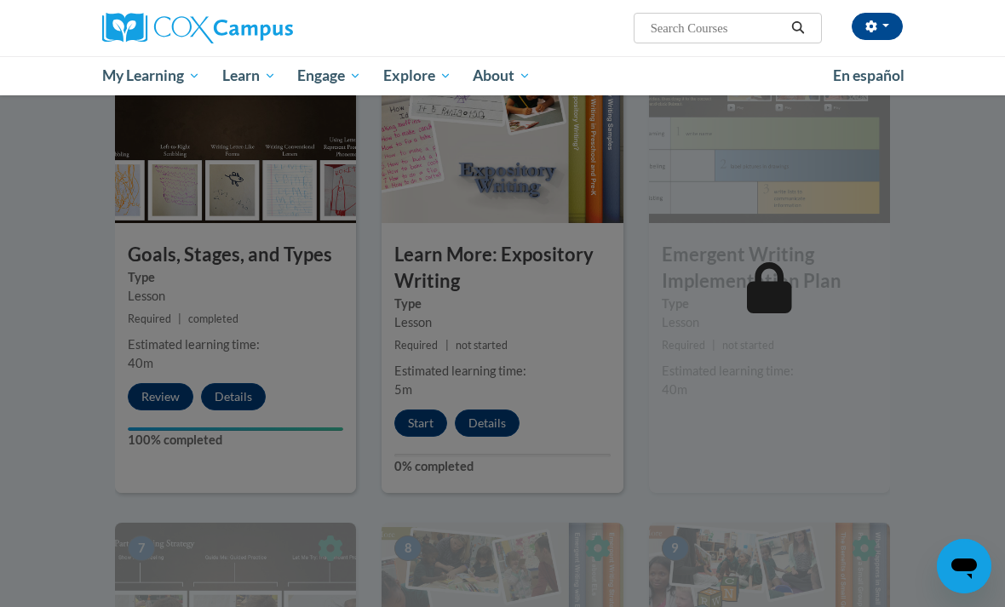
click at [429, 417] on div at bounding box center [502, 303] width 1005 height 607
click at [365, 397] on div at bounding box center [502, 303] width 1005 height 607
click at [425, 131] on div at bounding box center [502, 303] width 1005 height 607
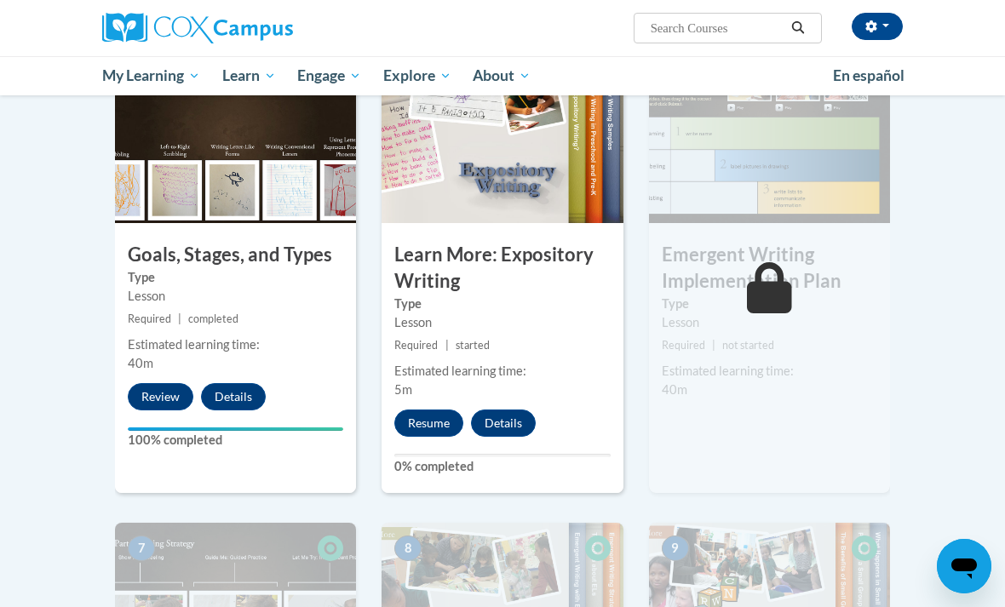
click at [412, 425] on button "Resume" at bounding box center [428, 423] width 69 height 27
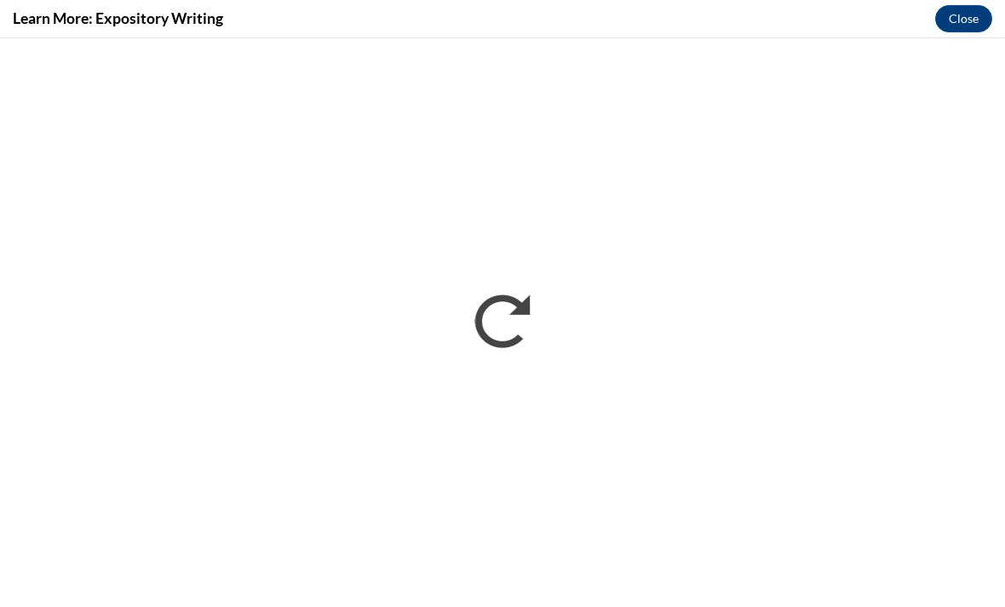
scroll to position [0, 0]
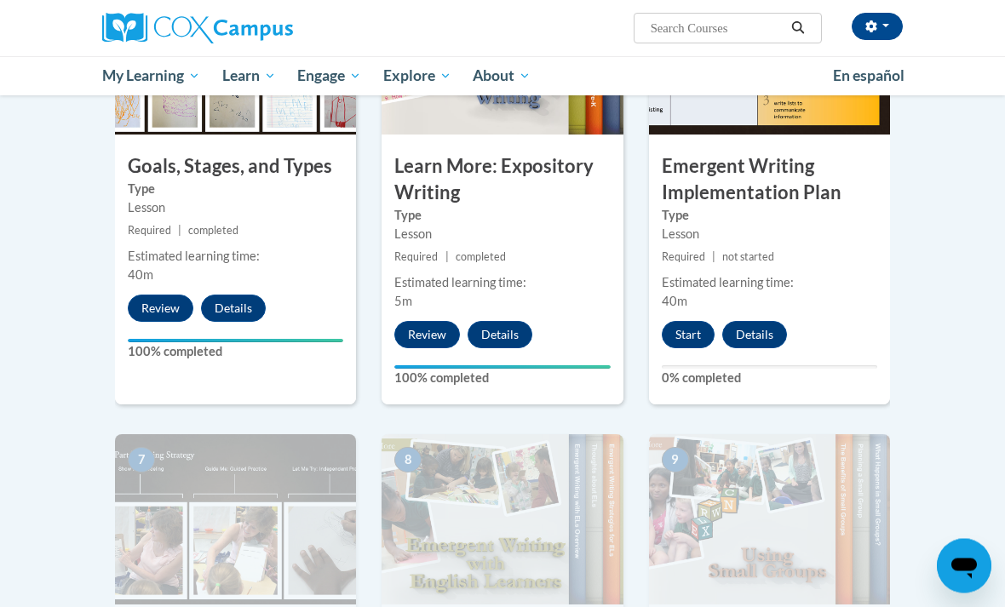
scroll to position [936, 0]
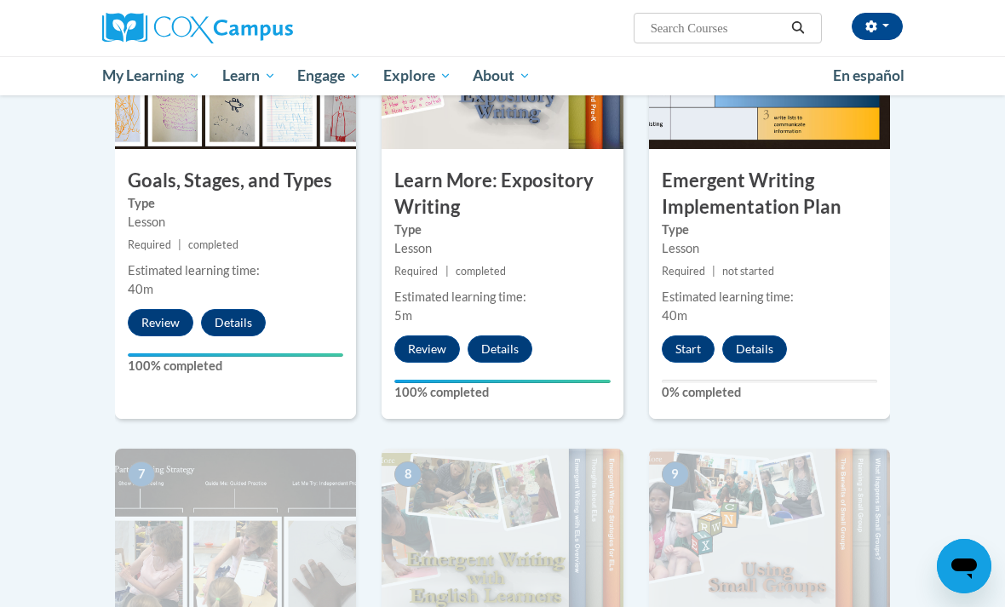
click at [667, 337] on button "Start" at bounding box center [688, 349] width 53 height 27
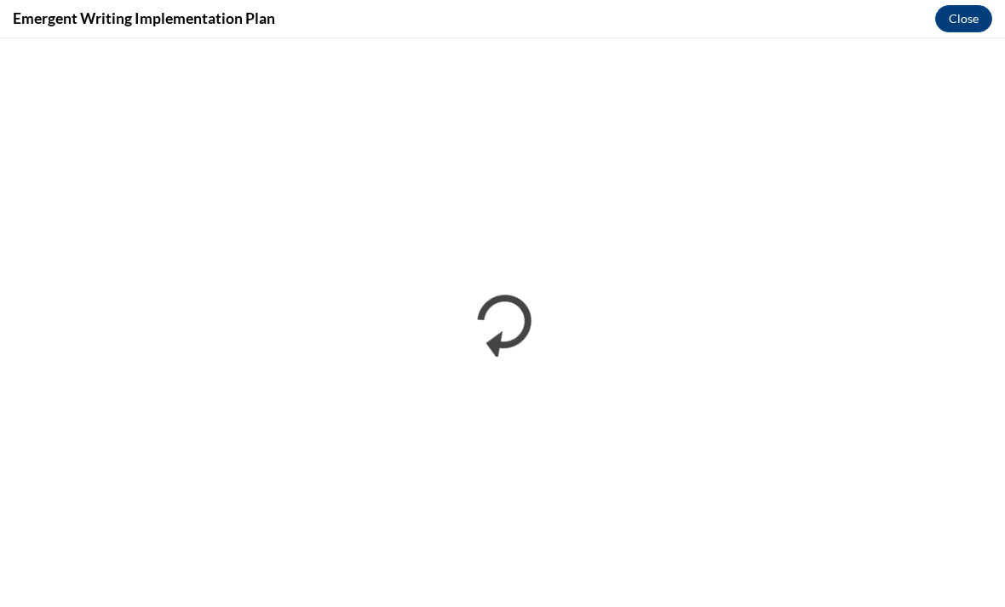
scroll to position [0, 0]
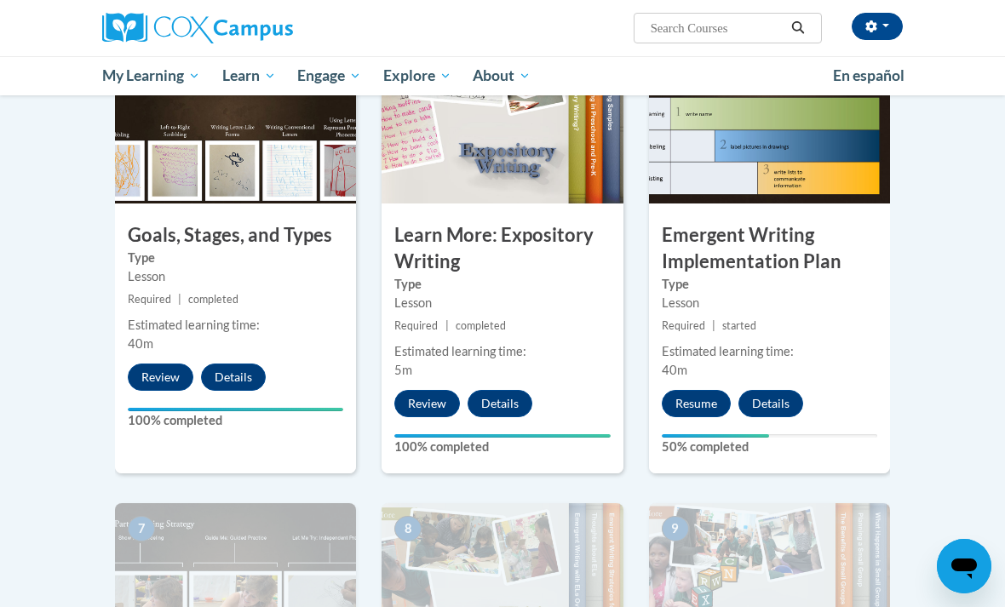
scroll to position [878, 0]
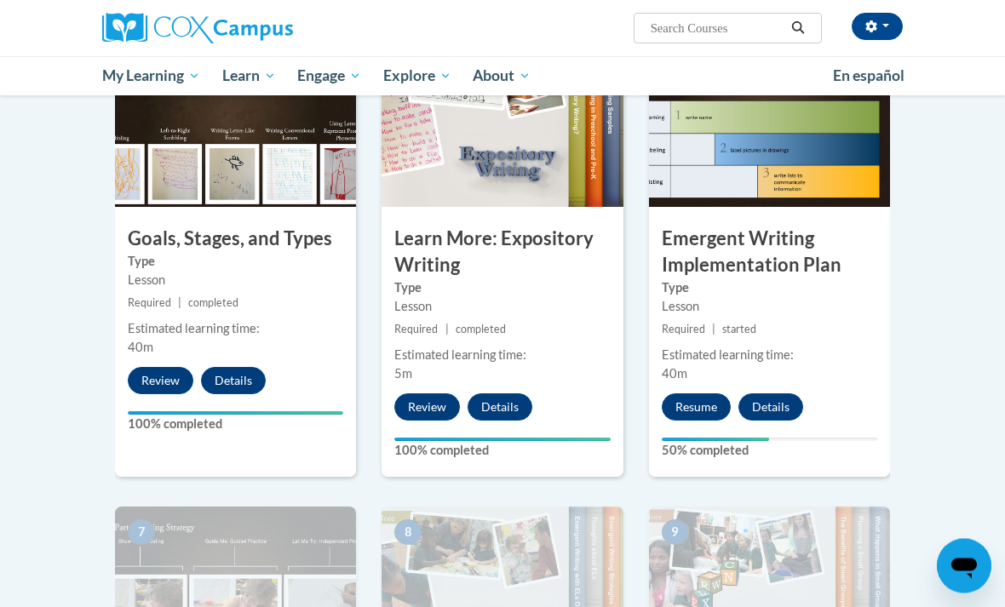
click at [709, 404] on button "Resume" at bounding box center [696, 407] width 69 height 27
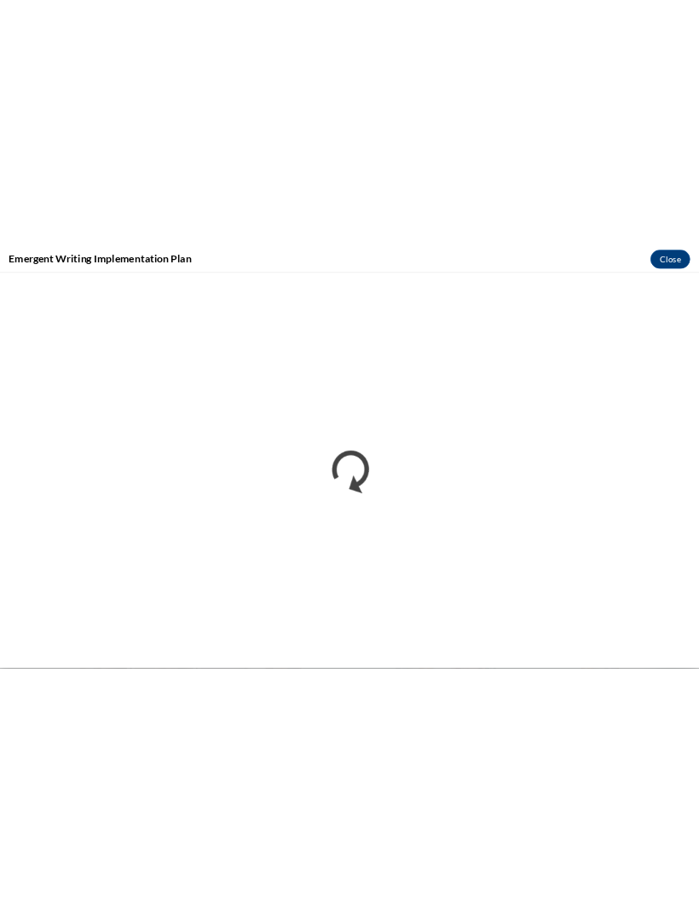
scroll to position [725, 0]
